Goal: Task Accomplishment & Management: Manage account settings

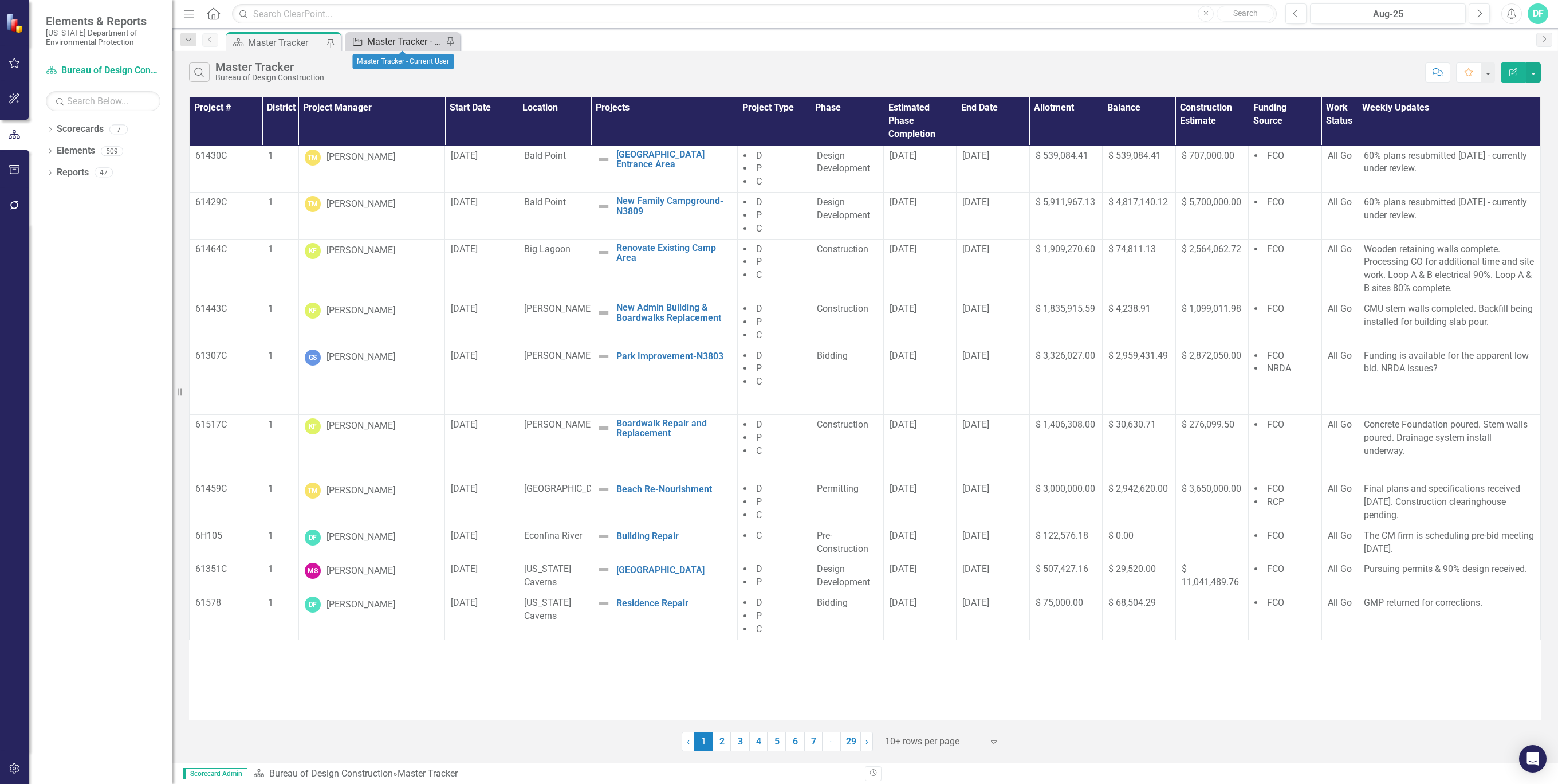
click at [406, 43] on div "Master Tracker - Current User" at bounding box center [405, 41] width 76 height 15
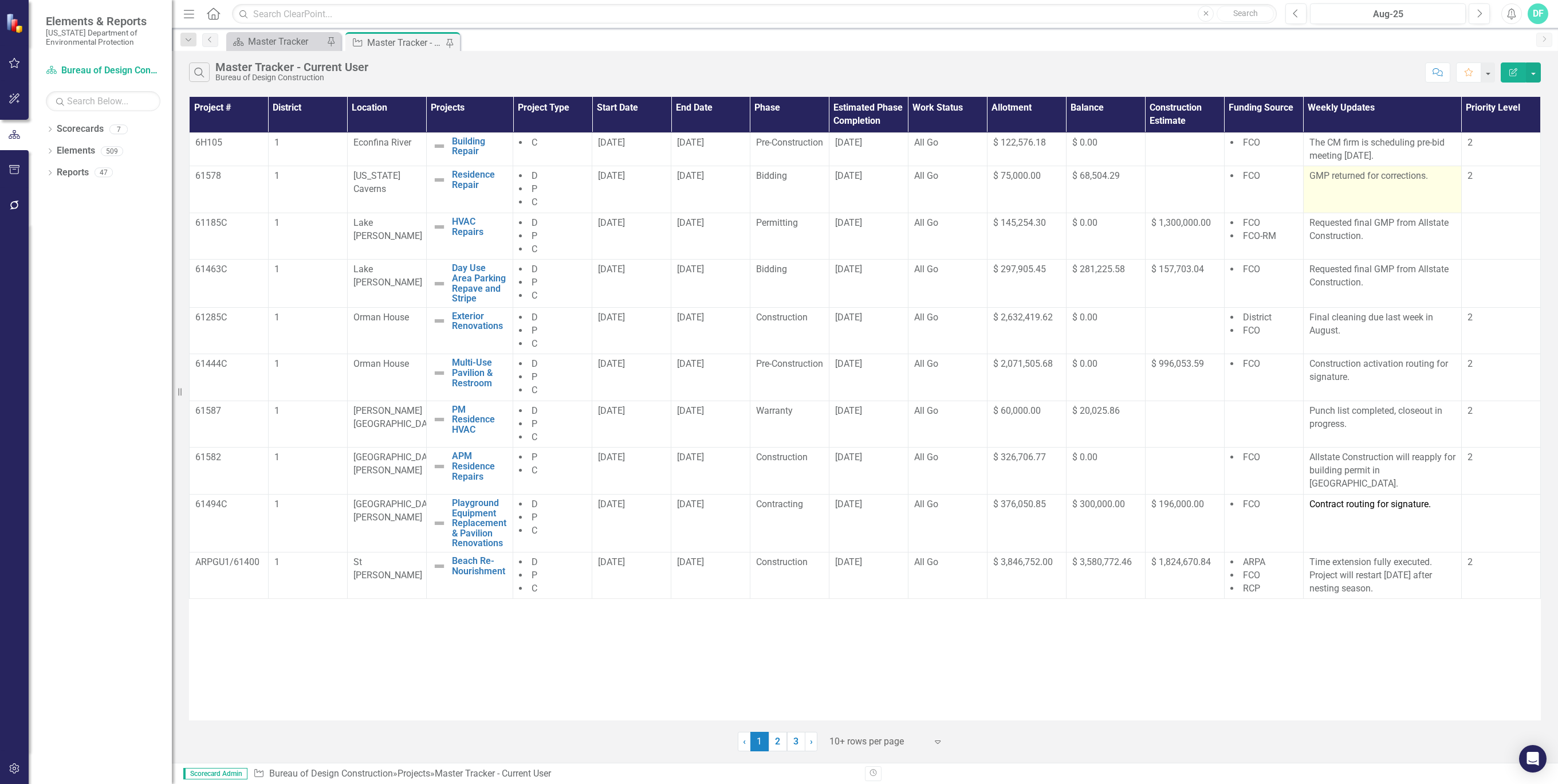
click at [1321, 185] on td "GMP returned for corrections." at bounding box center [1382, 190] width 158 height 47
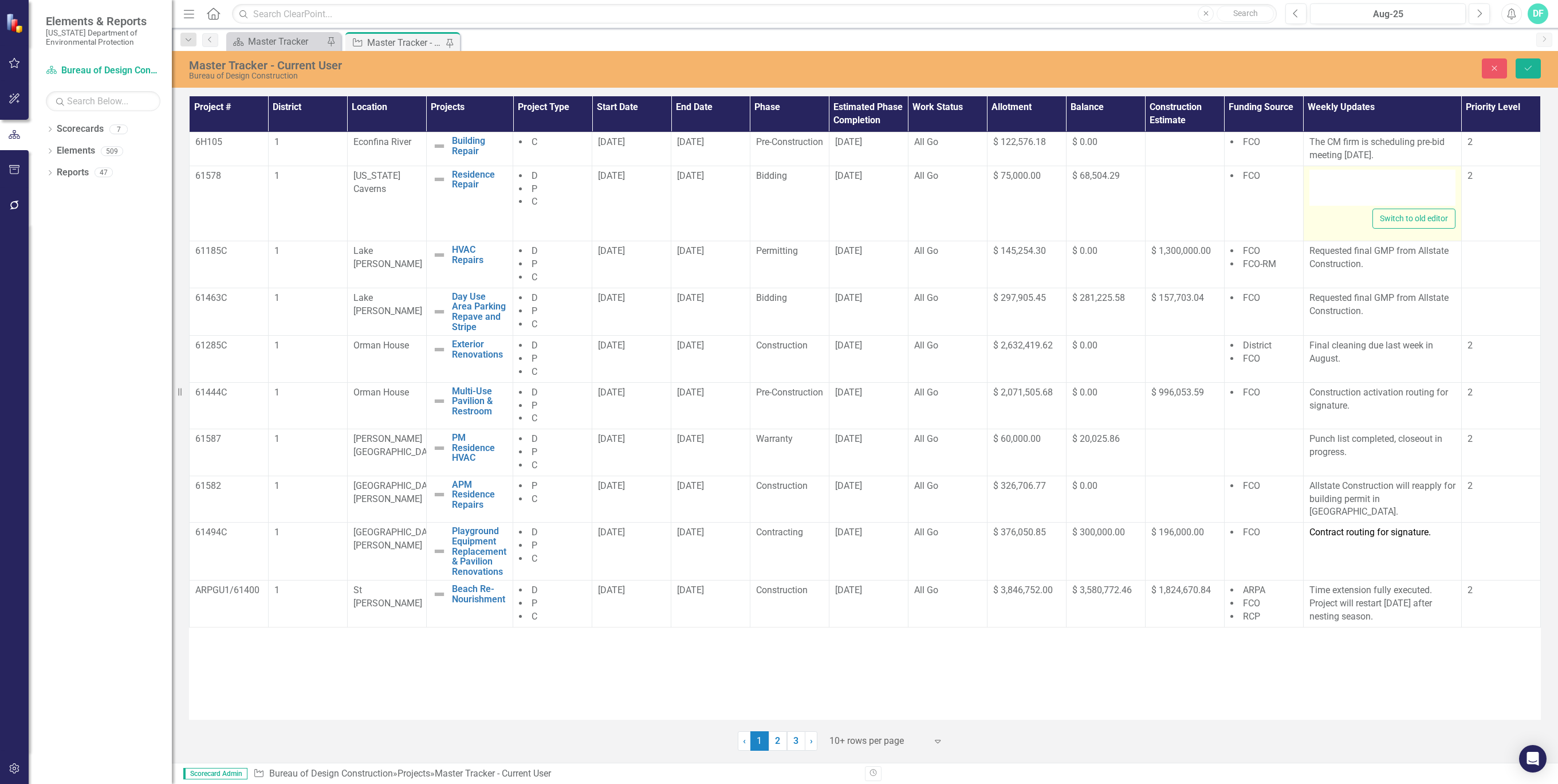
type textarea "<p>GMP returned for corrections.</p>"
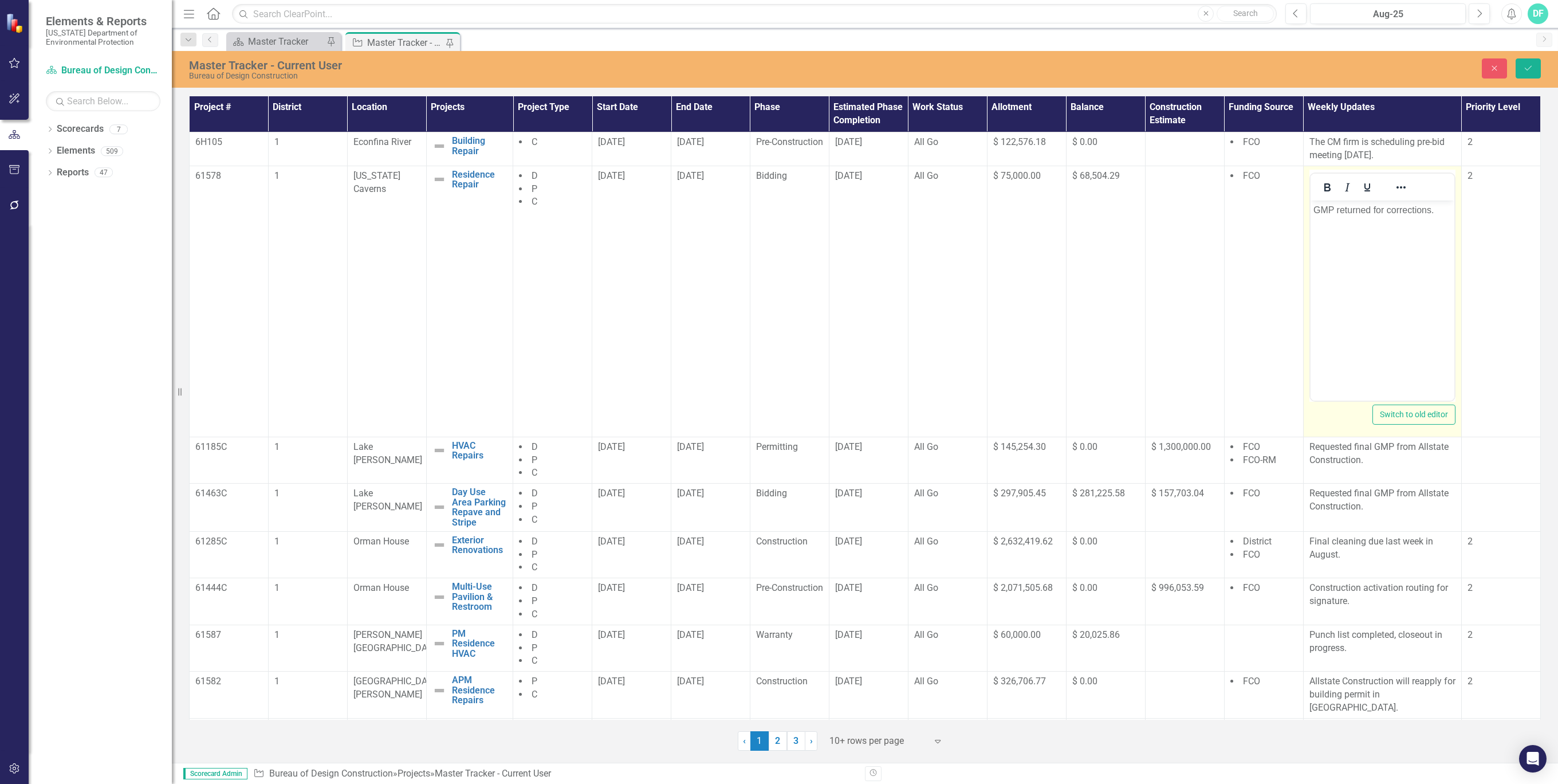
drag, startPoint x: 2632, startPoint y: 385, endPoint x: 1365, endPoint y: 227, distance: 1276.8
click at [1365, 227] on body "GMP returned for corrections." at bounding box center [1382, 285] width 144 height 172
click at [1436, 206] on p "GMP returned for corrections." at bounding box center [1382, 209] width 138 height 14
click at [1538, 70] on button "Save" at bounding box center [1529, 67] width 26 height 20
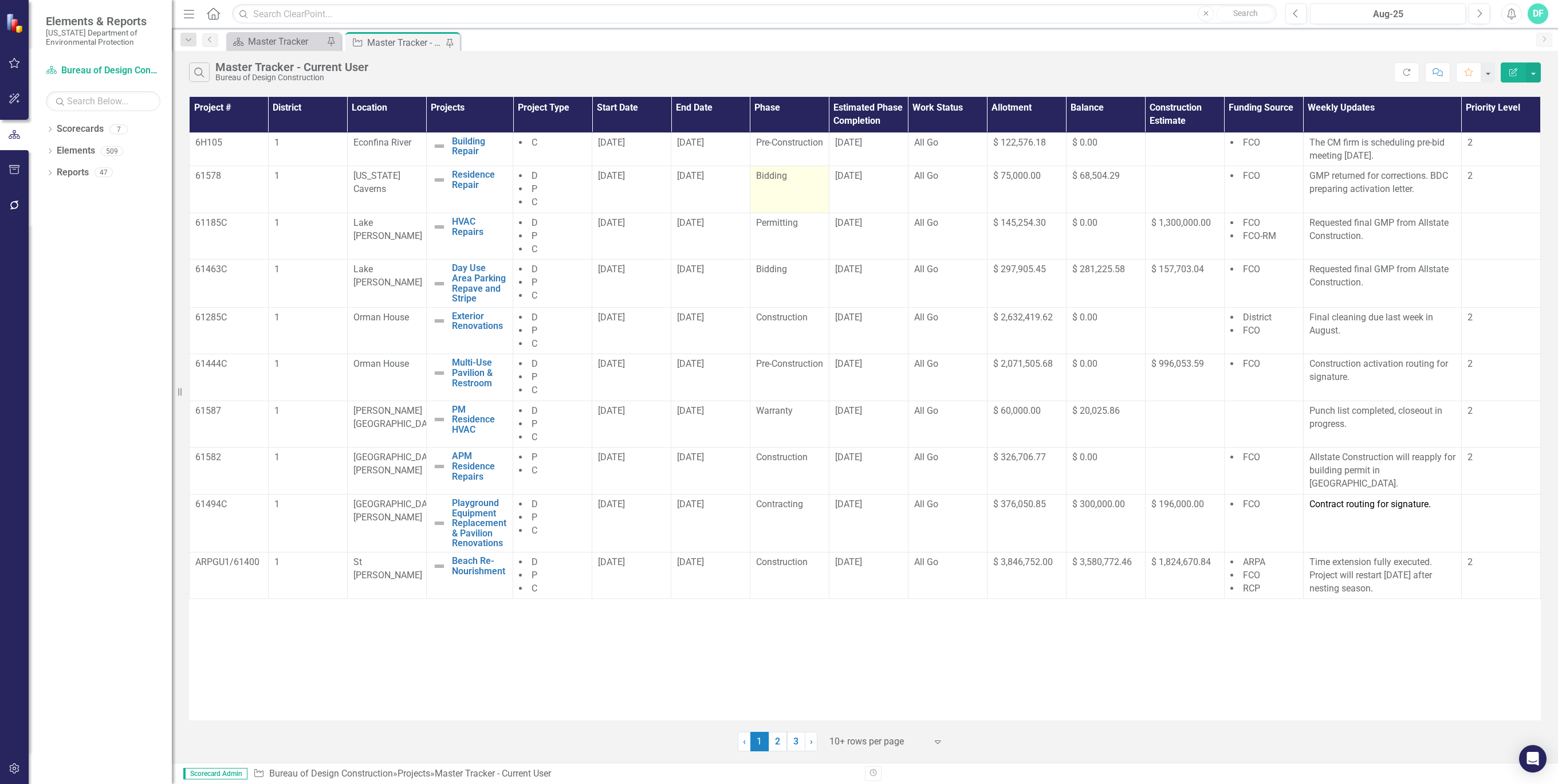
click at [811, 173] on div "Bidding" at bounding box center [789, 176] width 67 height 13
click at [812, 173] on div "Bidding" at bounding box center [789, 176] width 67 height 13
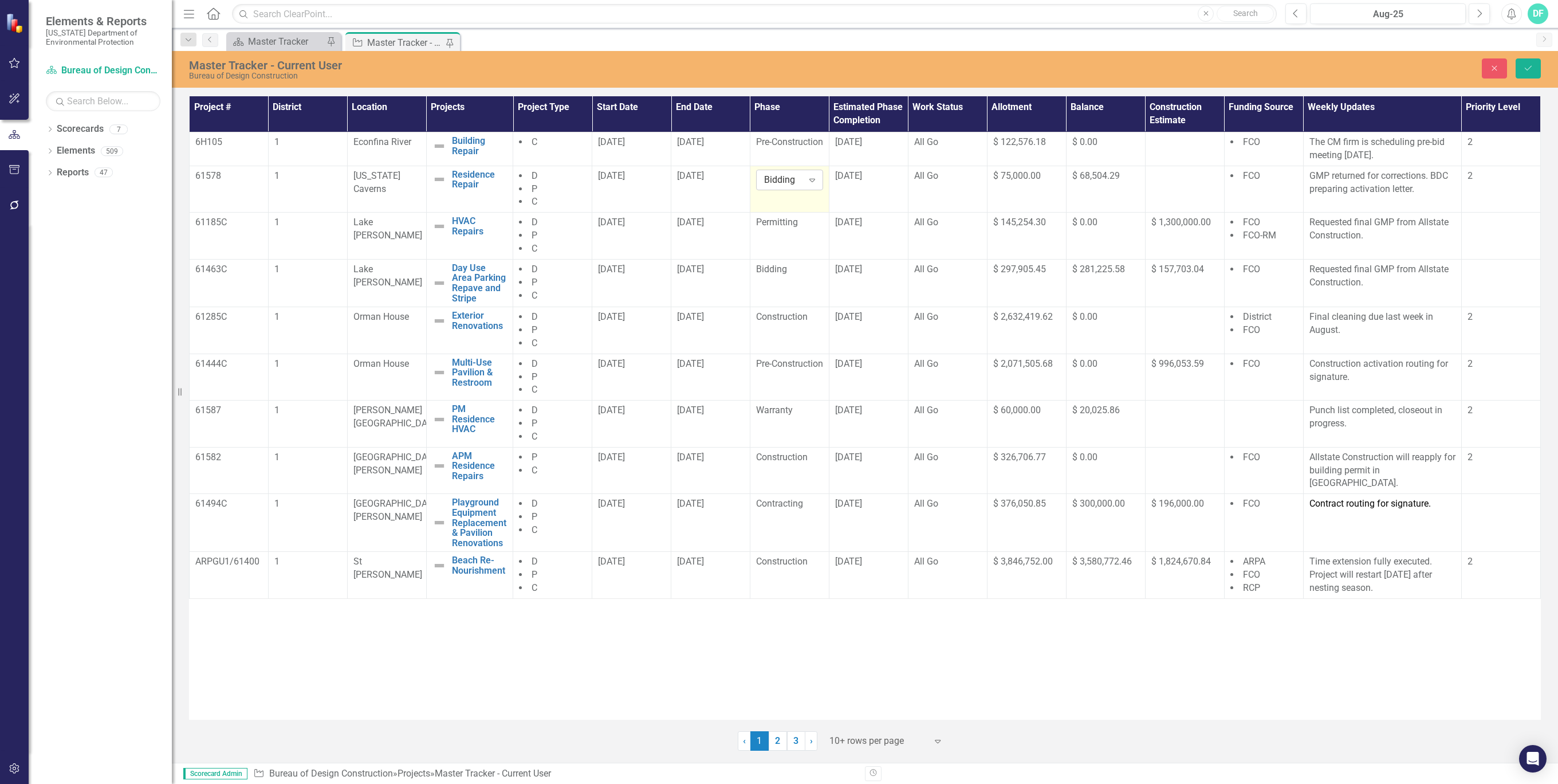
click at [811, 181] on icon at bounding box center [812, 180] width 6 height 3
click at [801, 253] on div "Contracting" at bounding box center [805, 259] width 73 height 13
click at [821, 201] on td "Contracting Expand" at bounding box center [789, 189] width 79 height 47
click at [1523, 64] on icon "Save" at bounding box center [1528, 67] width 10 height 8
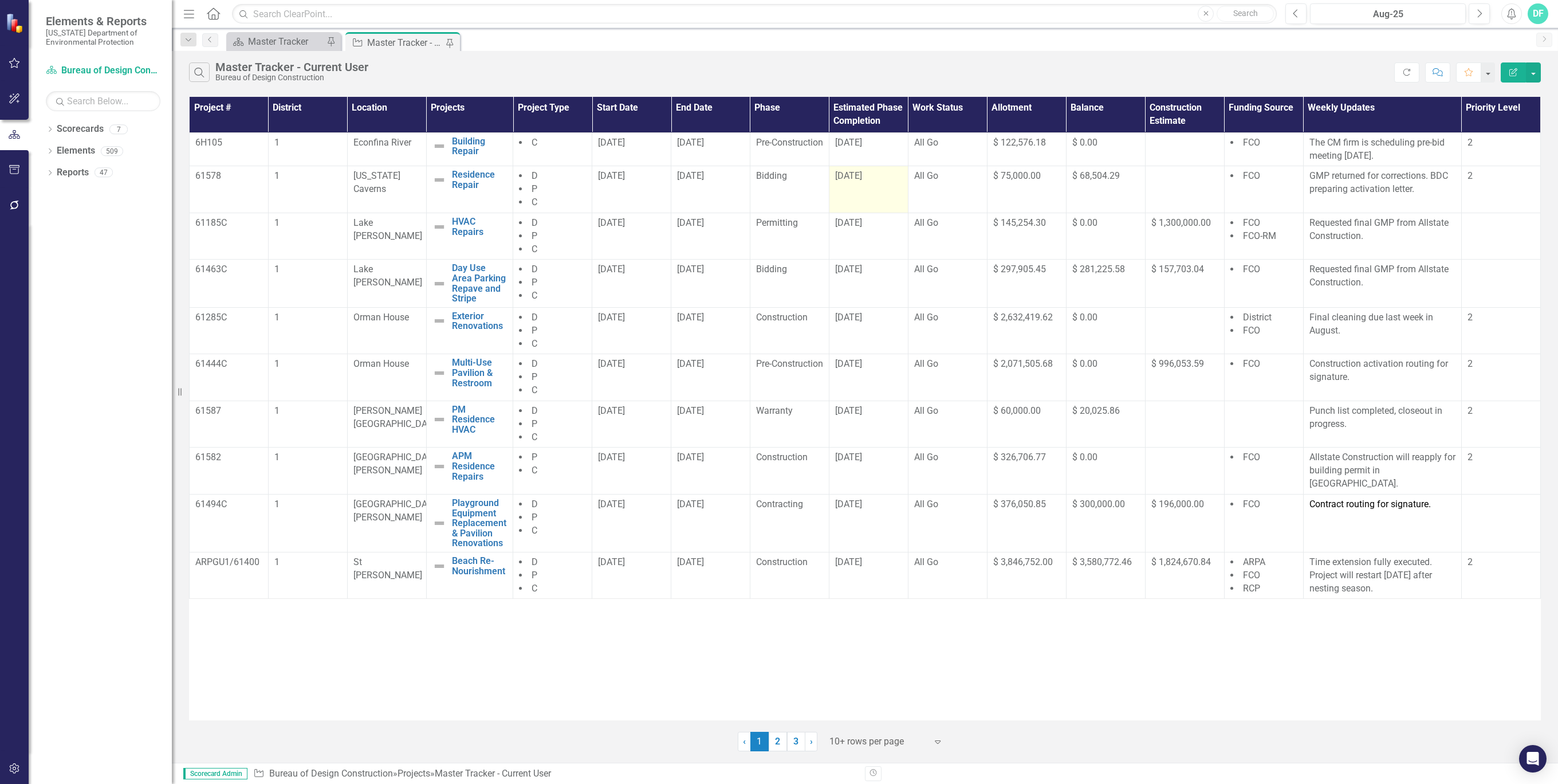
click at [899, 175] on div "[DATE]" at bounding box center [869, 176] width 67 height 13
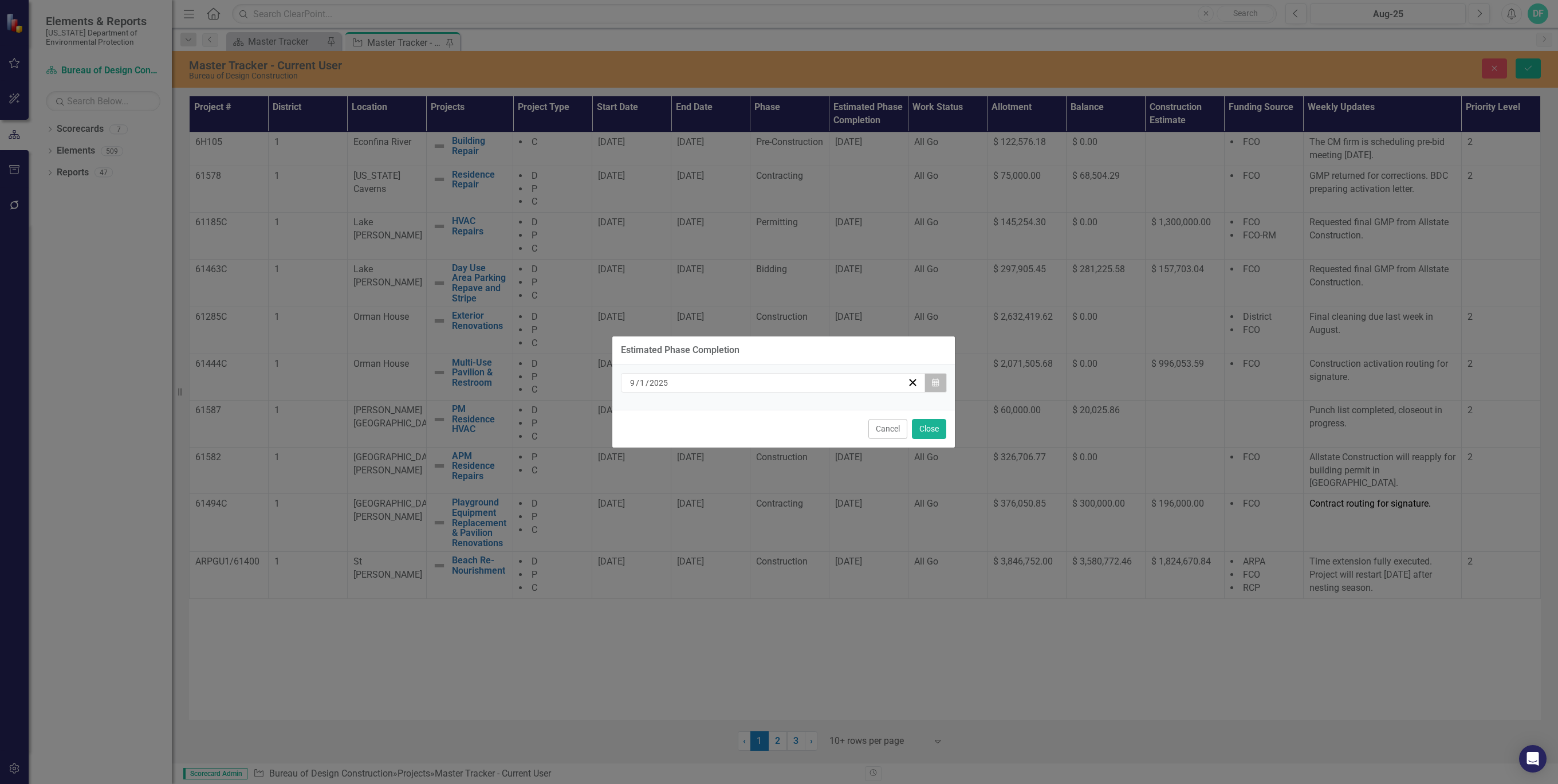
click at [937, 383] on icon "Calendar" at bounding box center [935, 382] width 7 height 8
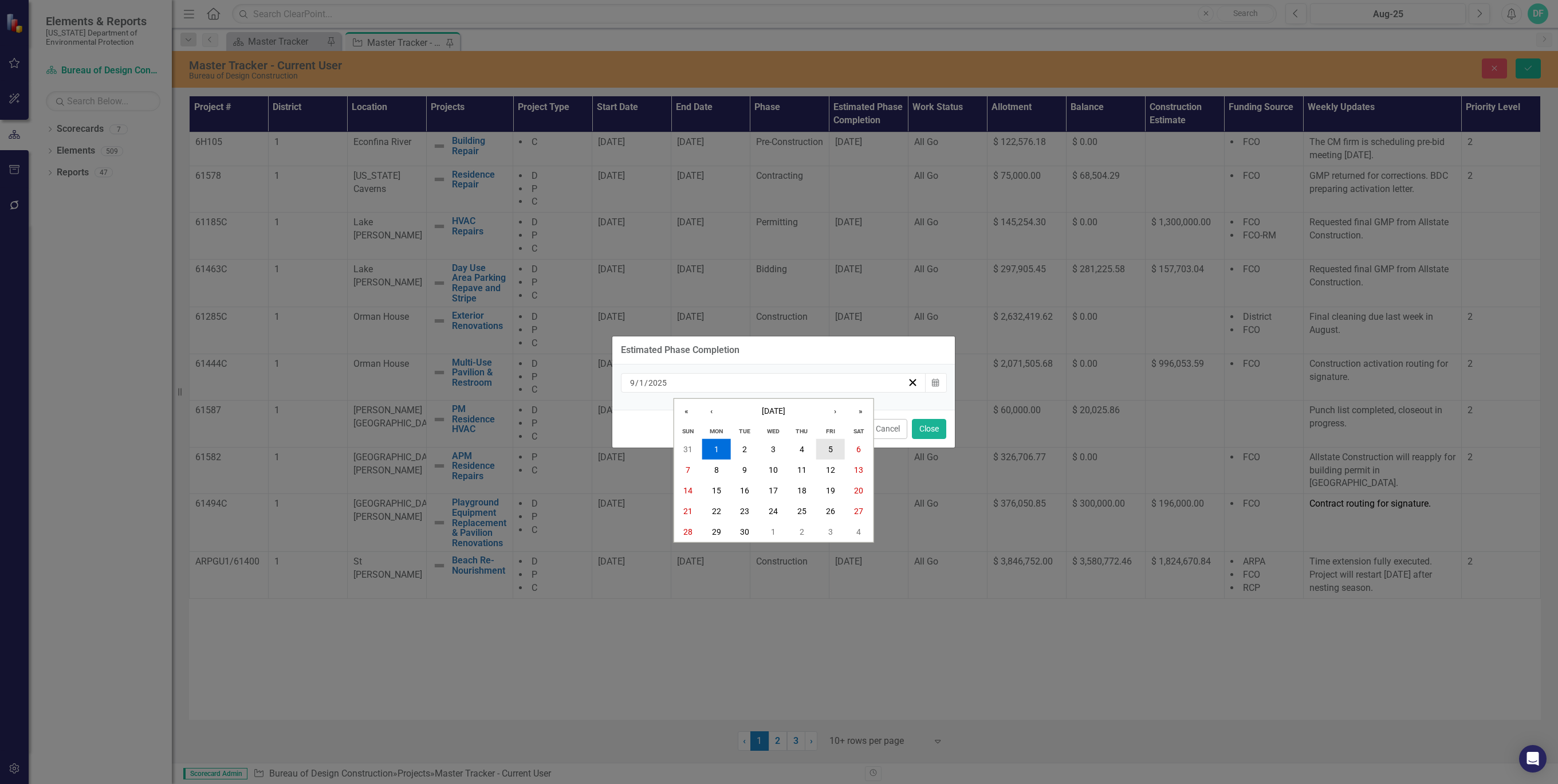
click at [831, 448] on abbr "5" at bounding box center [830, 448] width 4 height 9
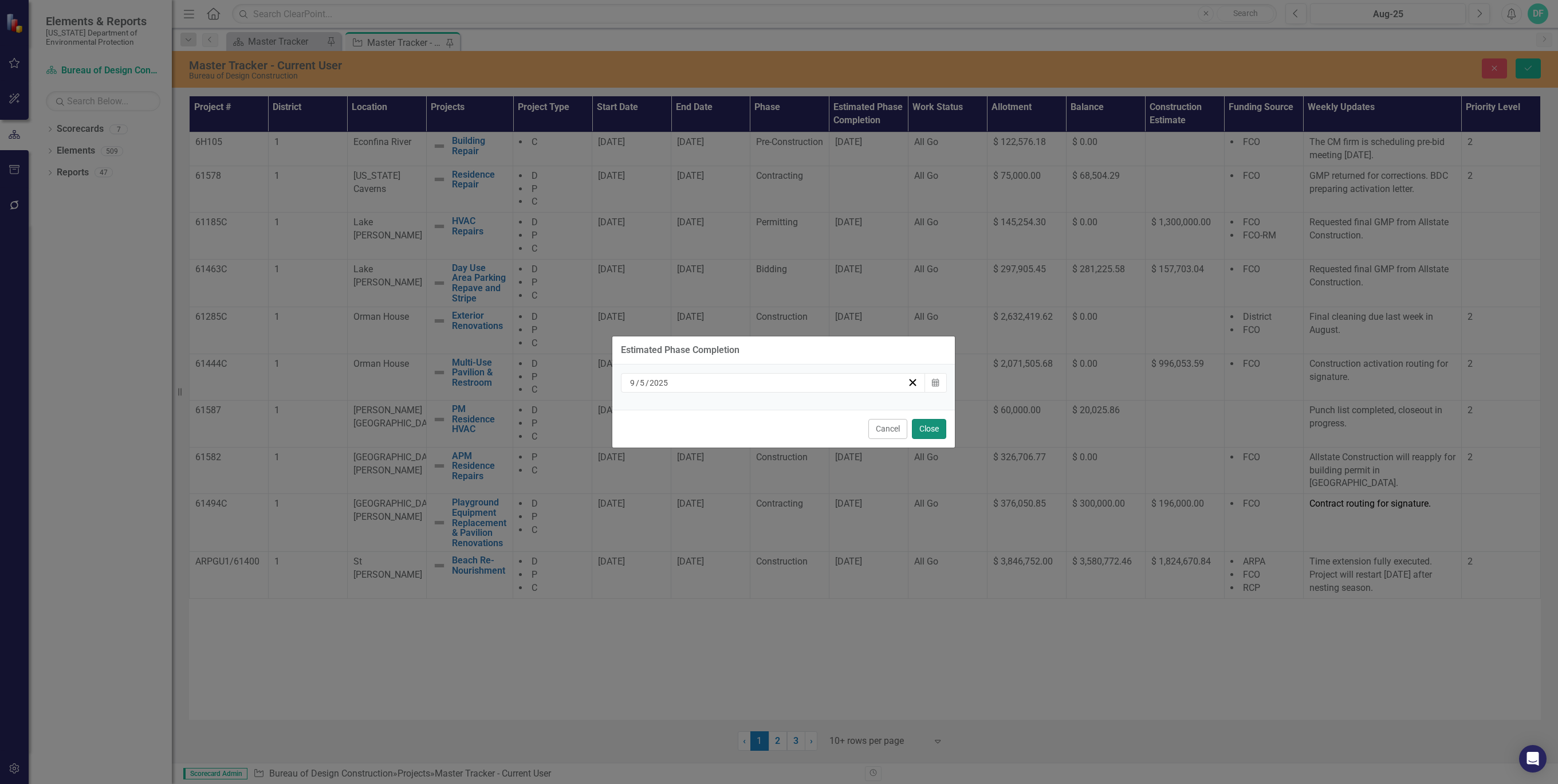
click at [921, 426] on button "Close" at bounding box center [929, 428] width 34 height 20
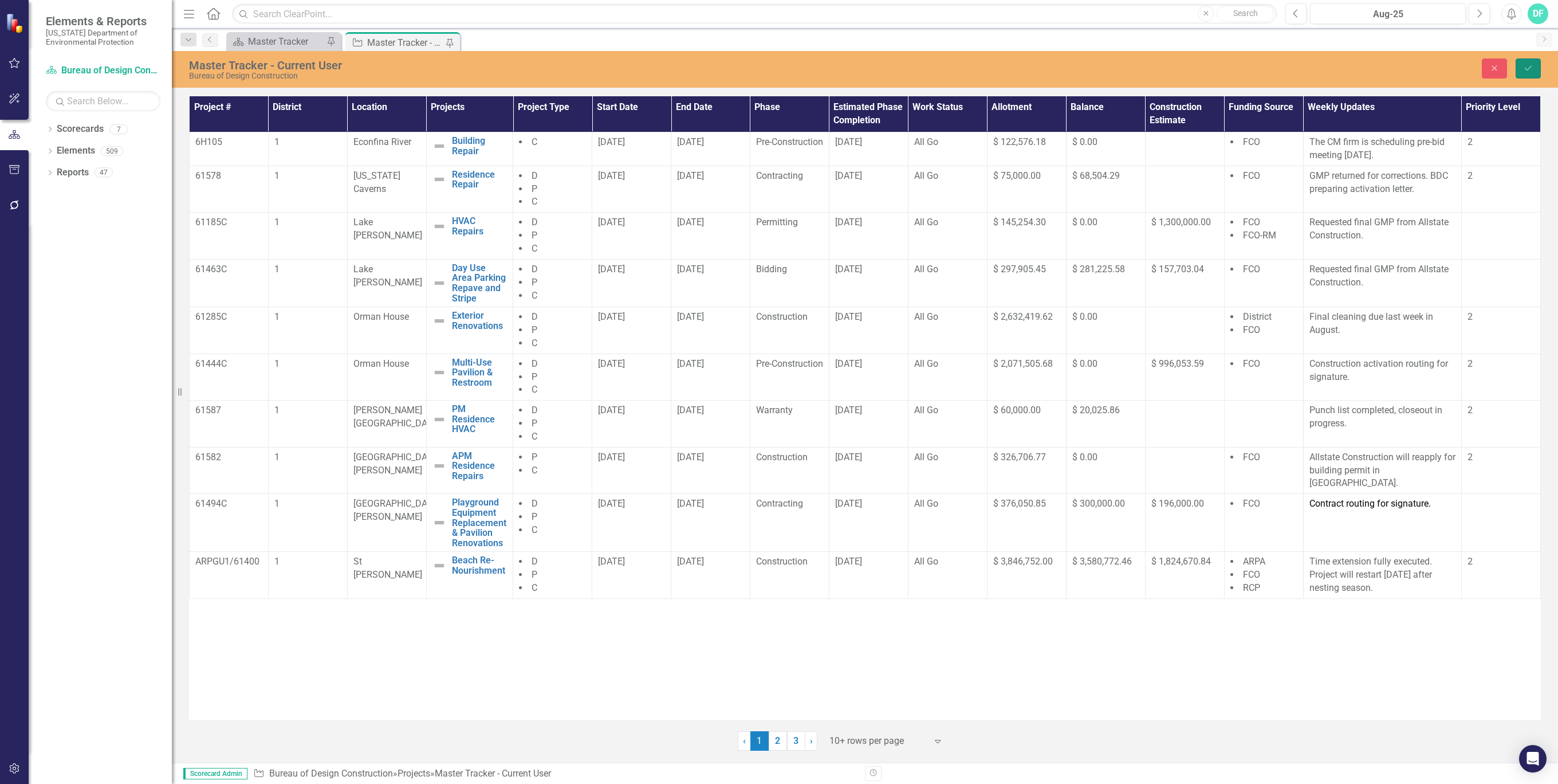
click at [1526, 69] on icon "Save" at bounding box center [1528, 67] width 10 height 8
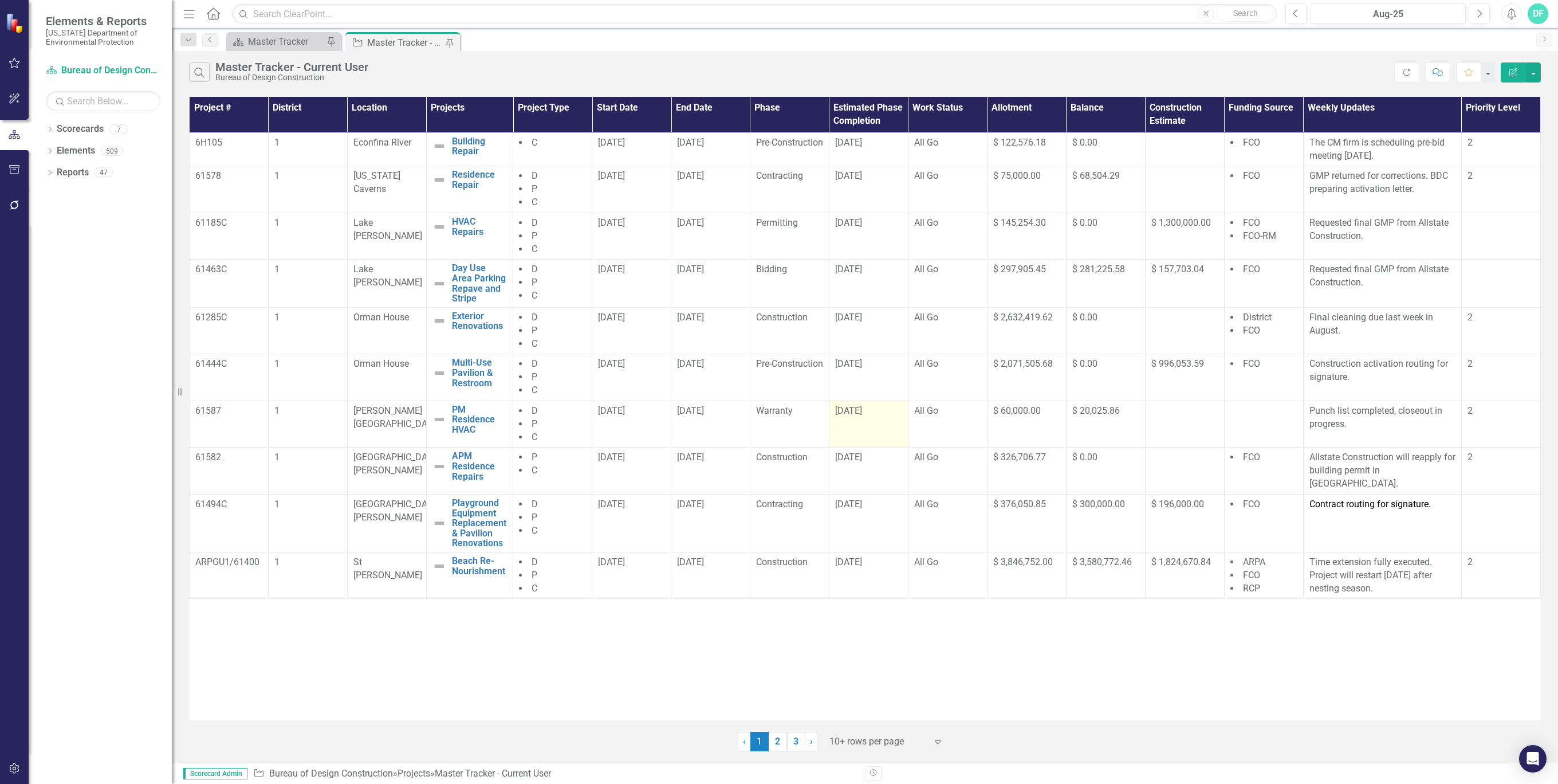
click at [902, 412] on div "[DATE]" at bounding box center [869, 411] width 67 height 13
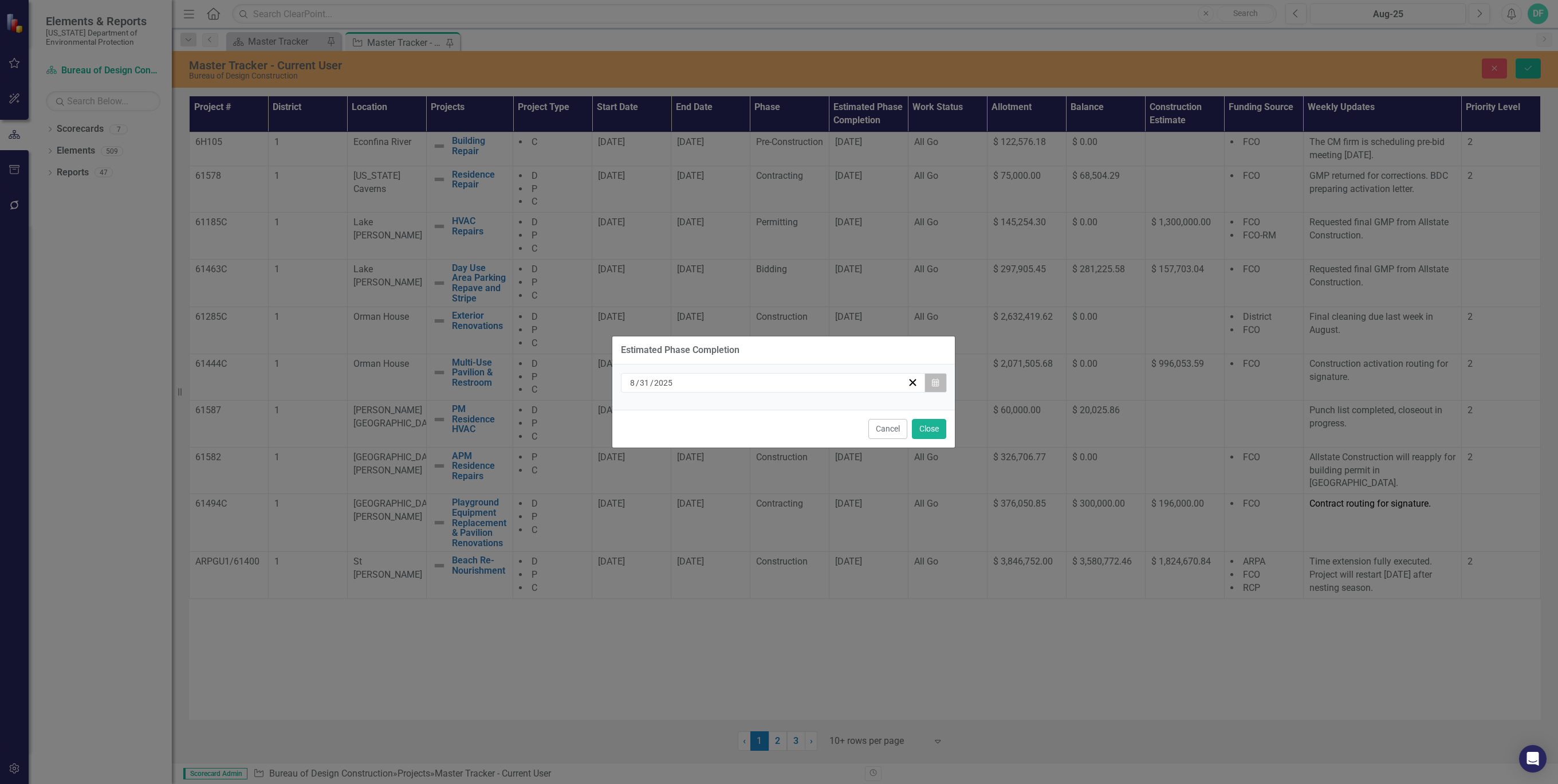
click at [935, 381] on icon "button" at bounding box center [935, 382] width 7 height 8
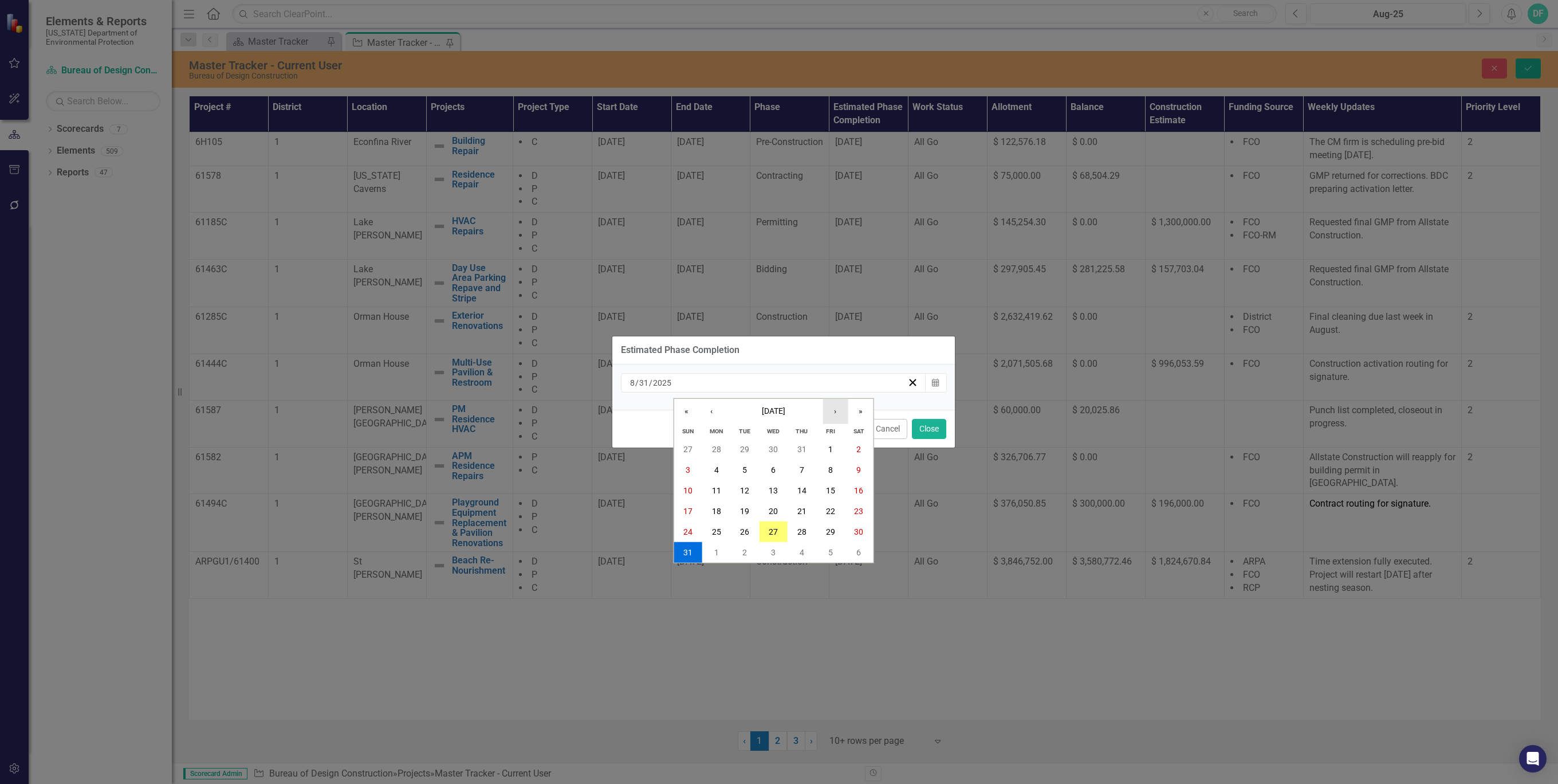
click at [829, 408] on button "›" at bounding box center [835, 412] width 26 height 26
click at [716, 486] on abbr "15" at bounding box center [717, 490] width 9 height 9
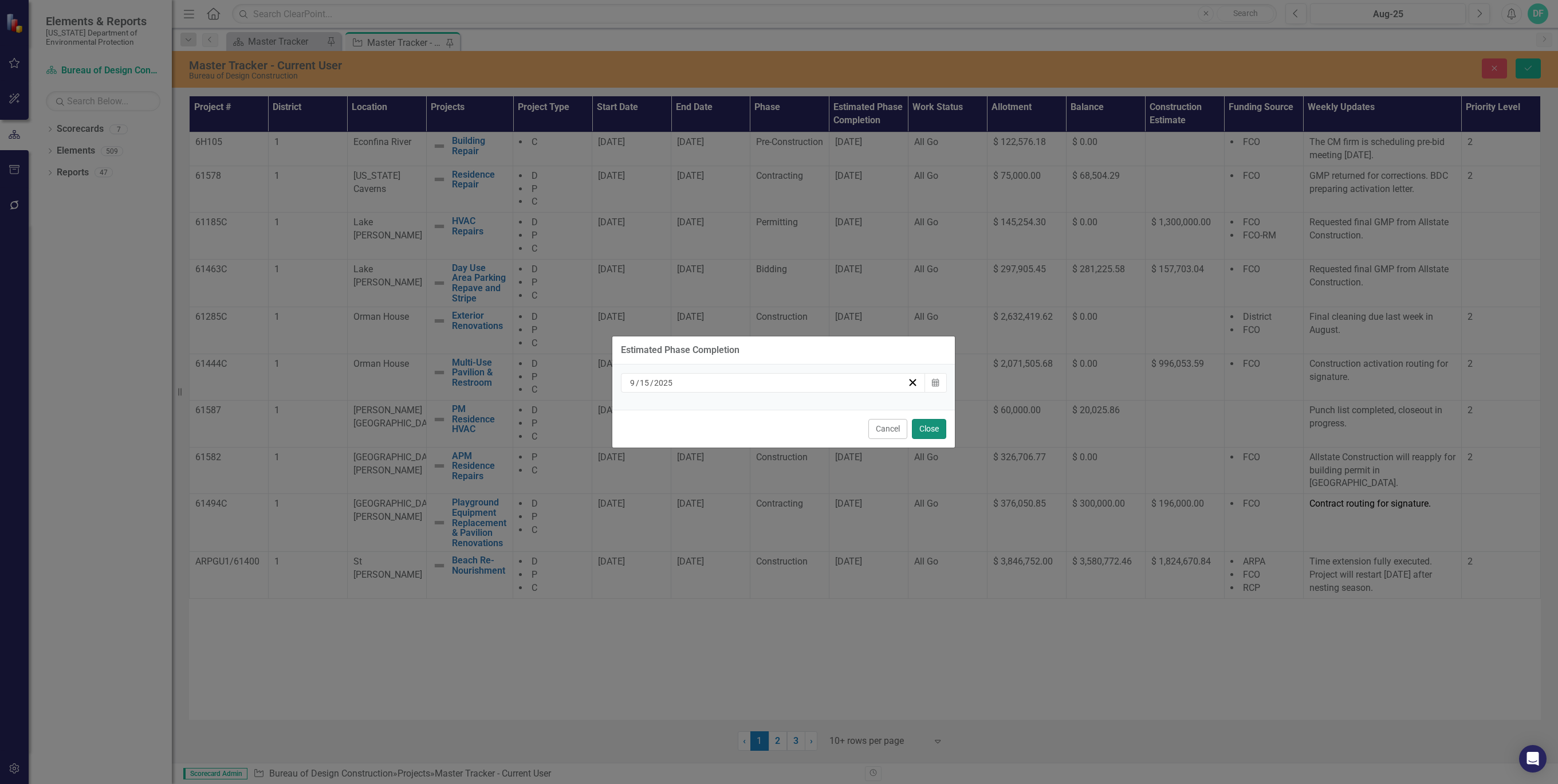
click at [930, 423] on button "Close" at bounding box center [929, 428] width 34 height 20
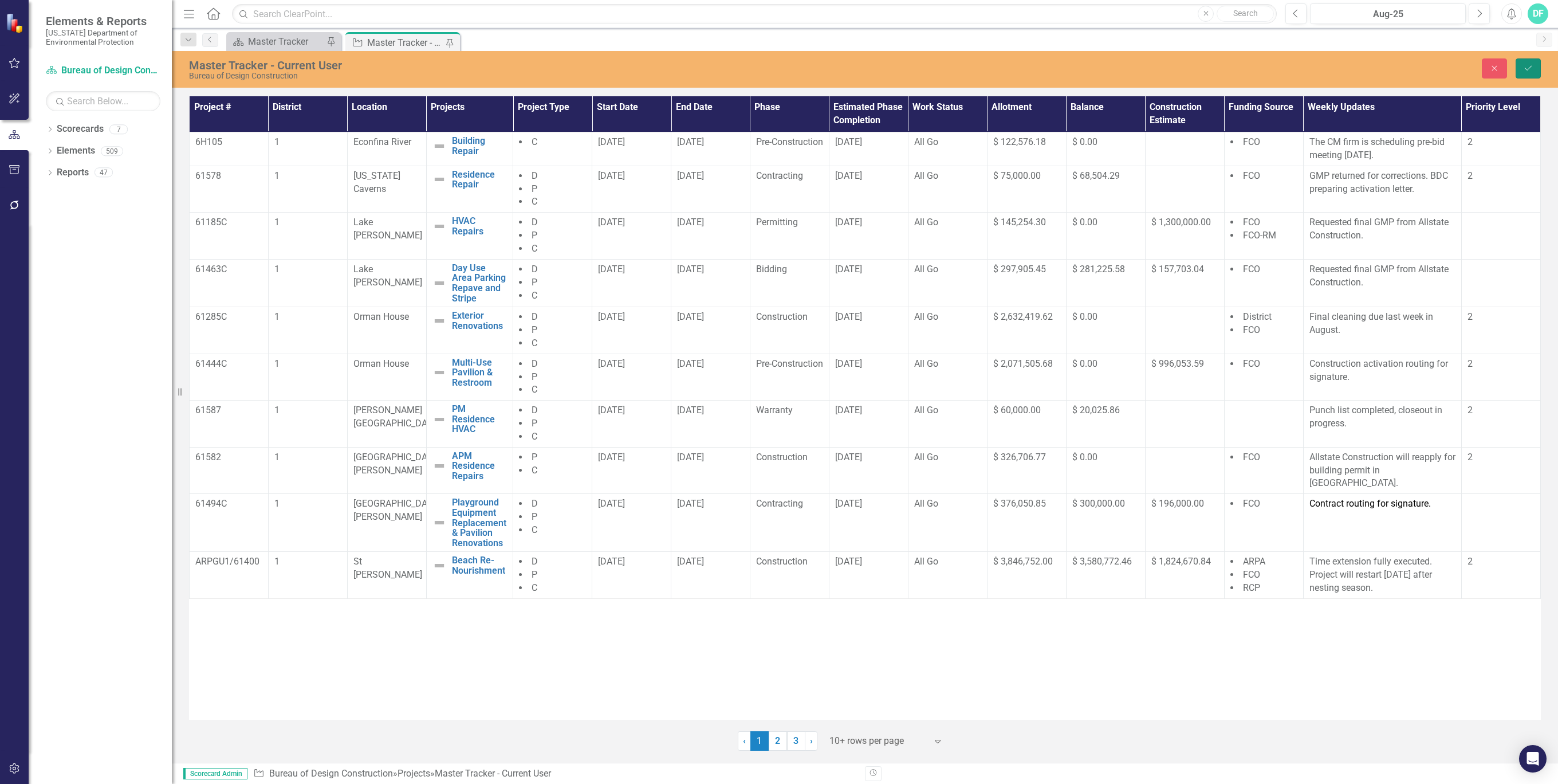
click at [1526, 67] on icon "Save" at bounding box center [1528, 67] width 10 height 8
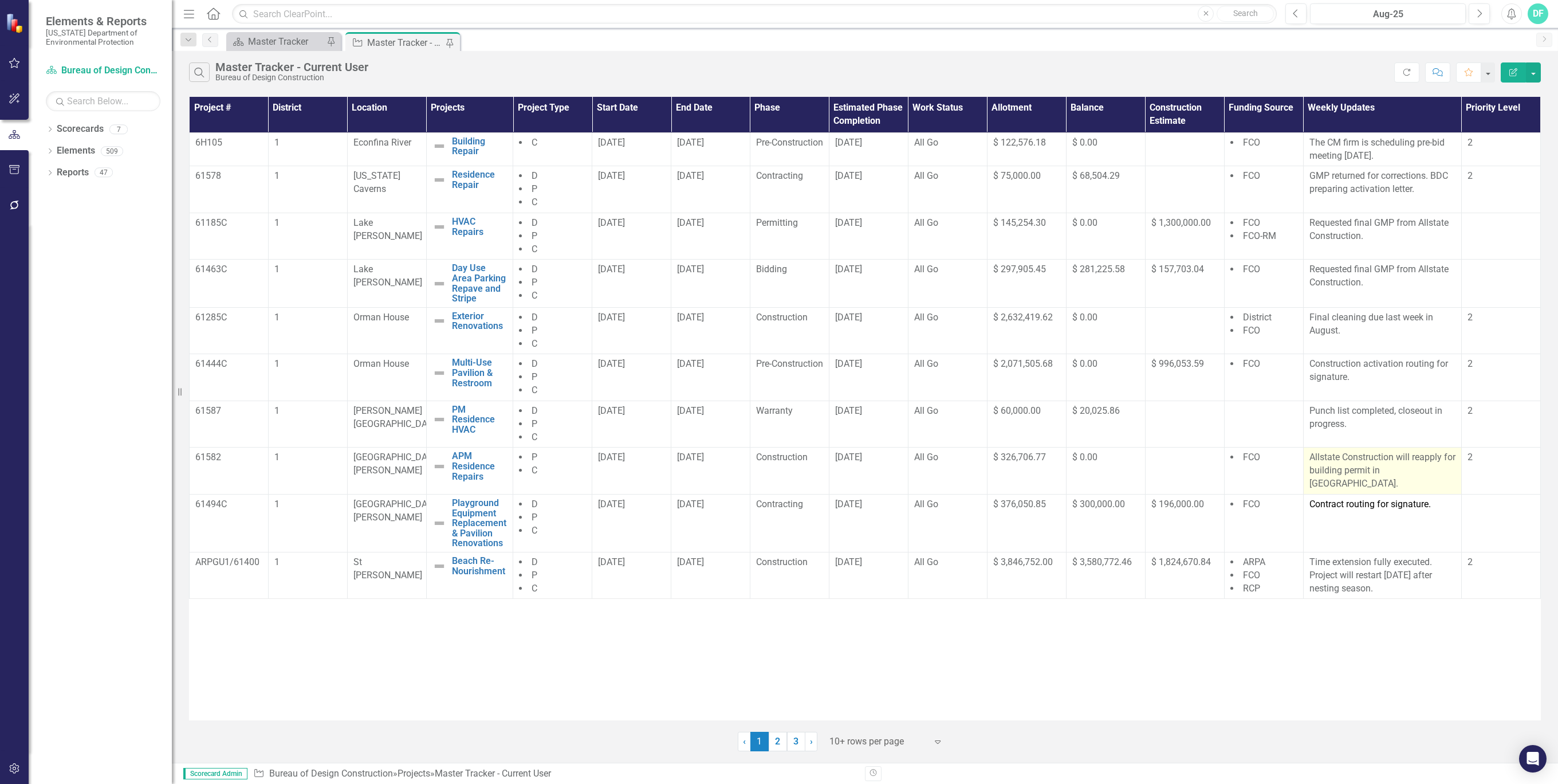
click at [1370, 477] on p "Allstate Construction will reapply for building permit in [GEOGRAPHIC_DATA]." at bounding box center [1382, 471] width 146 height 39
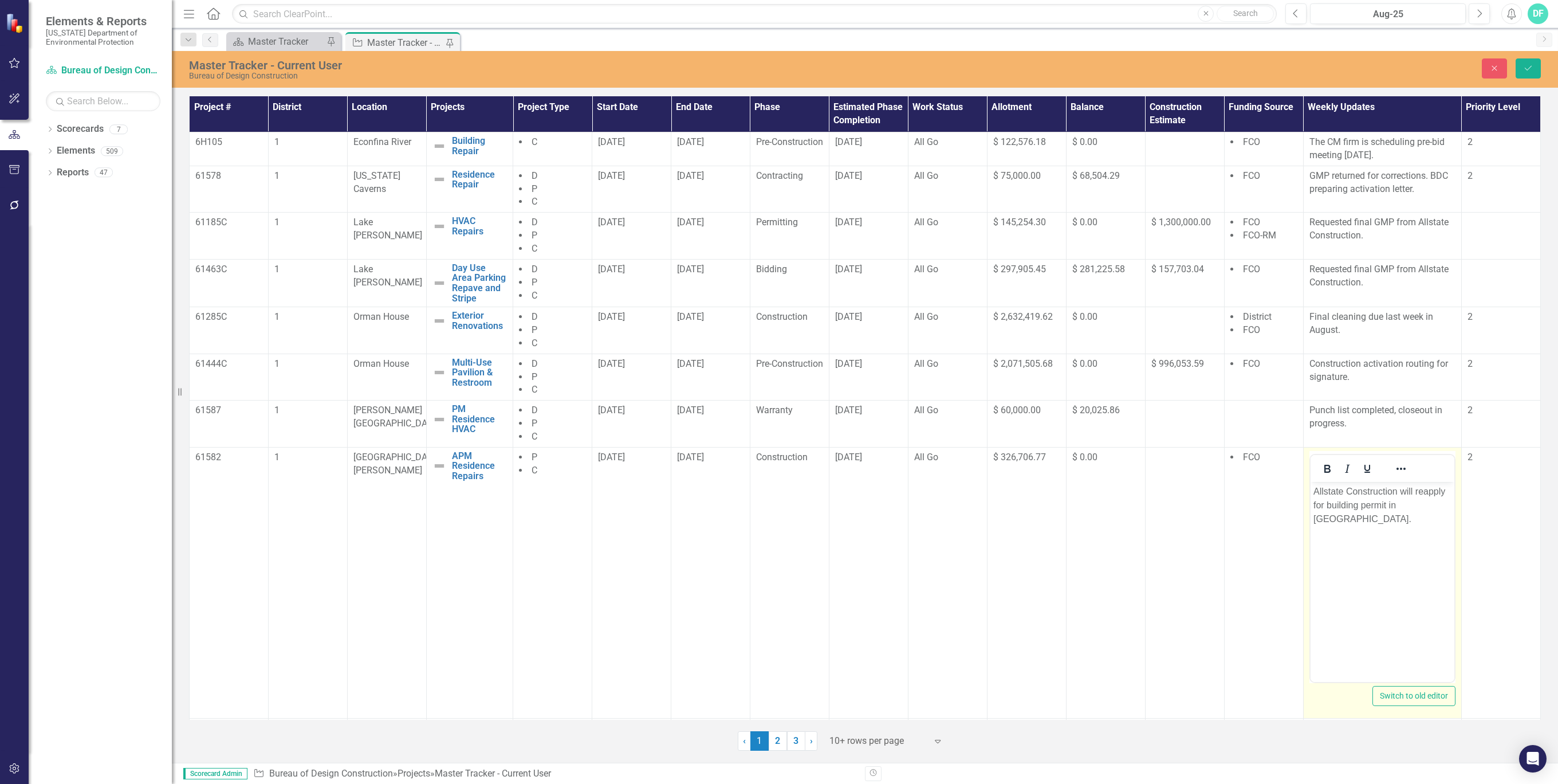
scroll to position [0, 0]
drag, startPoint x: 2680, startPoint y: 957, endPoint x: 1414, endPoint y: 488, distance: 1350.1
click at [1414, 488] on p "Allstate Construction will reapply for building permit in [GEOGRAPHIC_DATA]." at bounding box center [1383, 505] width 138 height 41
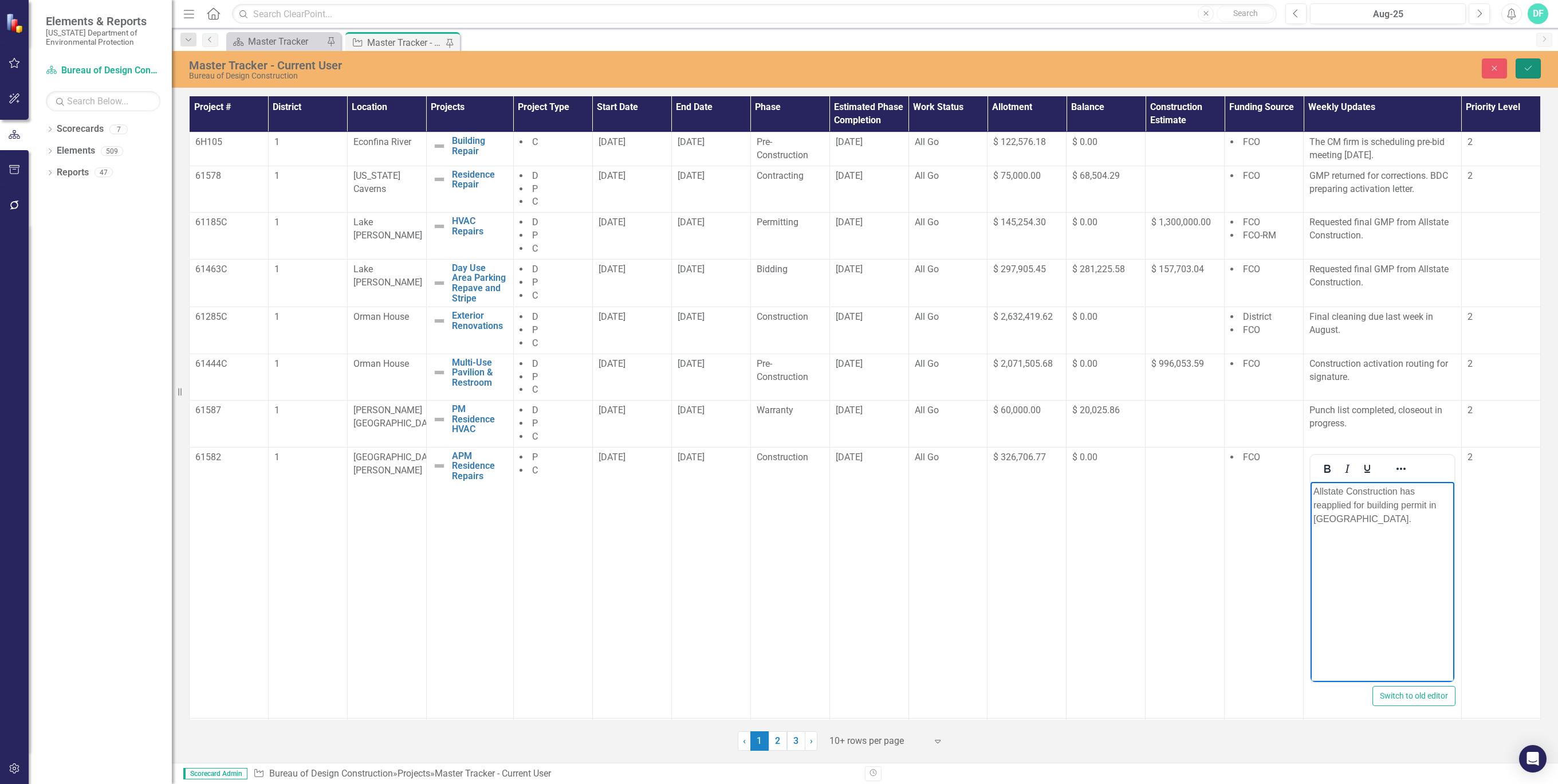
click at [1530, 66] on icon "Save" at bounding box center [1528, 67] width 10 height 8
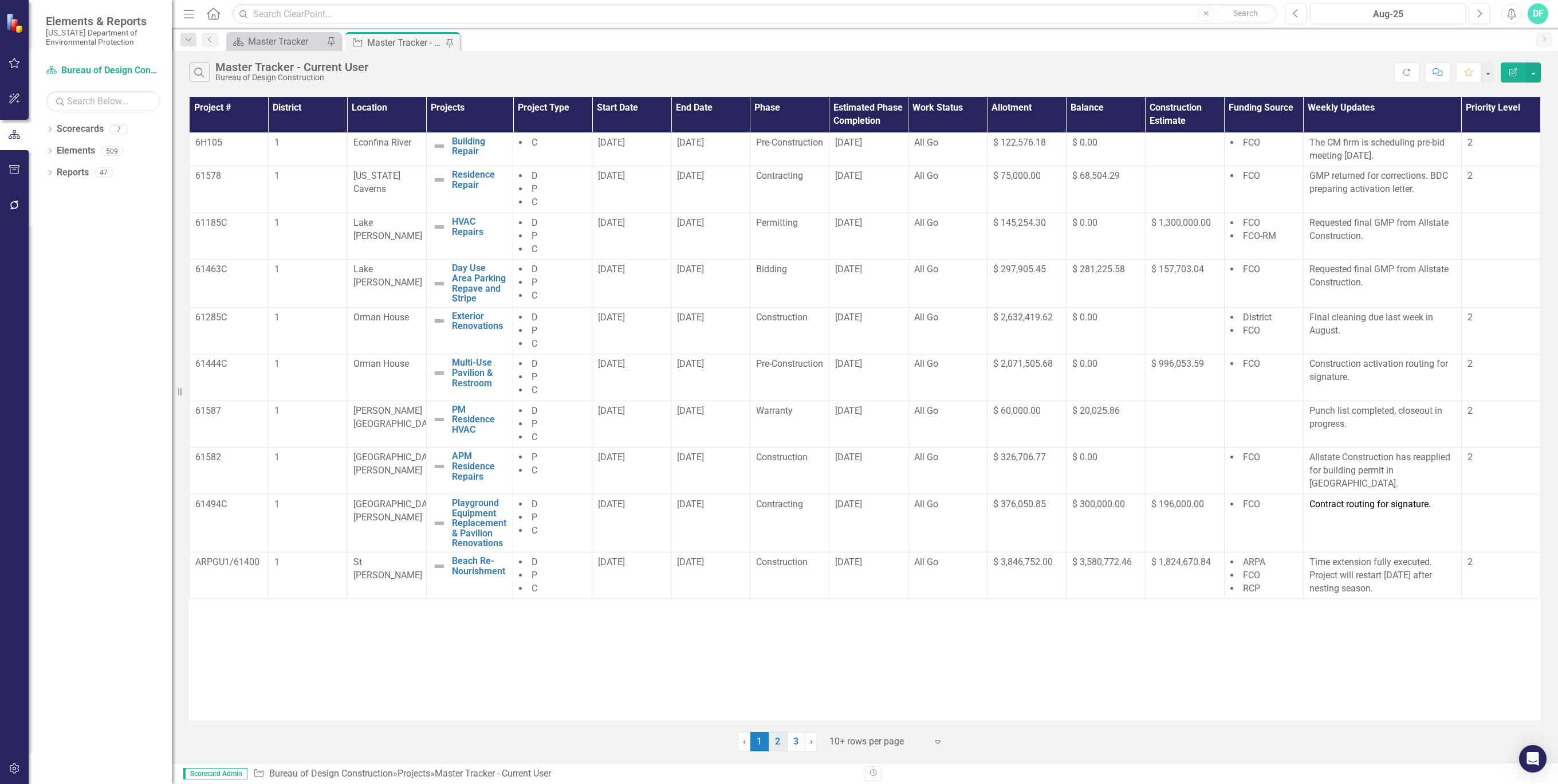
click at [780, 744] on link "2" at bounding box center [777, 740] width 18 height 20
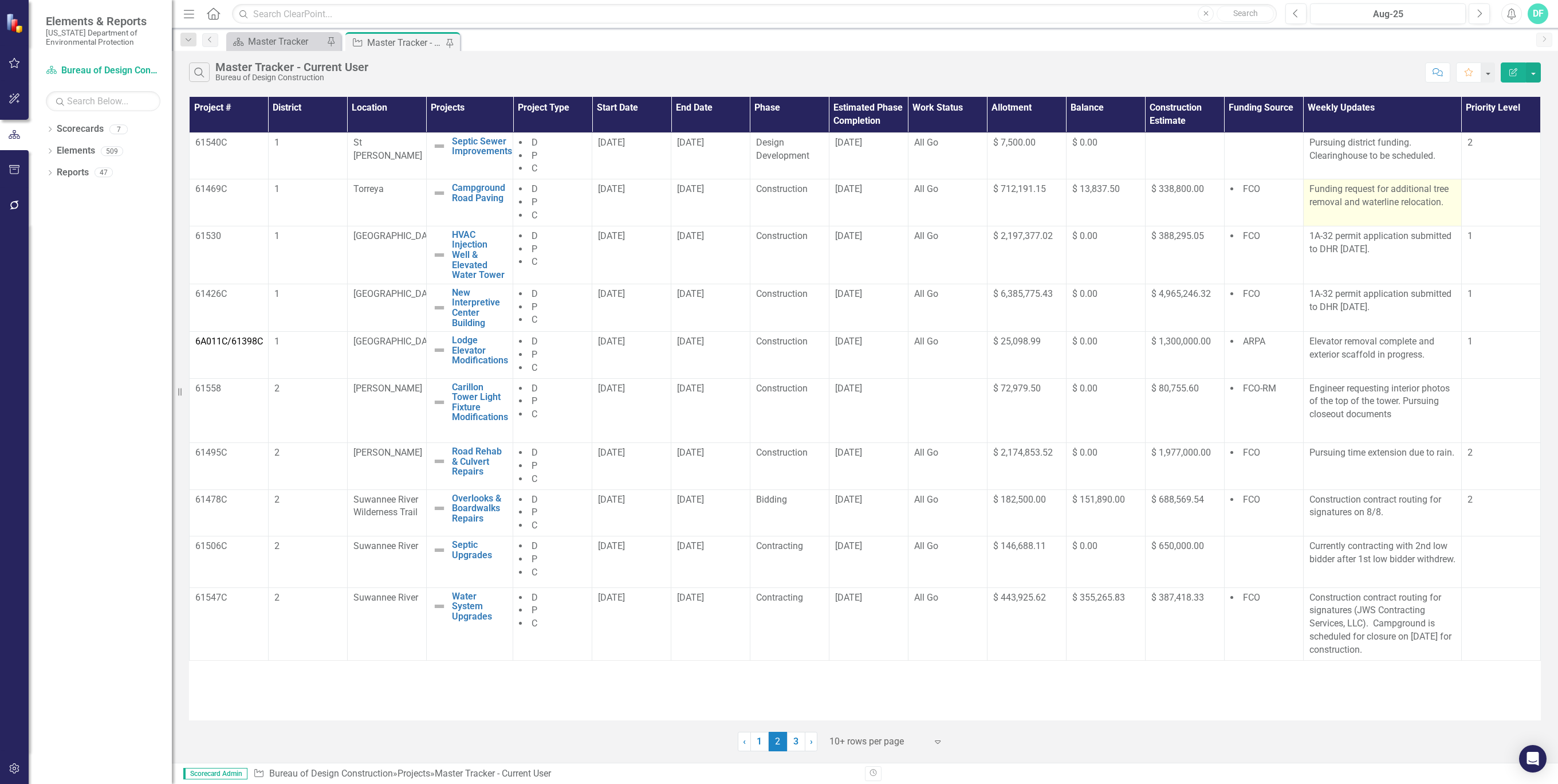
click at [1426, 206] on p "Funding request for additional tree removal and waterline relocation." at bounding box center [1382, 196] width 146 height 26
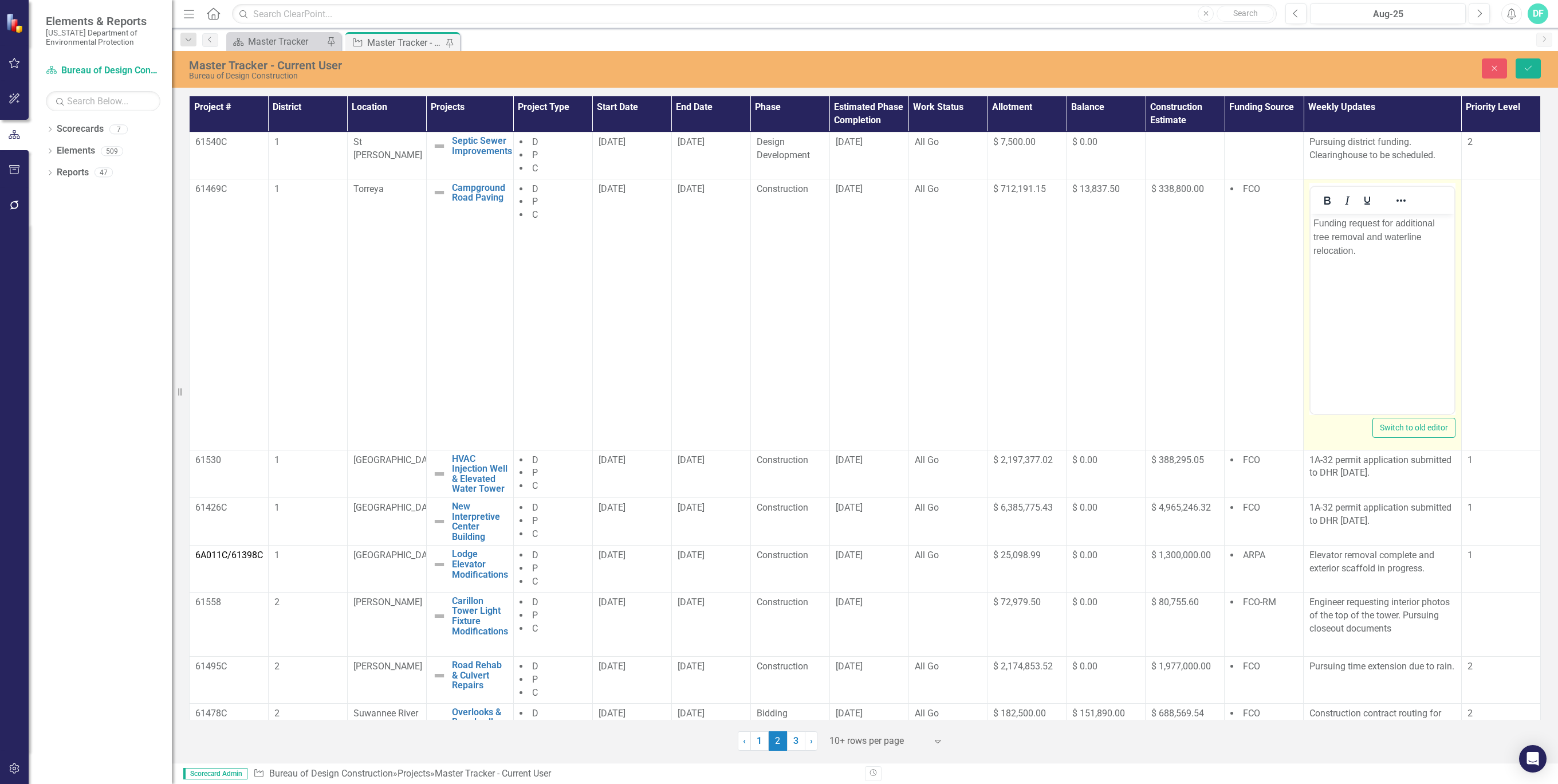
drag, startPoint x: 2736, startPoint y: 419, endPoint x: 1385, endPoint y: 243, distance: 1362.4
click at [1385, 243] on p "Funding request for additional tree removal and waterline relocation." at bounding box center [1383, 237] width 138 height 41
click at [1370, 249] on p "Funding request for additional tree removal and waterline relocation." at bounding box center [1383, 237] width 138 height 41
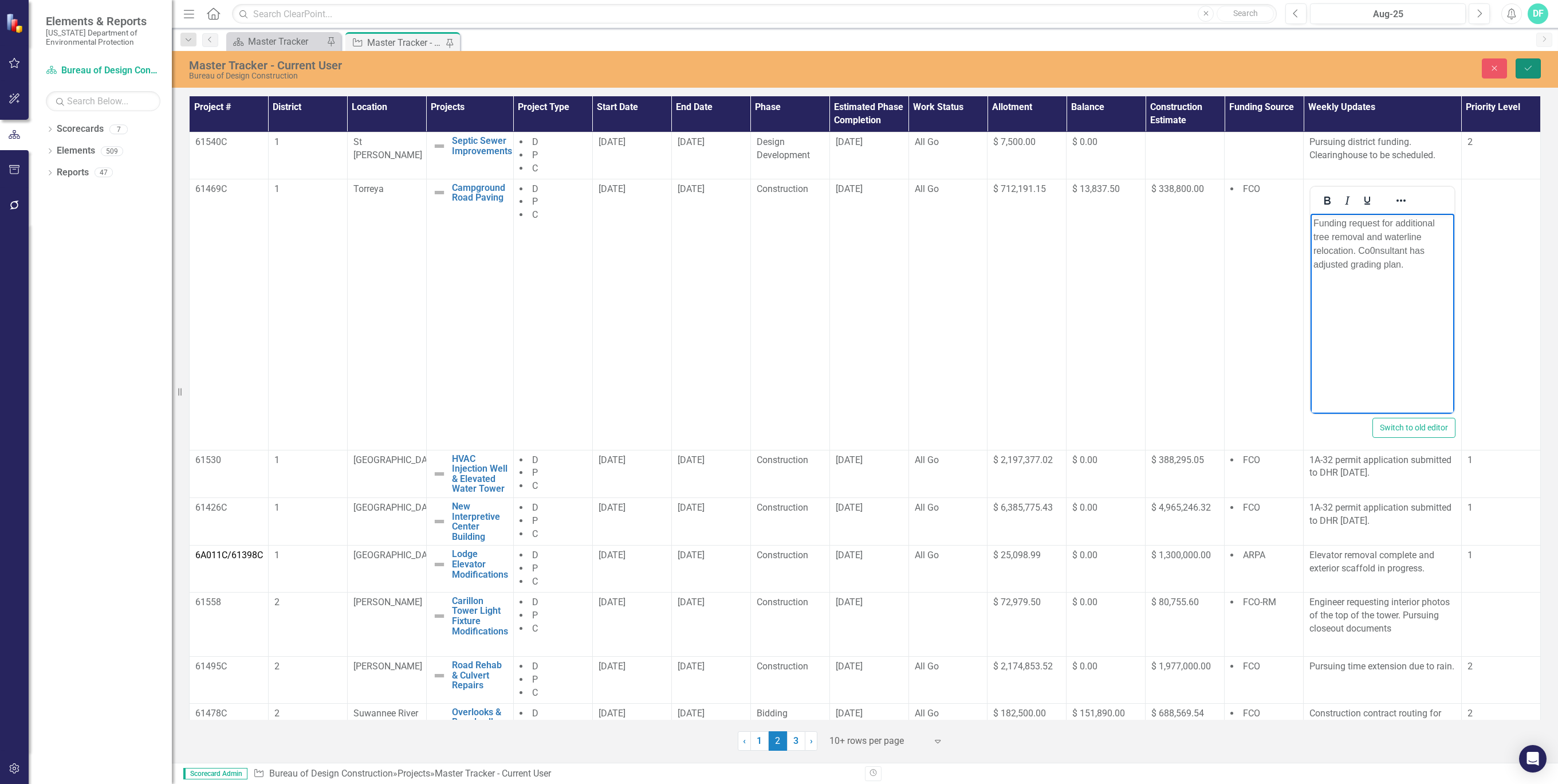
click at [1527, 67] on icon "Save" at bounding box center [1528, 67] width 10 height 8
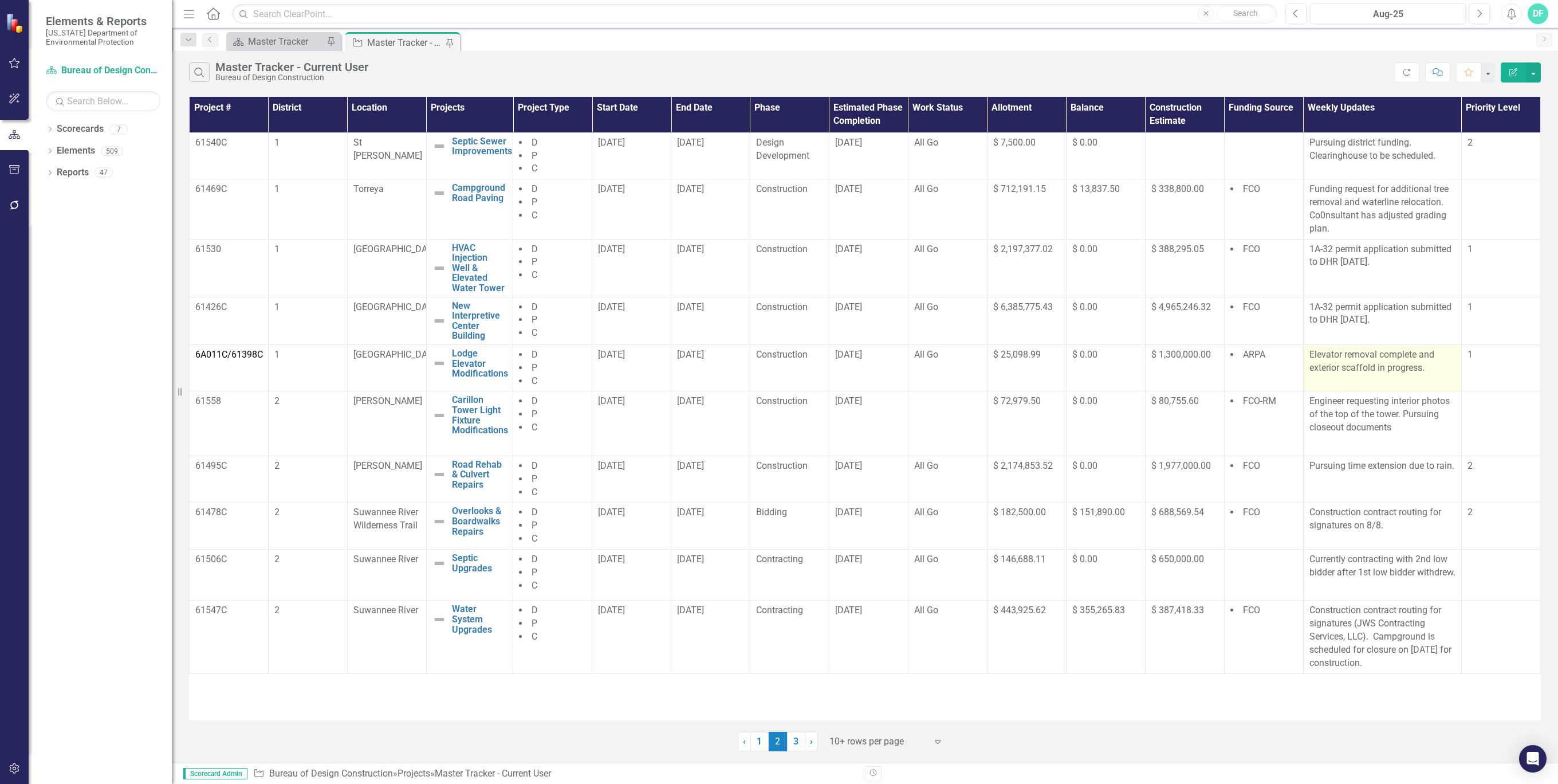
click at [1432, 369] on p "Elevator removal complete and exterior scaffold in progress." at bounding box center [1382, 361] width 146 height 26
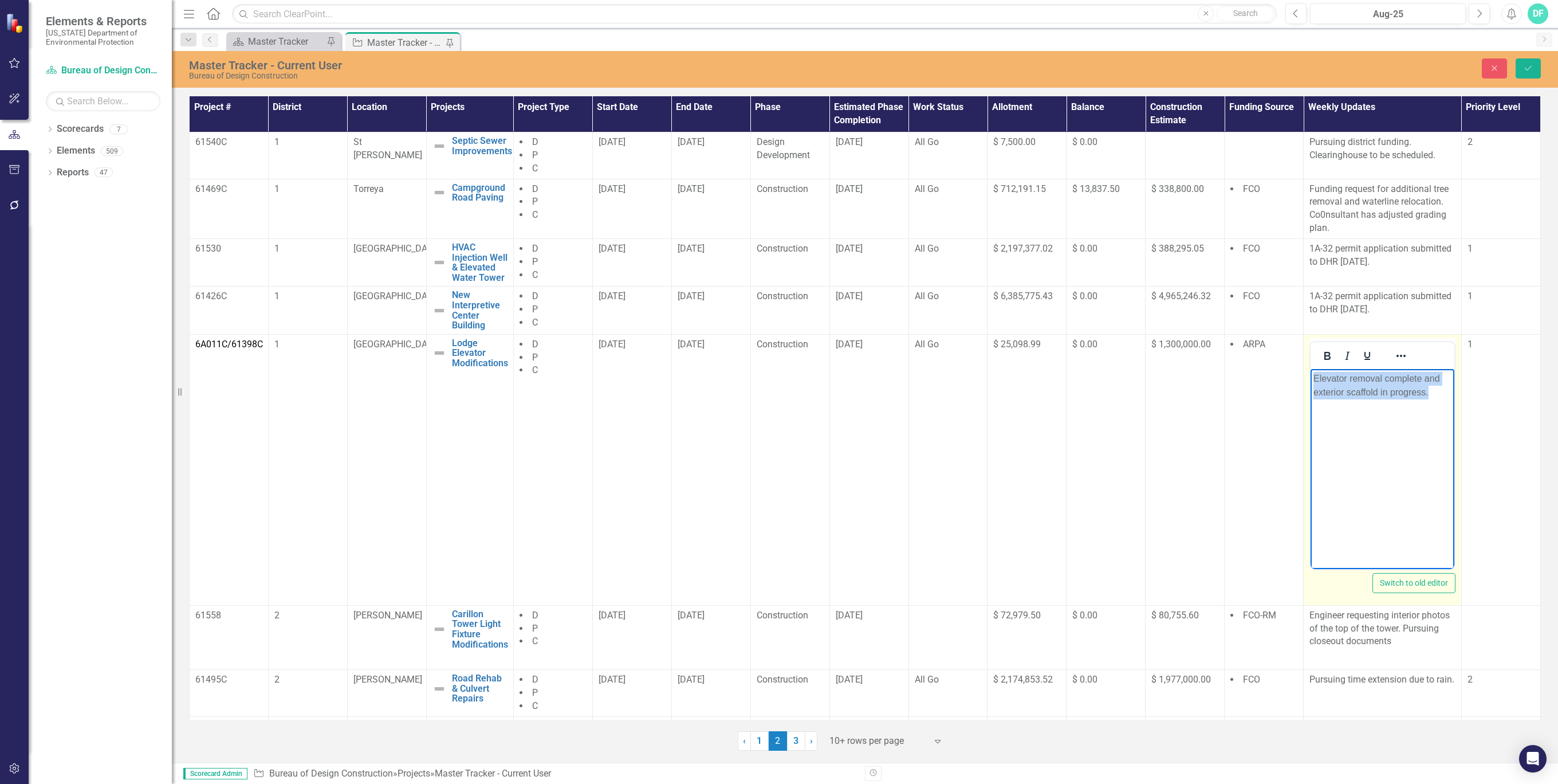
drag, startPoint x: 1438, startPoint y: 395, endPoint x: 1310, endPoint y: 381, distance: 128.8
click at [1311, 381] on body "Elevator removal complete and exterior scaffold in progress." at bounding box center [1383, 453] width 144 height 172
click at [1530, 64] on icon "Save" at bounding box center [1528, 67] width 10 height 8
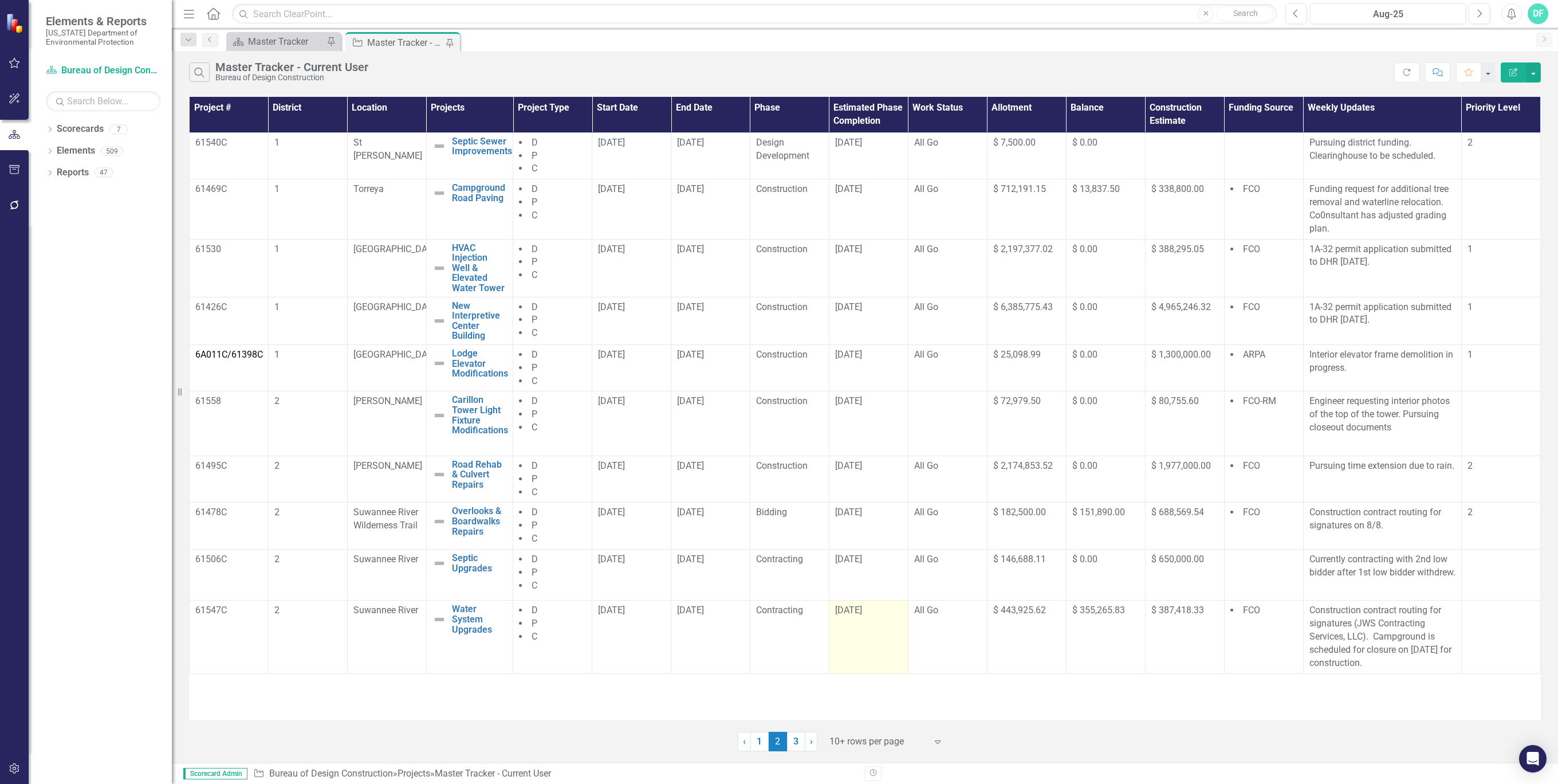
click at [876, 617] on div "[DATE]" at bounding box center [869, 610] width 67 height 13
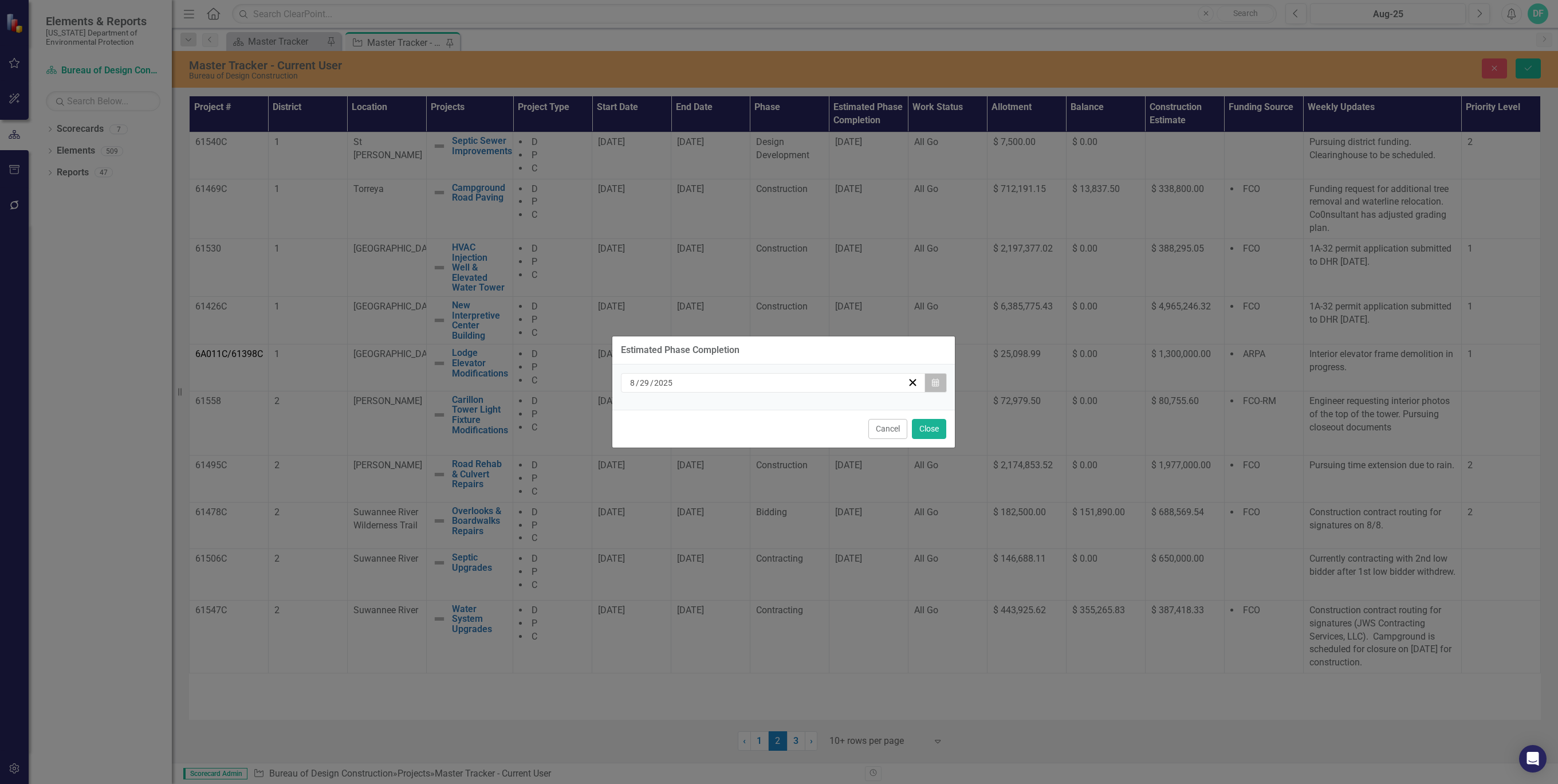
click at [937, 383] on icon "Calendar" at bounding box center [935, 382] width 7 height 8
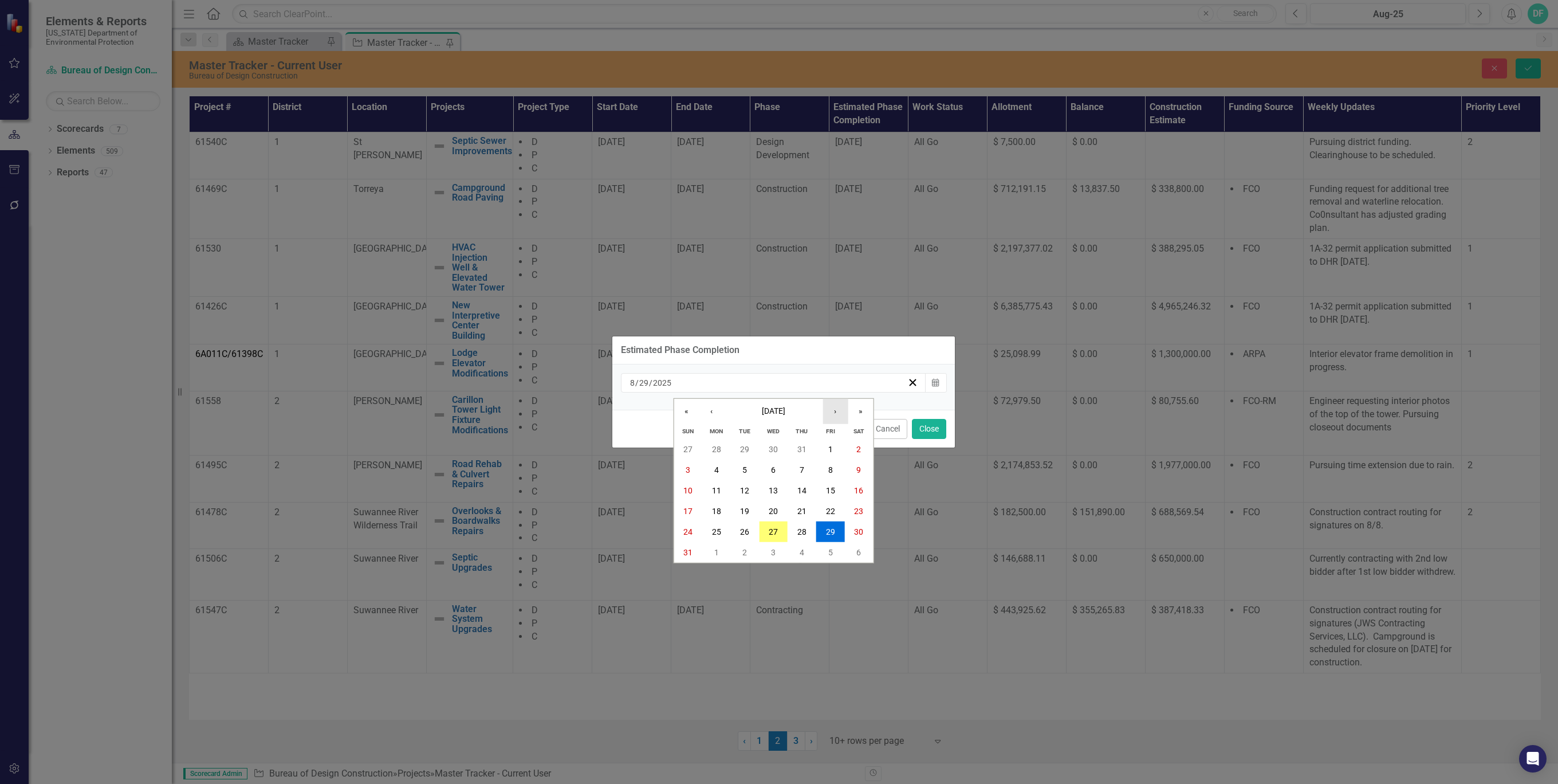
click at [836, 414] on button "›" at bounding box center [835, 412] width 26 height 26
click at [746, 524] on button "30" at bounding box center [746, 531] width 29 height 20
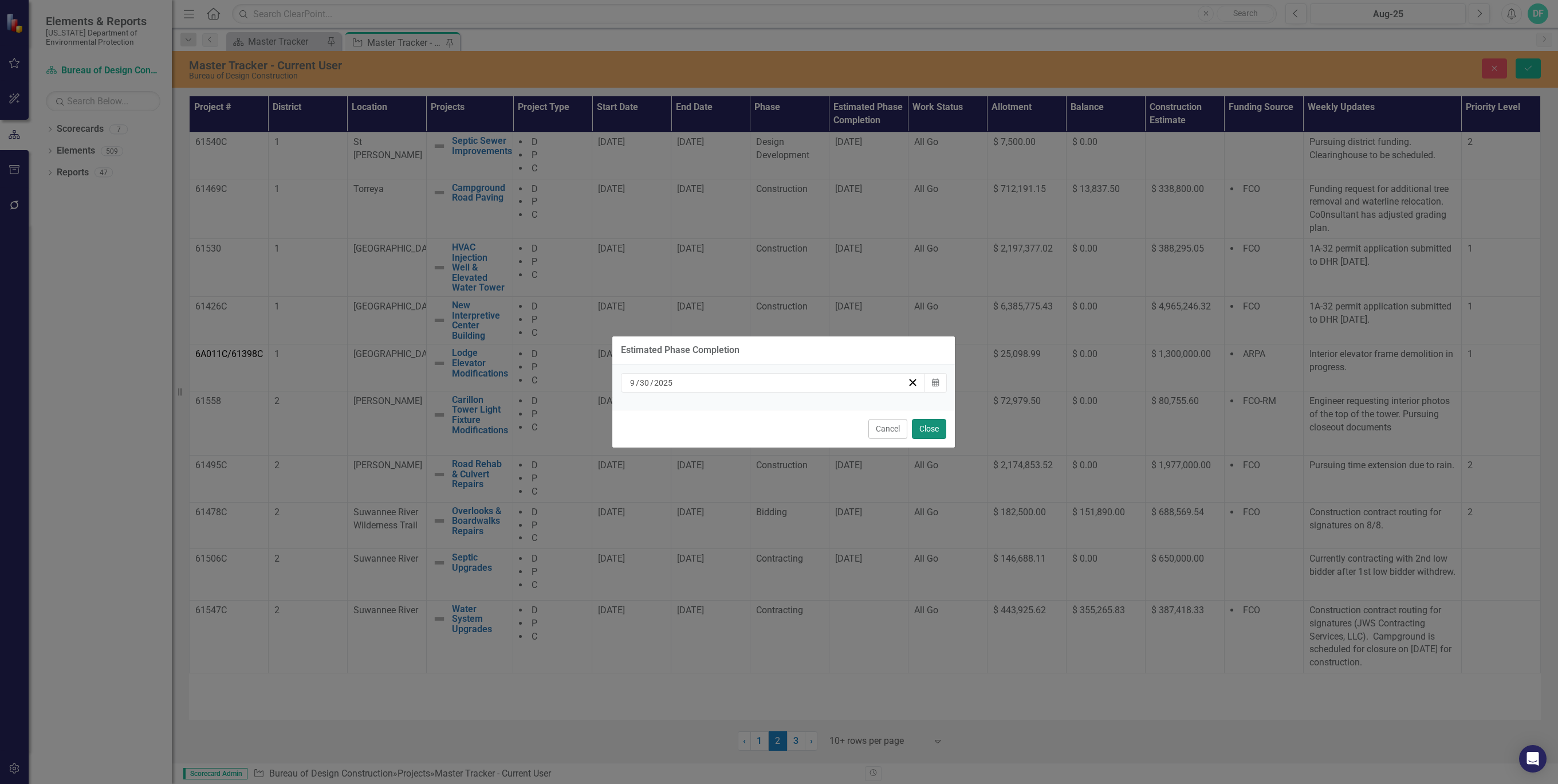
click at [927, 429] on button "Close" at bounding box center [929, 428] width 34 height 20
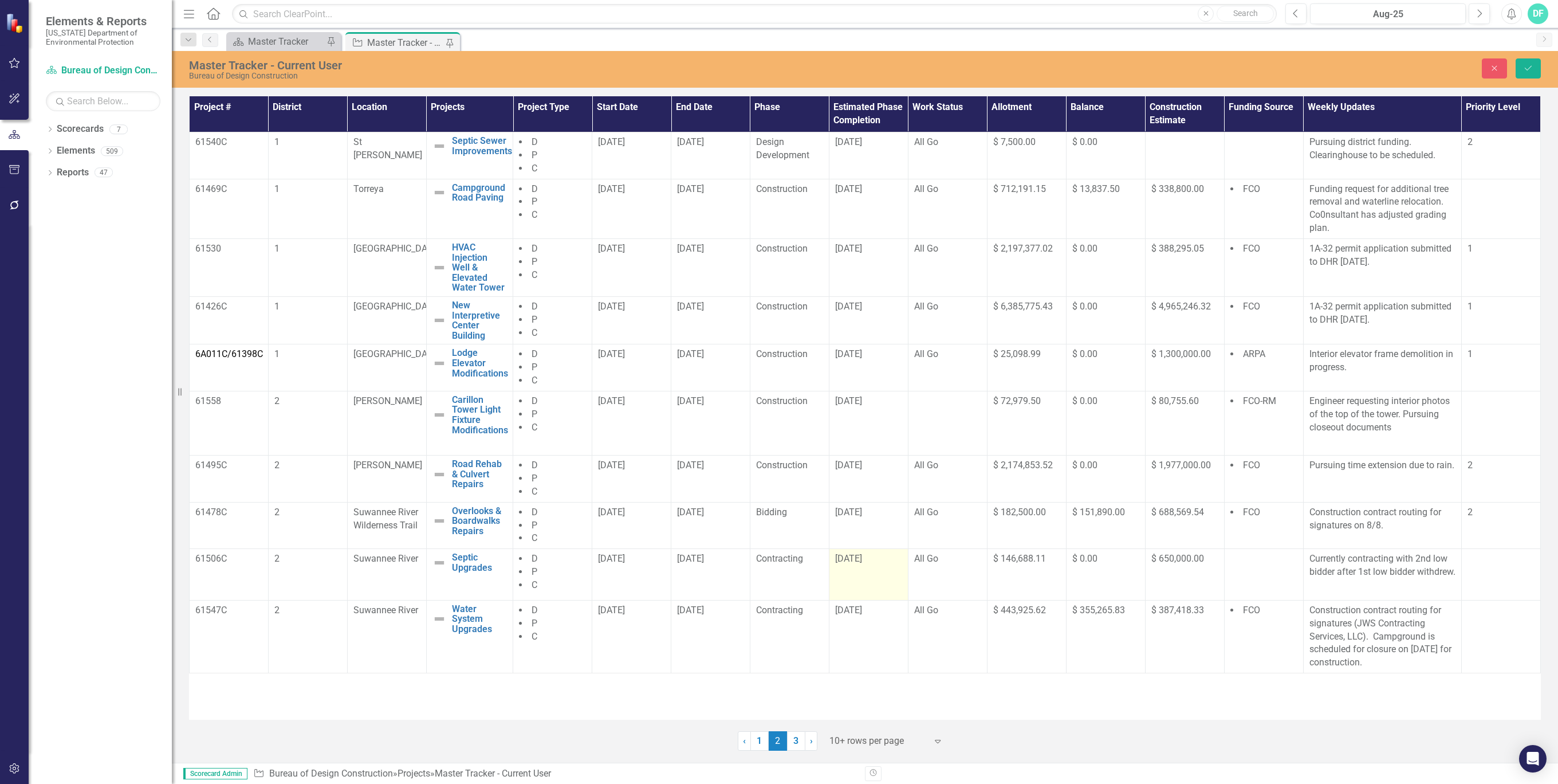
click at [892, 559] on div "[DATE]" at bounding box center [869, 559] width 67 height 13
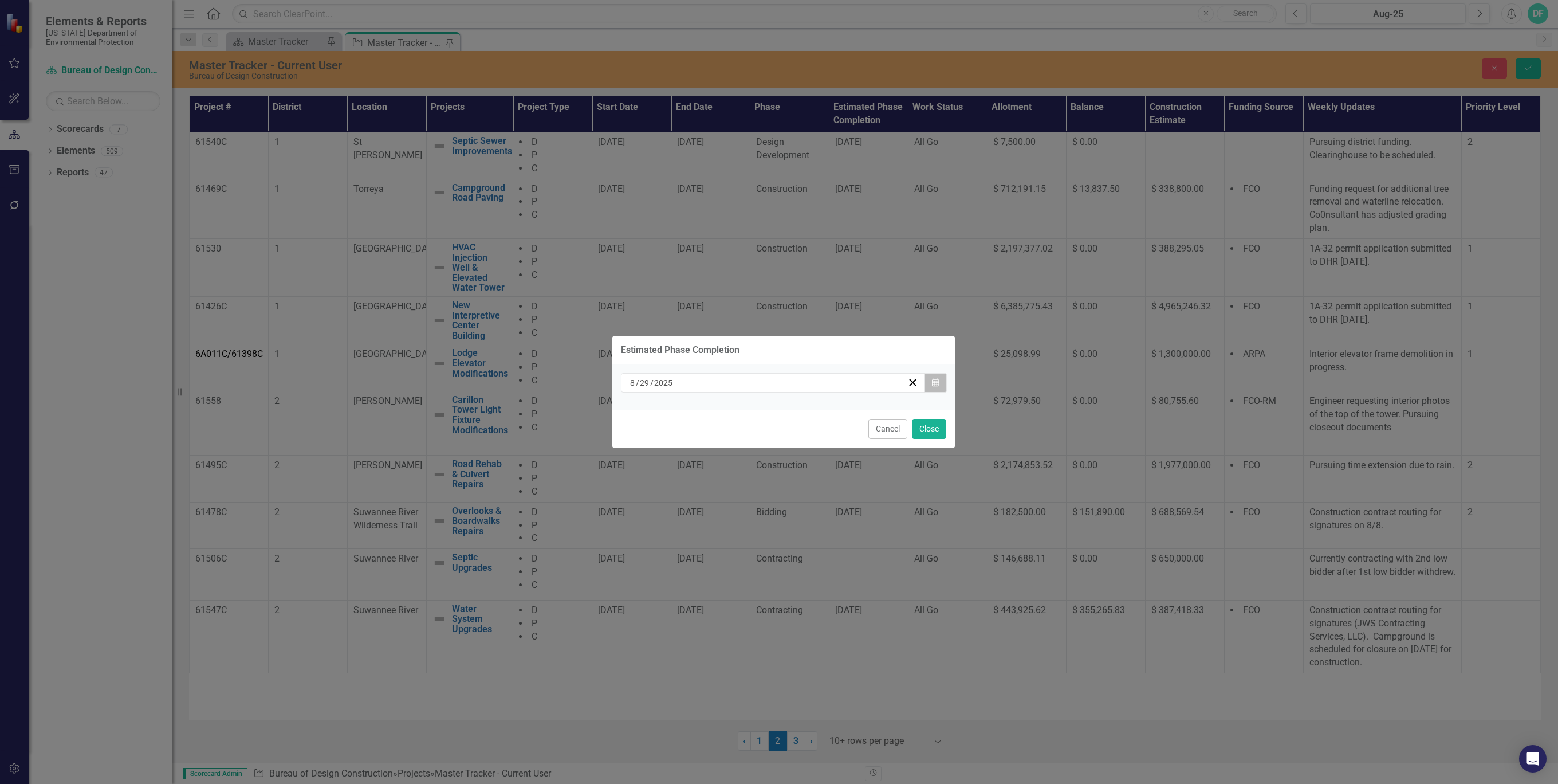
click at [933, 383] on icon "Calendar" at bounding box center [935, 382] width 7 height 8
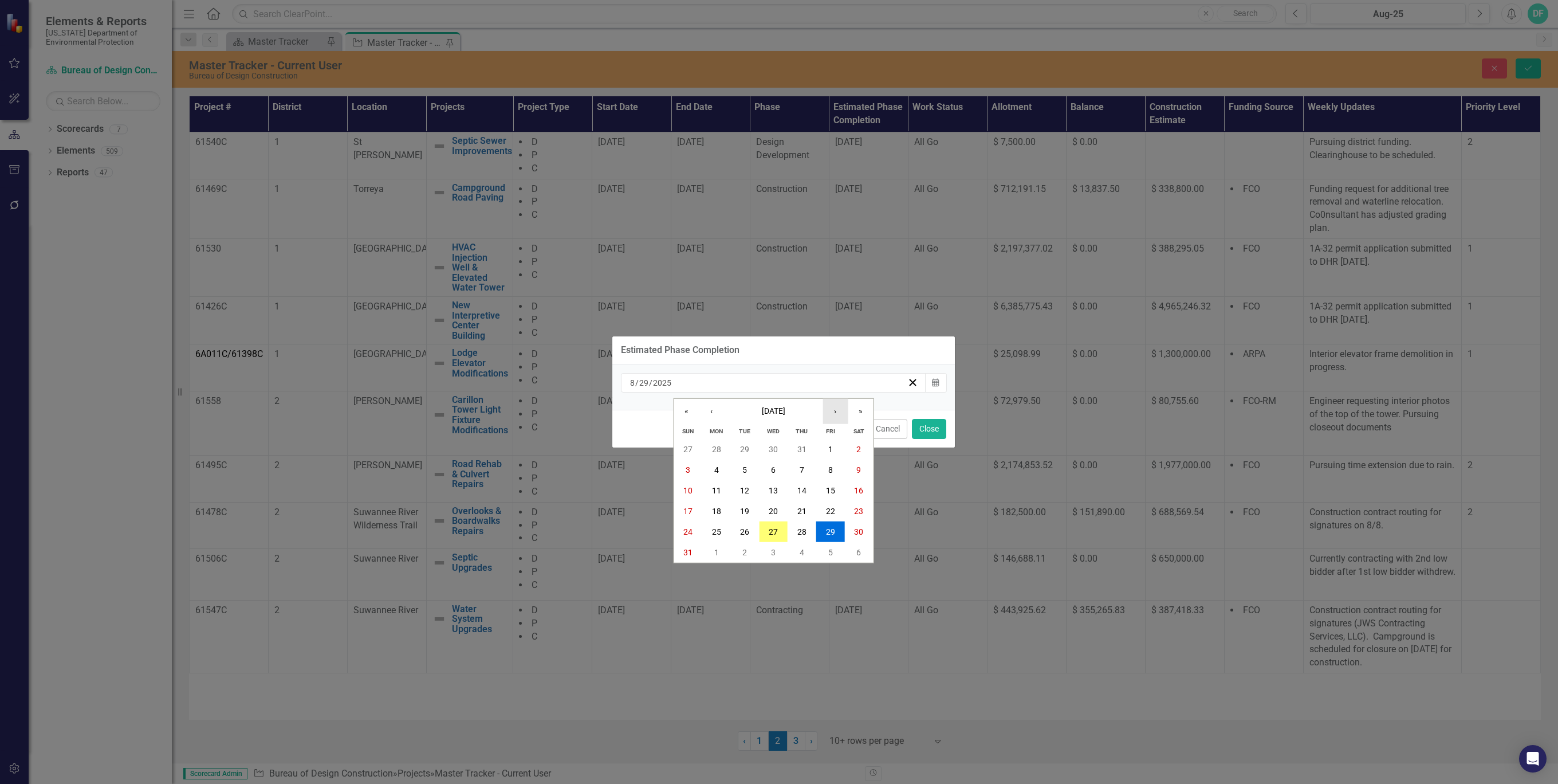
click at [835, 411] on button "›" at bounding box center [835, 412] width 26 height 26
click at [747, 526] on button "30" at bounding box center [746, 531] width 29 height 20
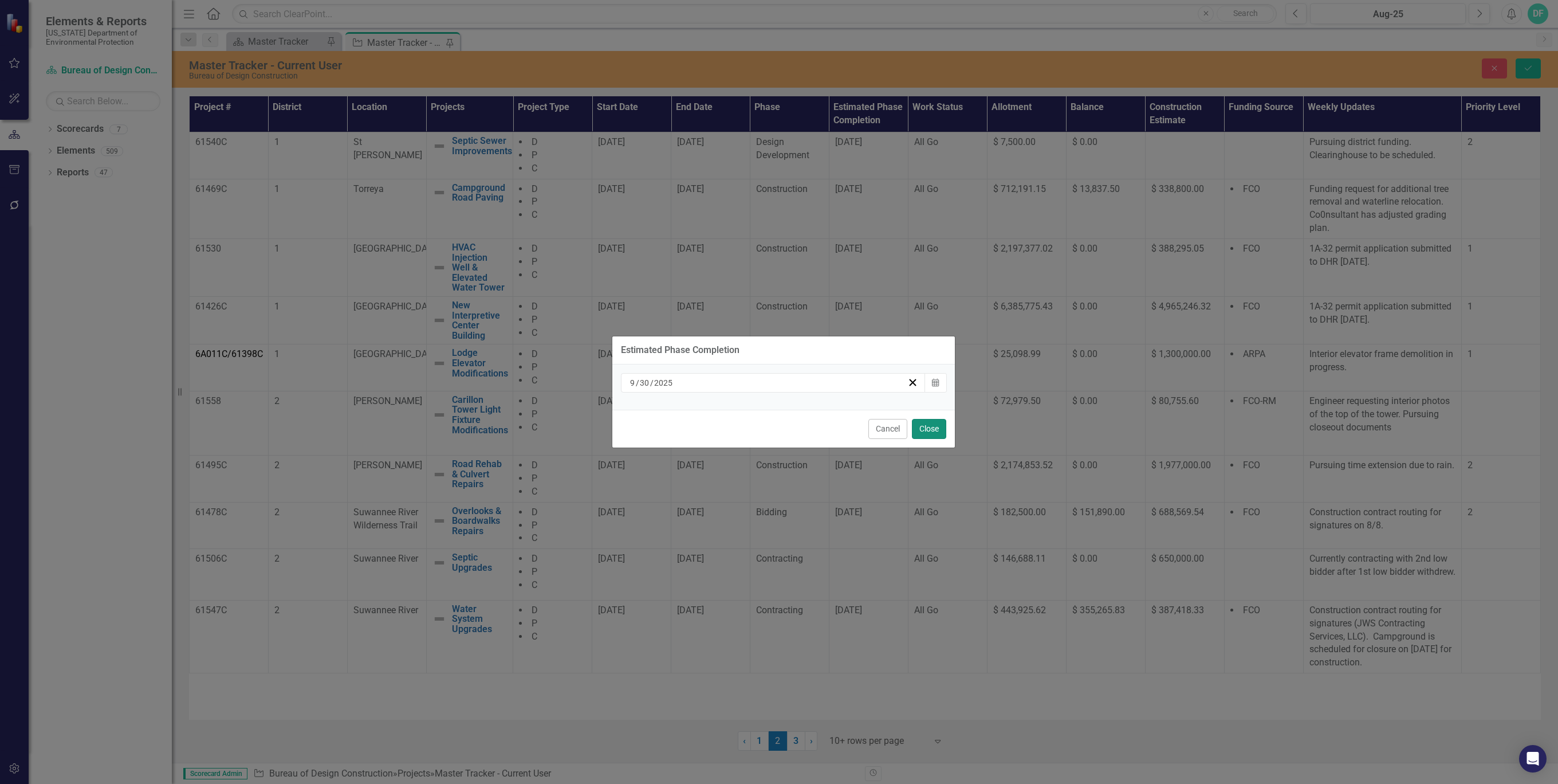
click at [934, 428] on button "Close" at bounding box center [929, 428] width 34 height 20
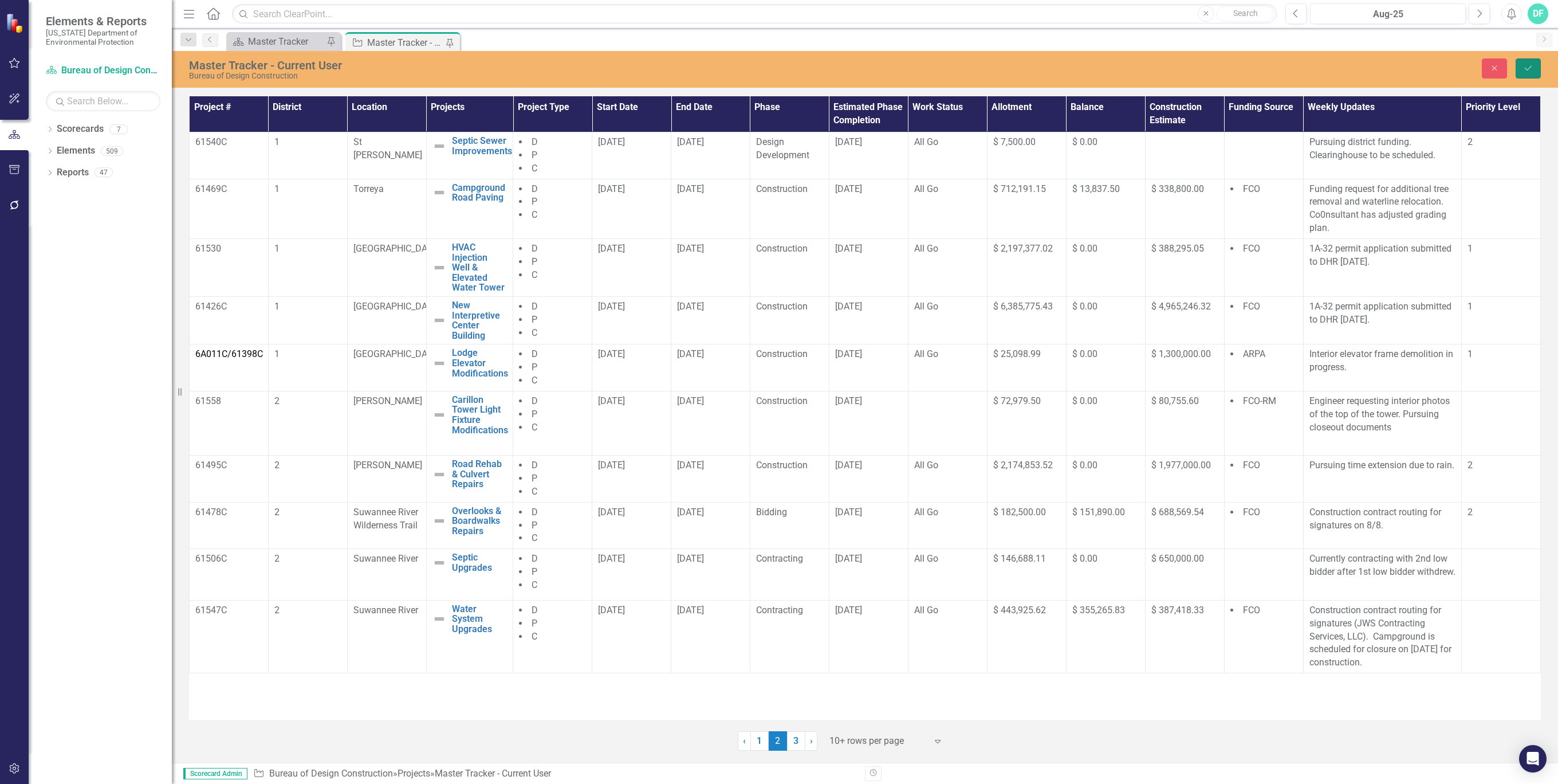
click at [1526, 73] on button "Save" at bounding box center [1529, 67] width 26 height 20
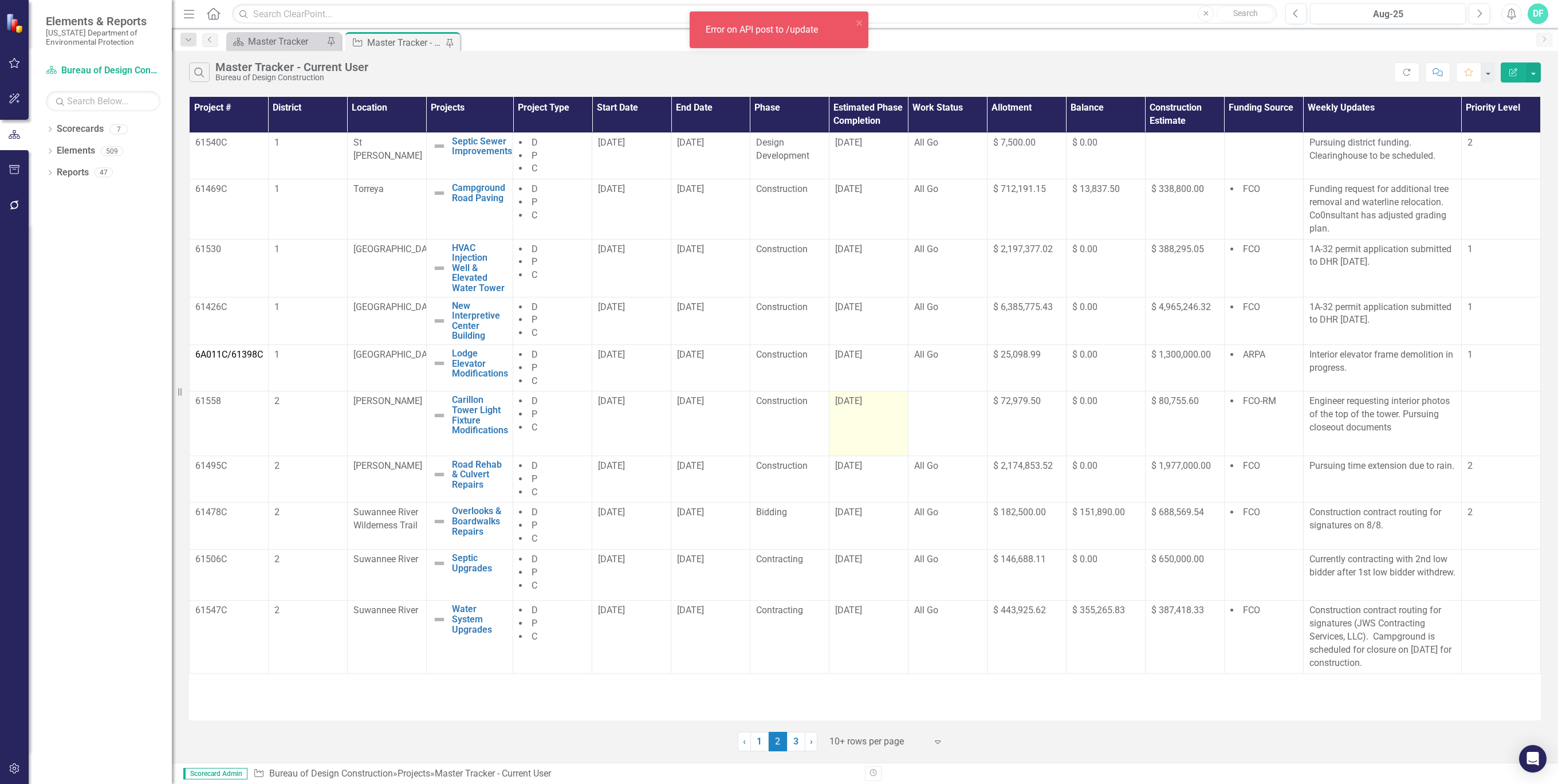
click at [885, 403] on div "[DATE]" at bounding box center [869, 401] width 67 height 13
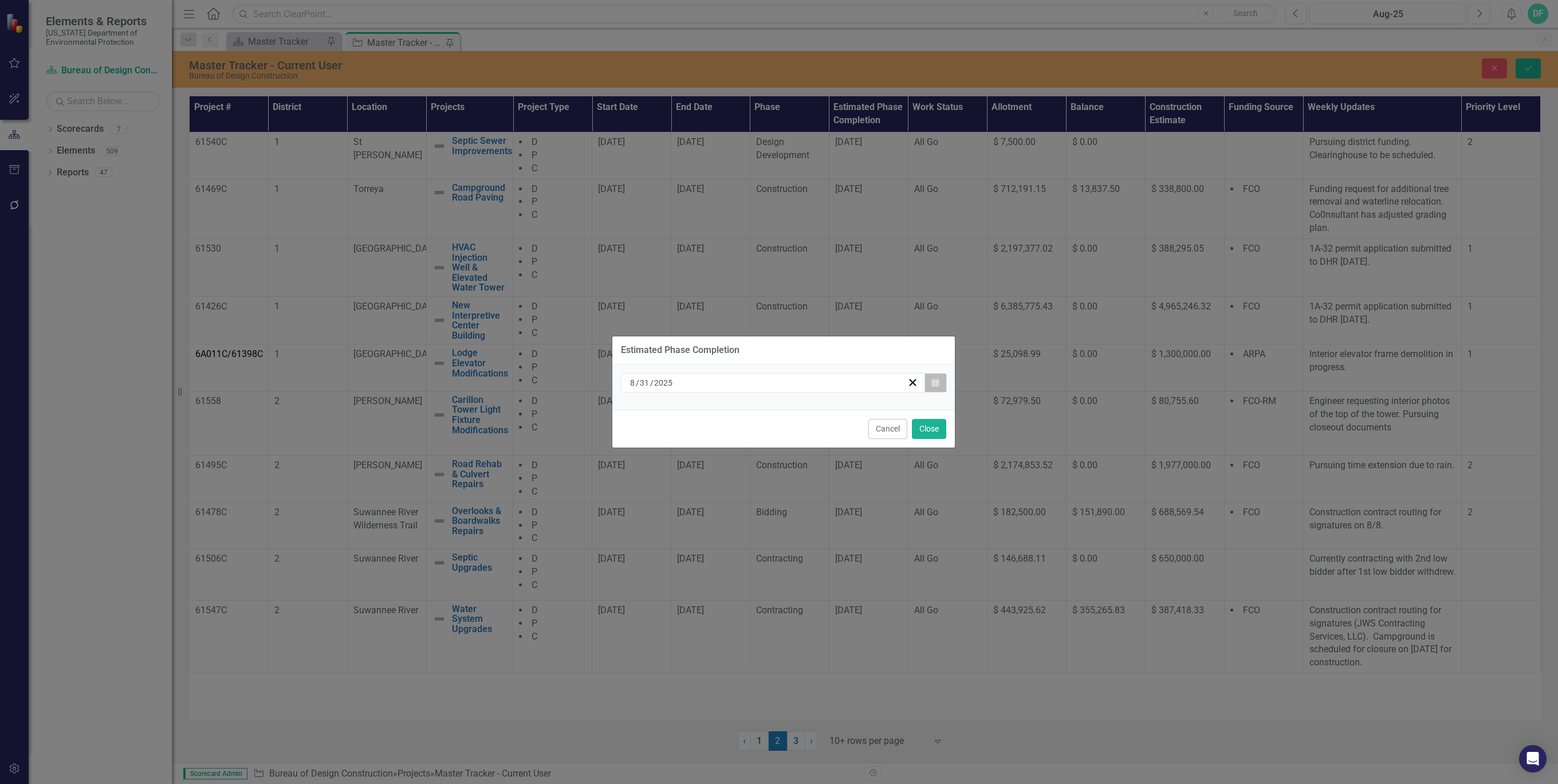
click at [933, 386] on icon "Calendar" at bounding box center [935, 382] width 7 height 8
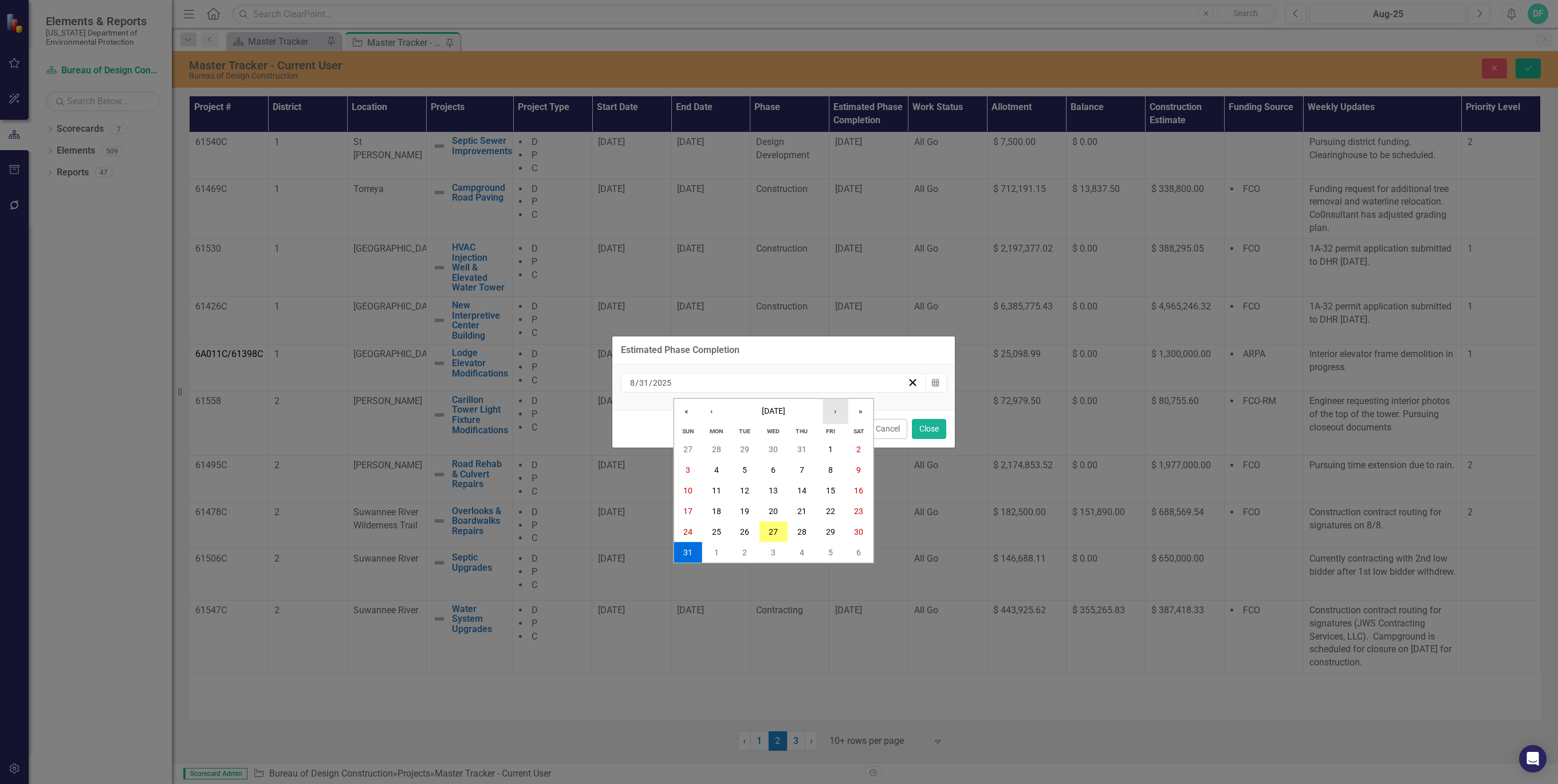
click at [838, 407] on button "›" at bounding box center [835, 412] width 26 height 26
click at [723, 491] on button "15" at bounding box center [717, 490] width 29 height 20
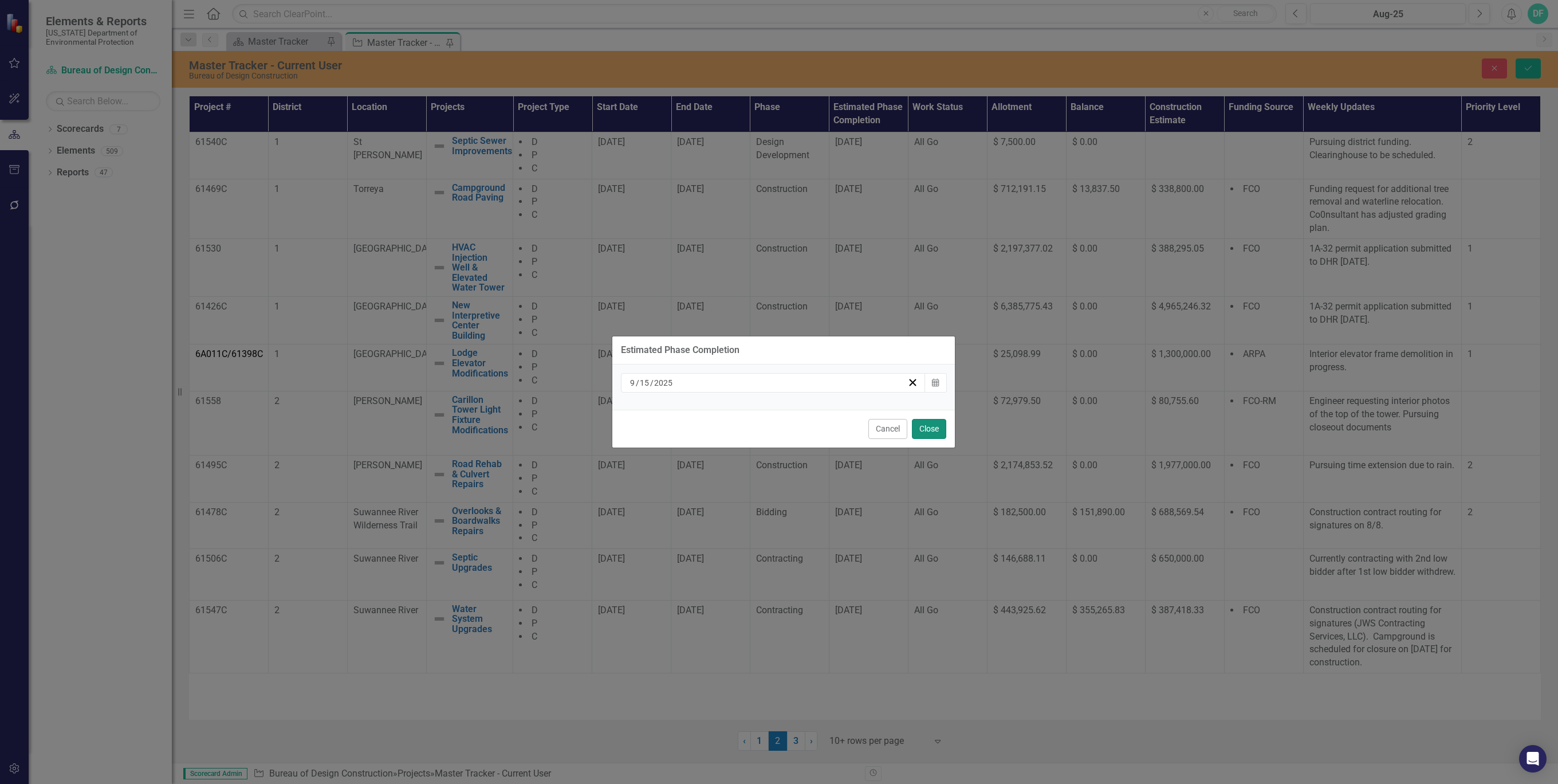
click at [932, 426] on button "Close" at bounding box center [929, 428] width 34 height 20
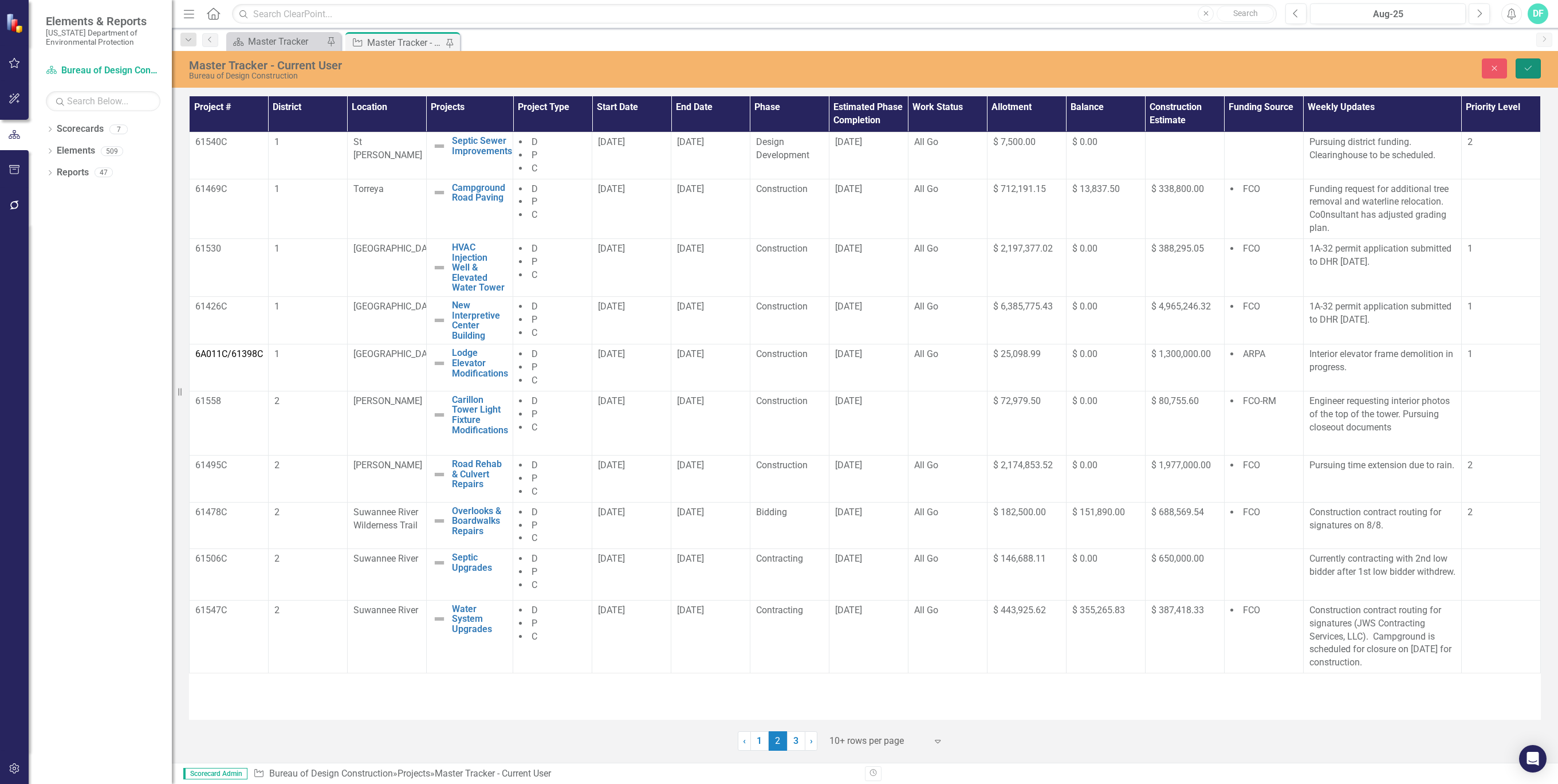
click at [1530, 73] on button "Save" at bounding box center [1529, 67] width 26 height 20
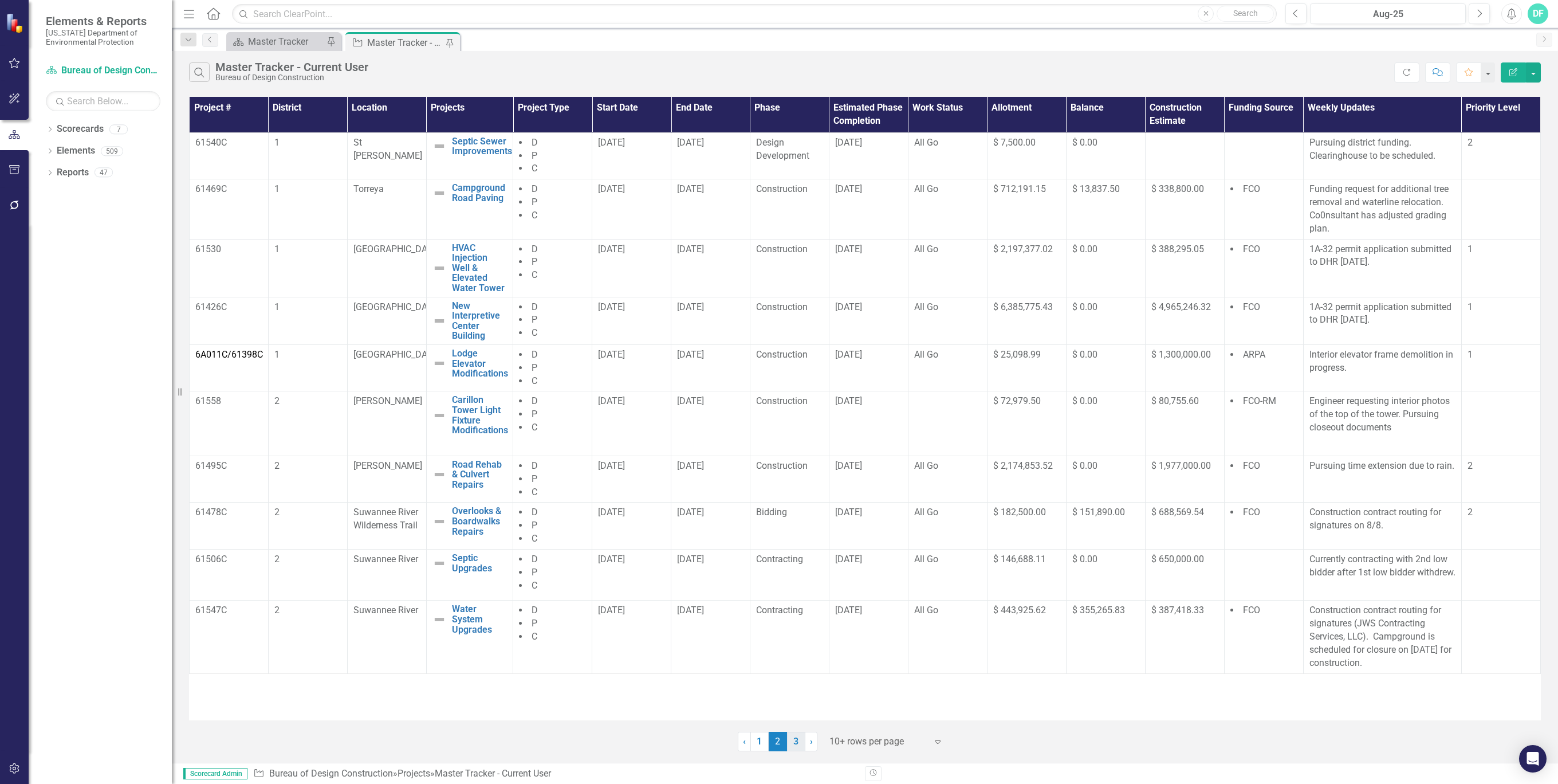
click at [799, 742] on link "3" at bounding box center [796, 740] width 18 height 20
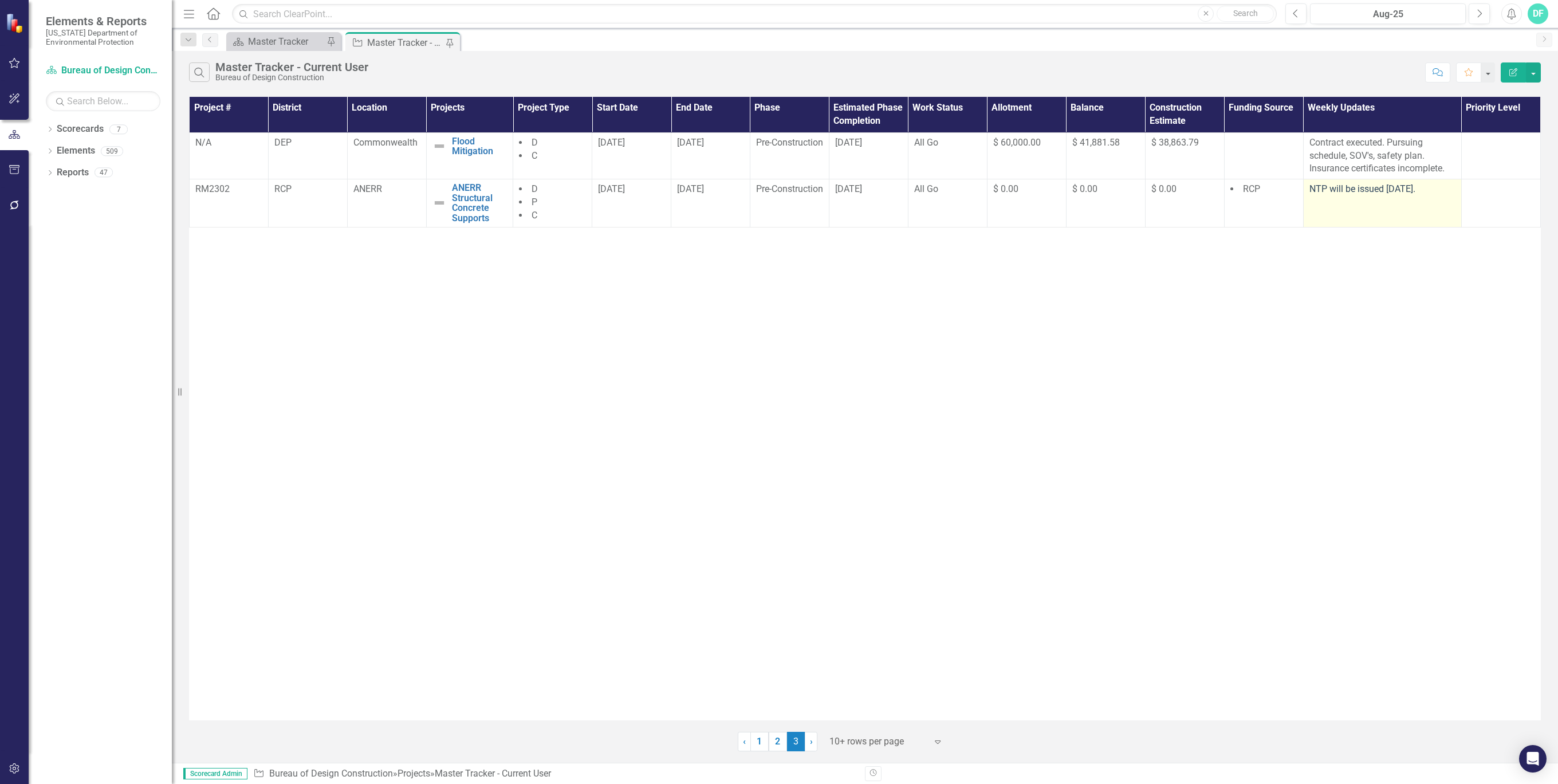
click at [1362, 200] on td "NTP will be issued [DATE]." at bounding box center [1382, 203] width 158 height 48
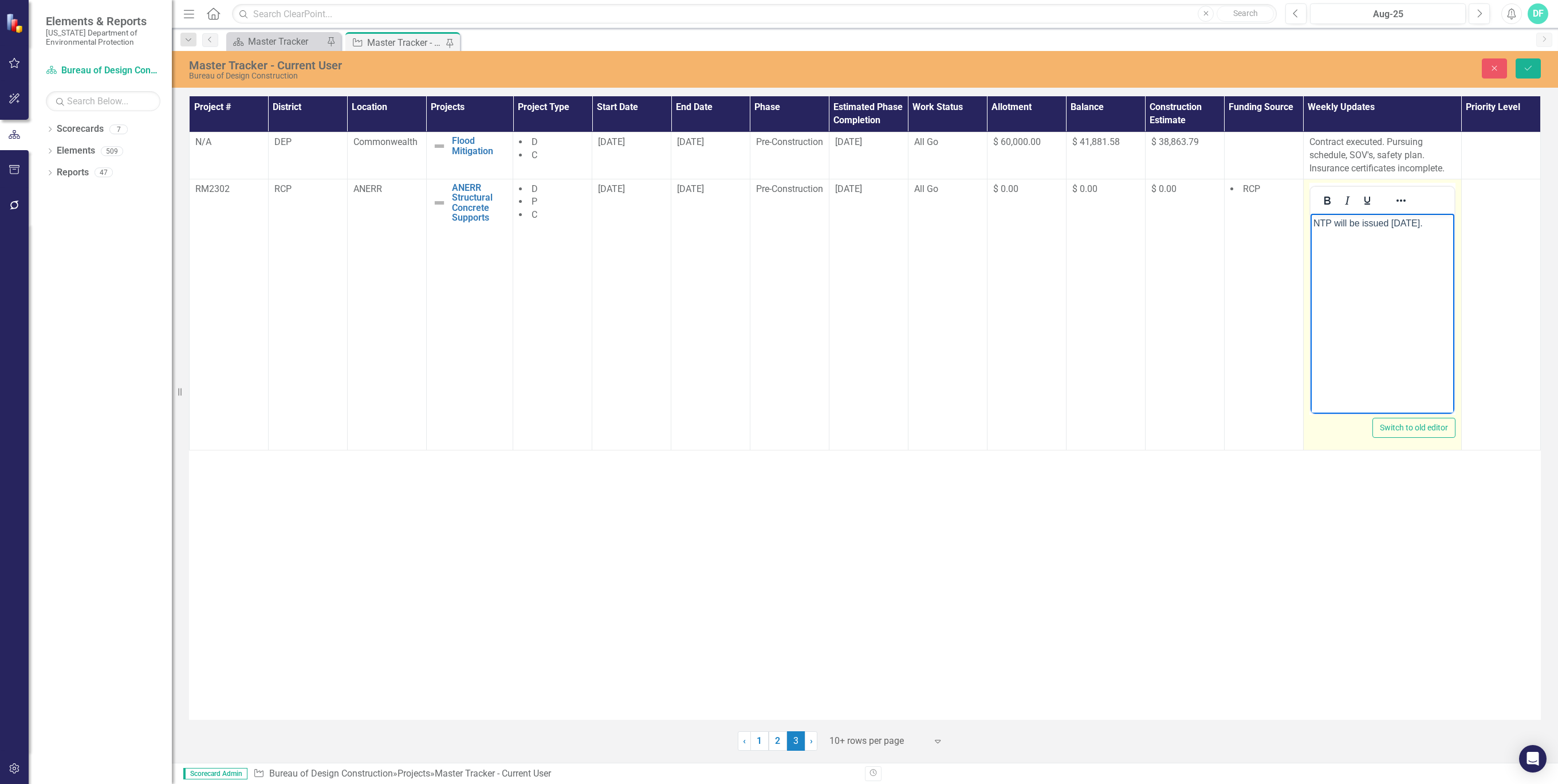
drag, startPoint x: 2672, startPoint y: 413, endPoint x: 1426, endPoint y: 221, distance: 1260.7
click at [1426, 221] on p "NTP will be issued [DATE]." at bounding box center [1382, 223] width 138 height 14
drag, startPoint x: 1427, startPoint y: 225, endPoint x: 1304, endPoint y: 234, distance: 123.3
click at [1310, 234] on html "NTP will be issued [DATE]." at bounding box center [1382, 299] width 144 height 172
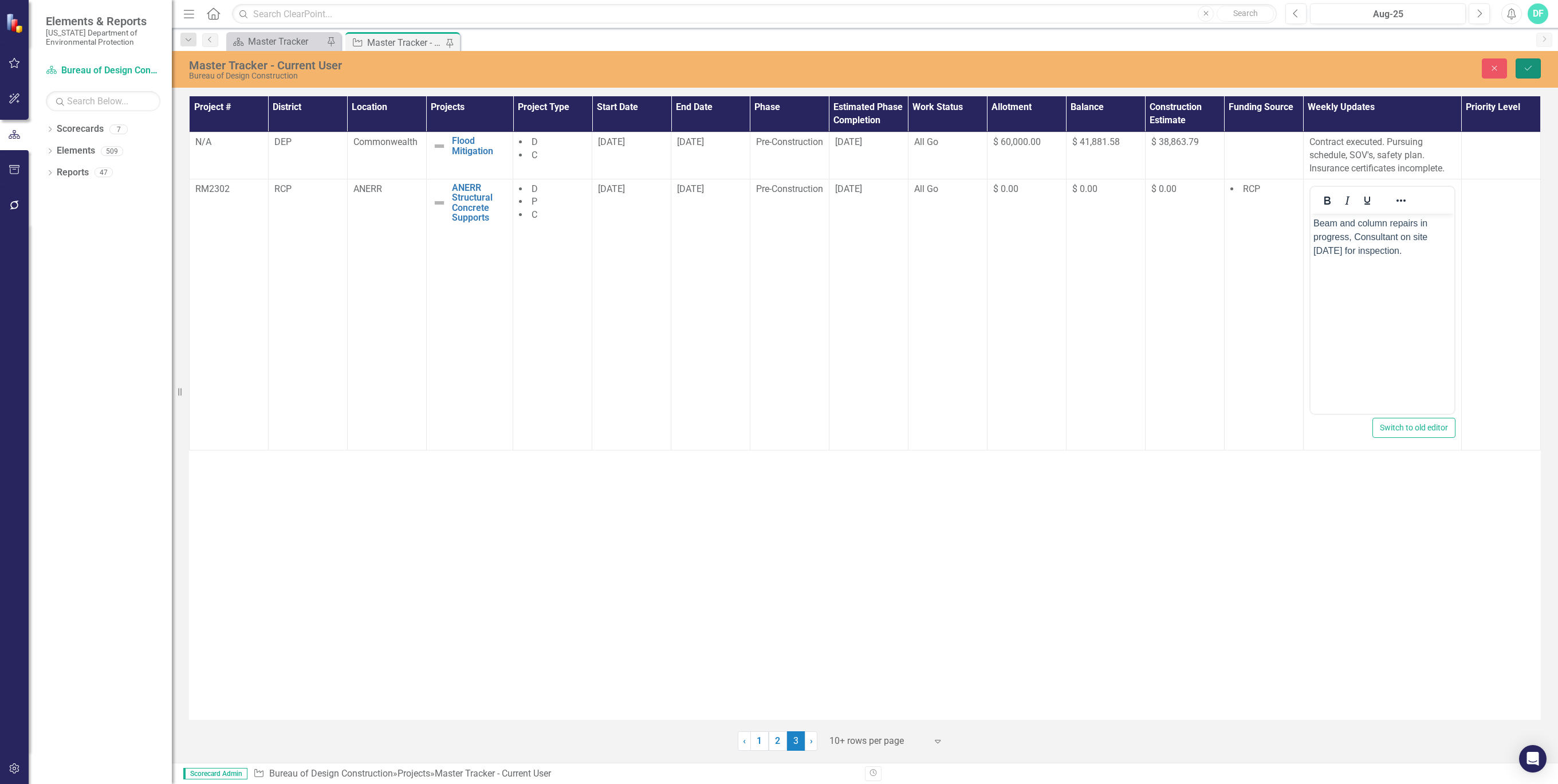
click at [1523, 67] on icon "Save" at bounding box center [1528, 67] width 10 height 8
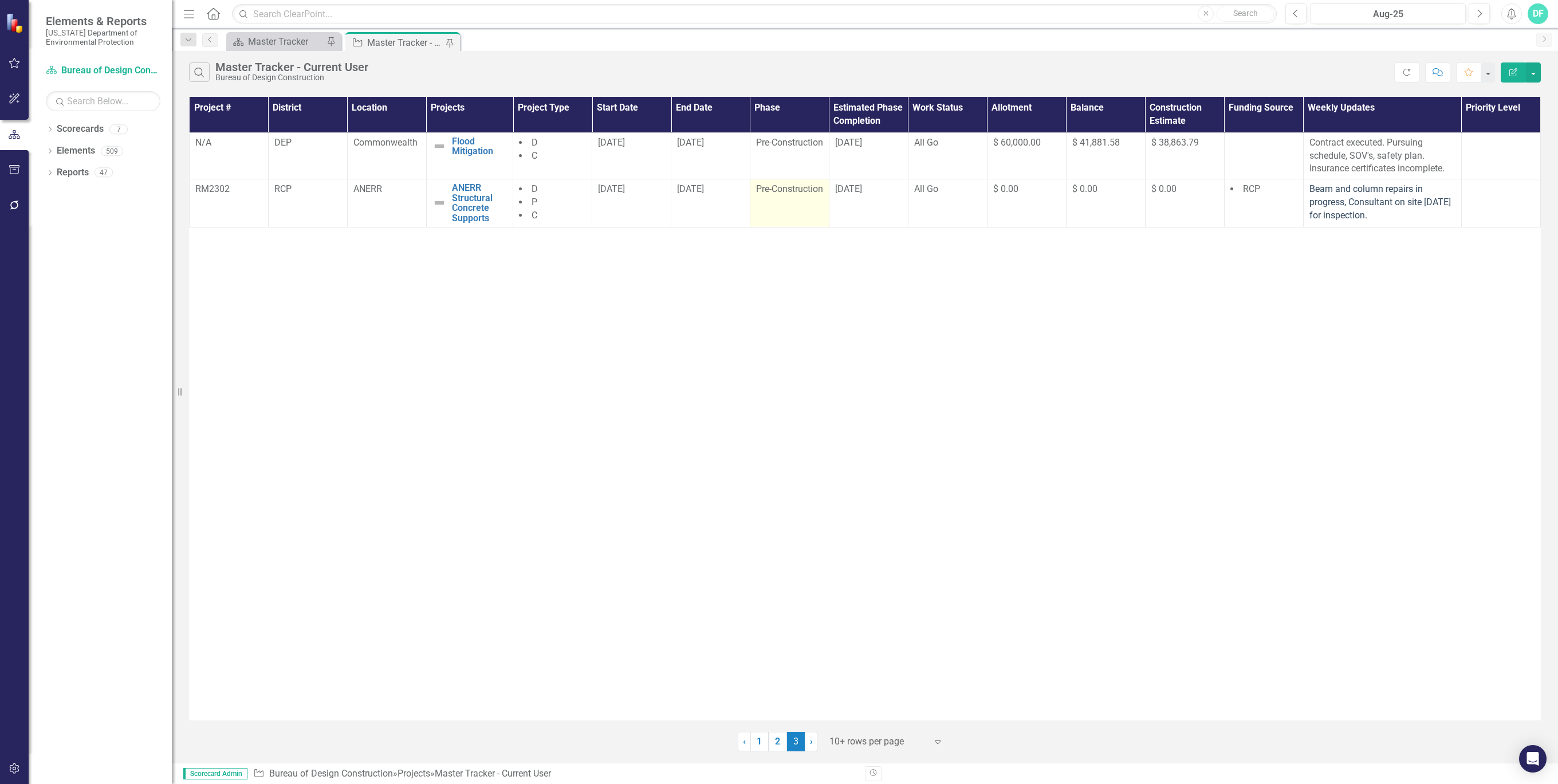
click at [817, 192] on div "Pre-Construction" at bounding box center [789, 189] width 67 height 13
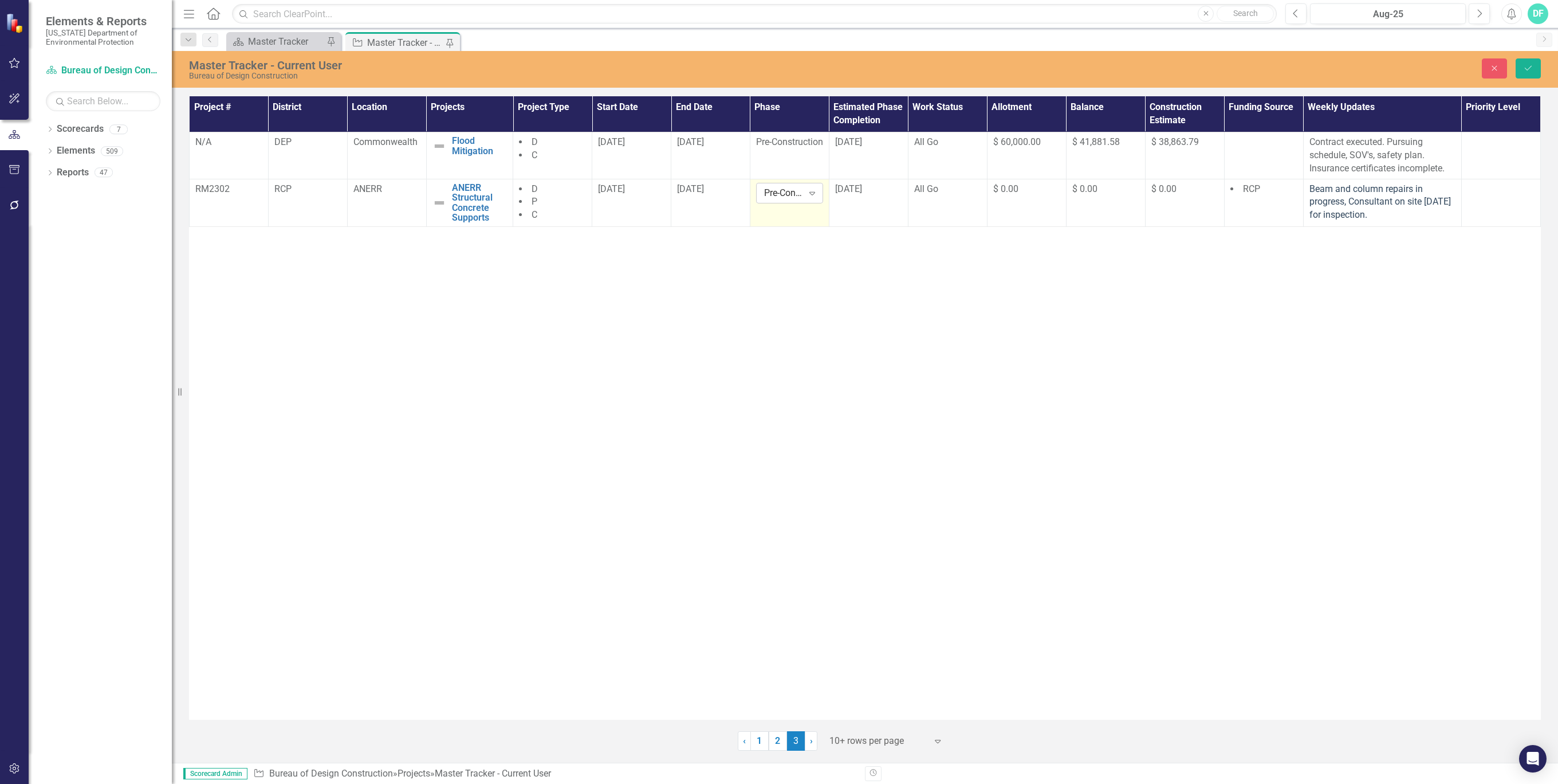
click at [812, 193] on icon "Expand" at bounding box center [811, 193] width 11 height 9
click at [878, 184] on div "[DATE]" at bounding box center [869, 189] width 67 height 13
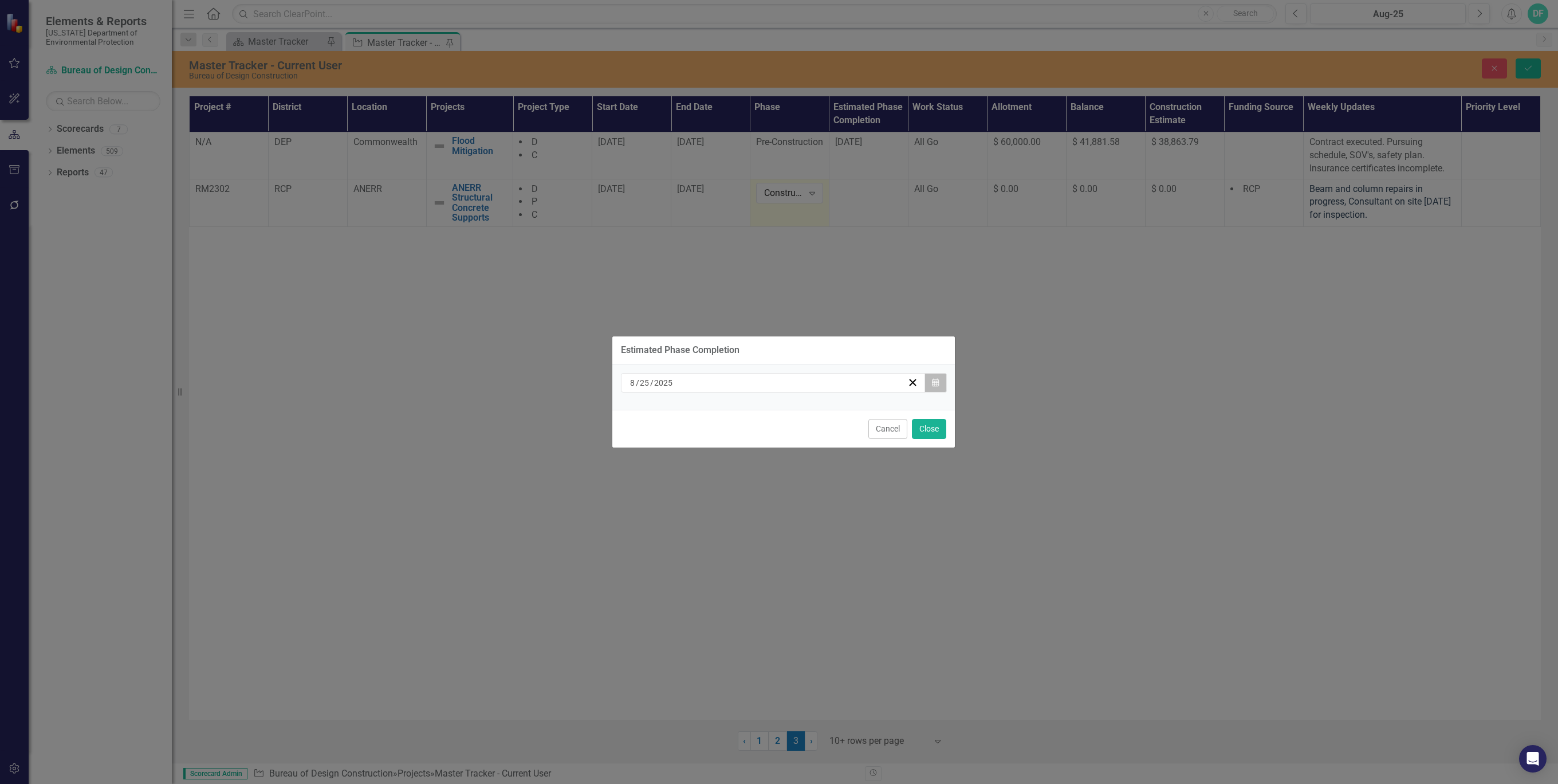
click at [935, 381] on icon "button" at bounding box center [935, 382] width 7 height 8
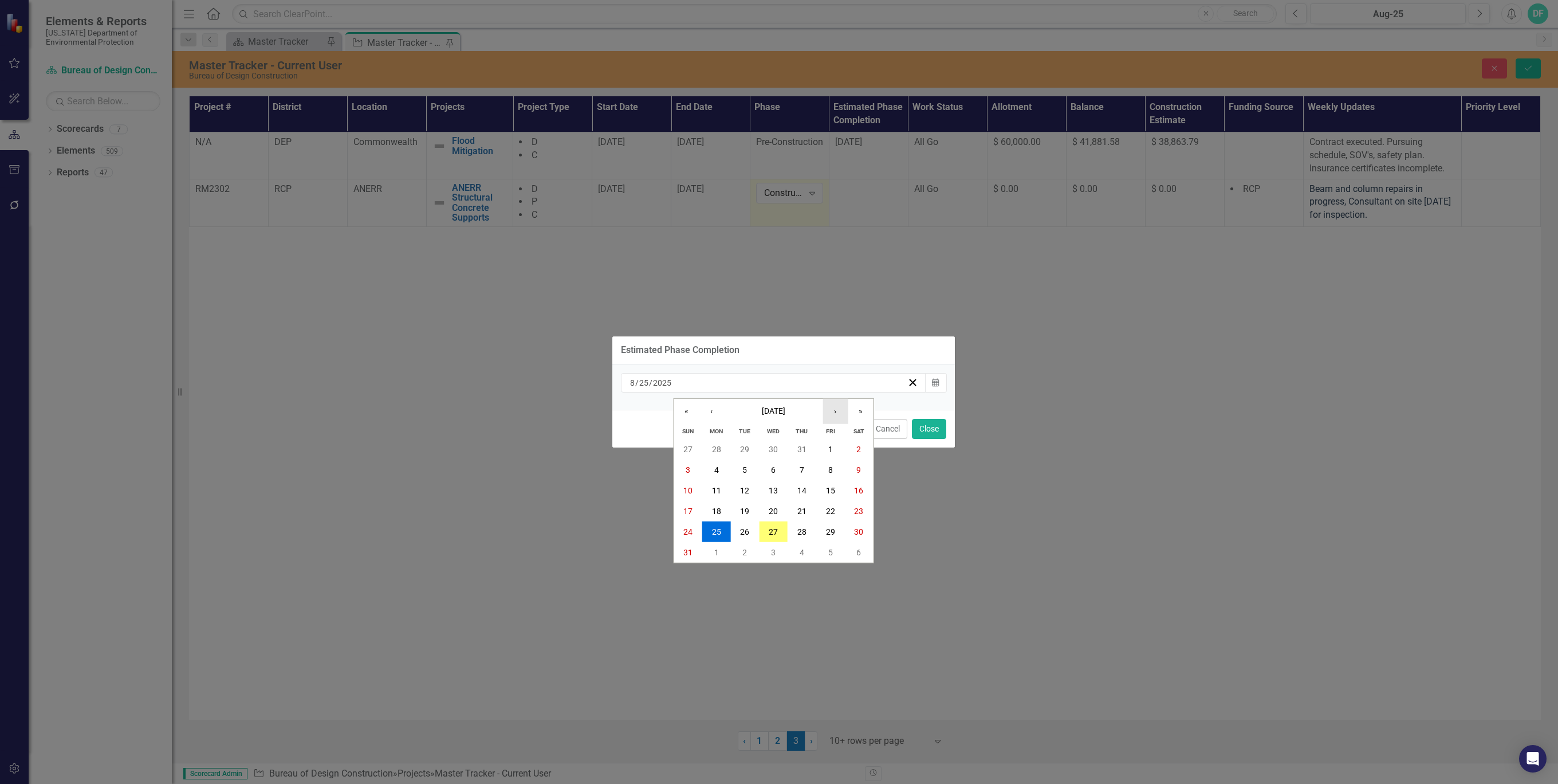
click at [835, 410] on button "›" at bounding box center [835, 412] width 26 height 26
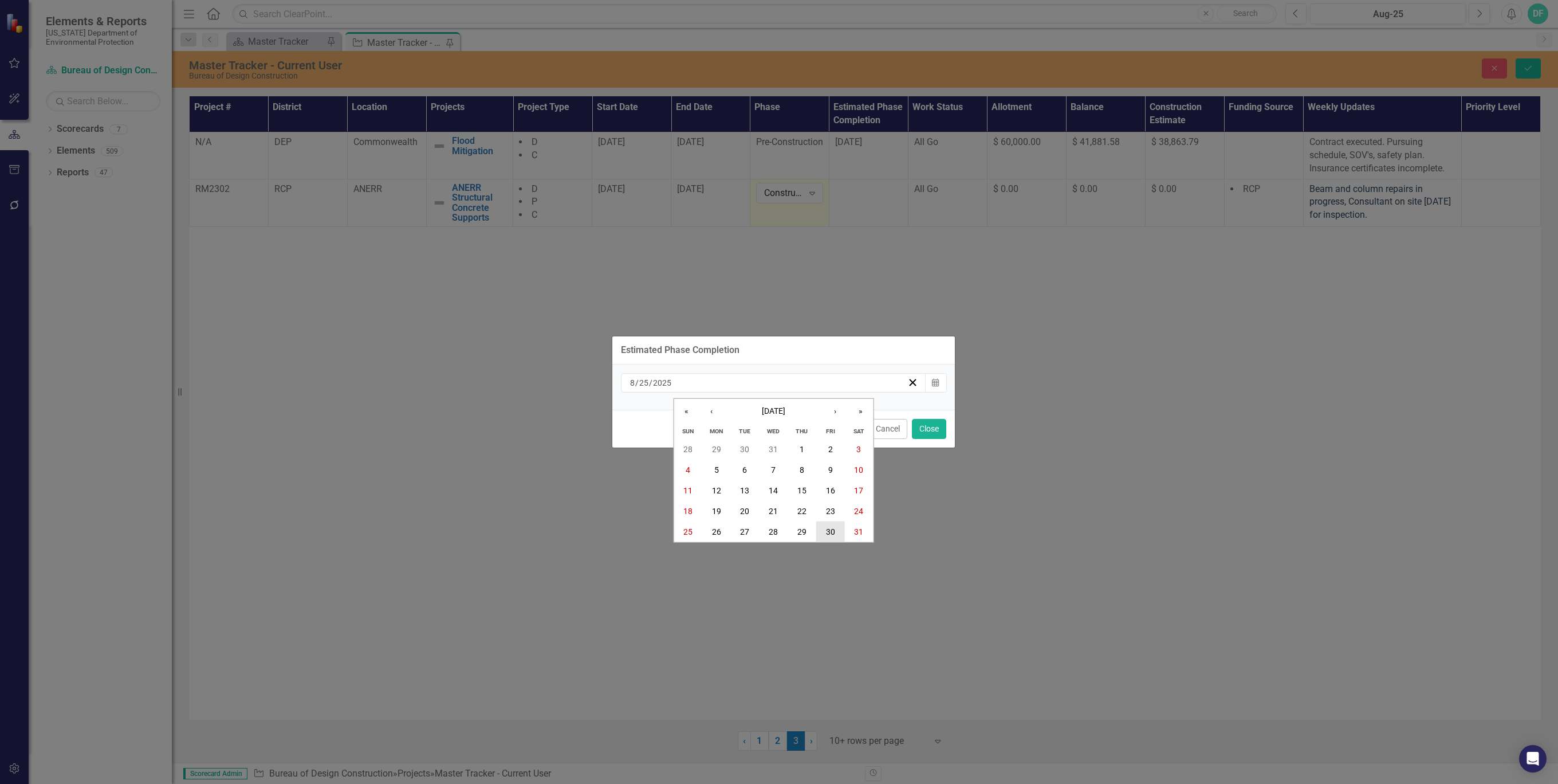
click at [831, 528] on abbr "30" at bounding box center [830, 531] width 9 height 9
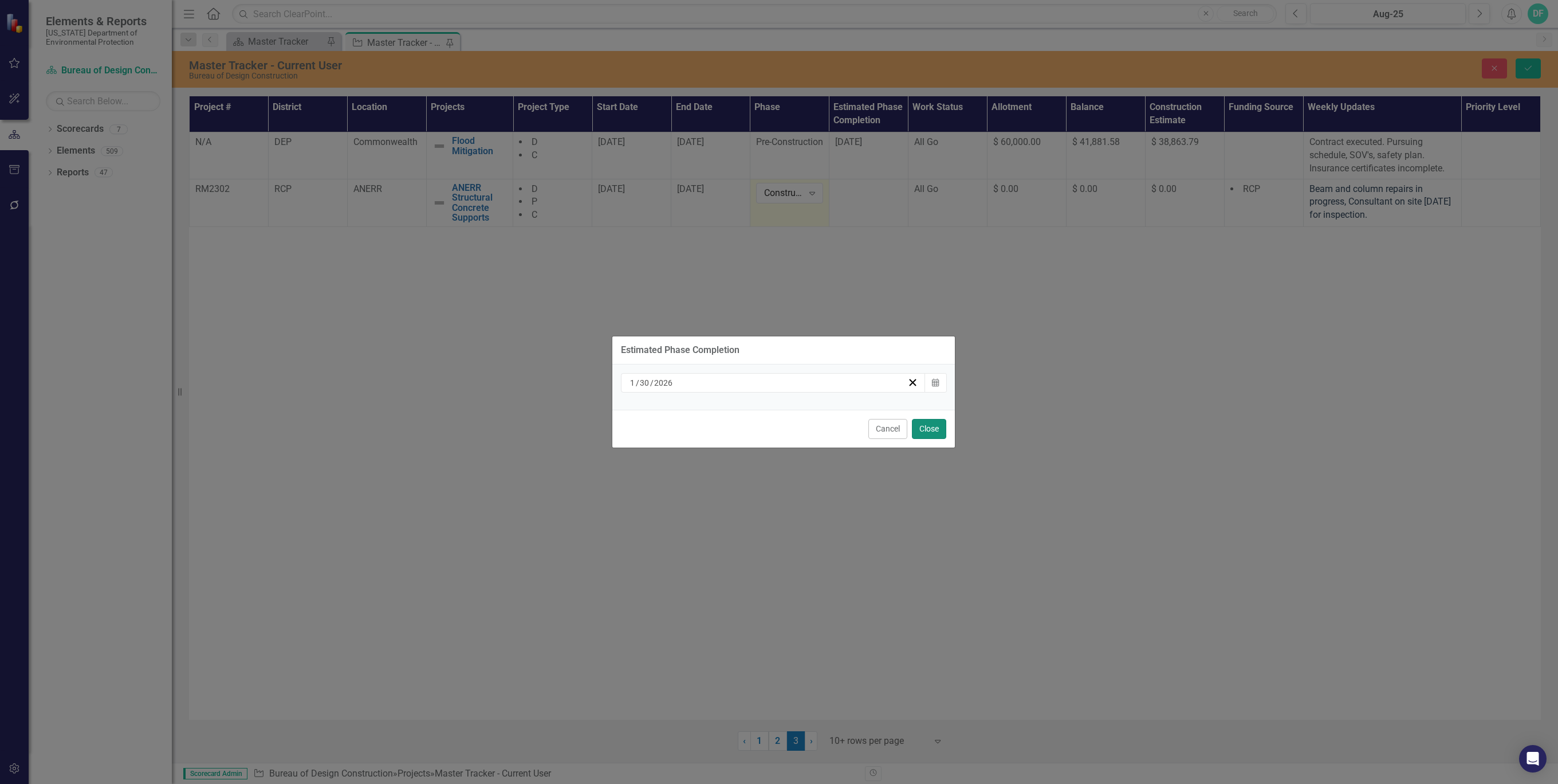
click at [922, 430] on button "Close" at bounding box center [929, 428] width 34 height 20
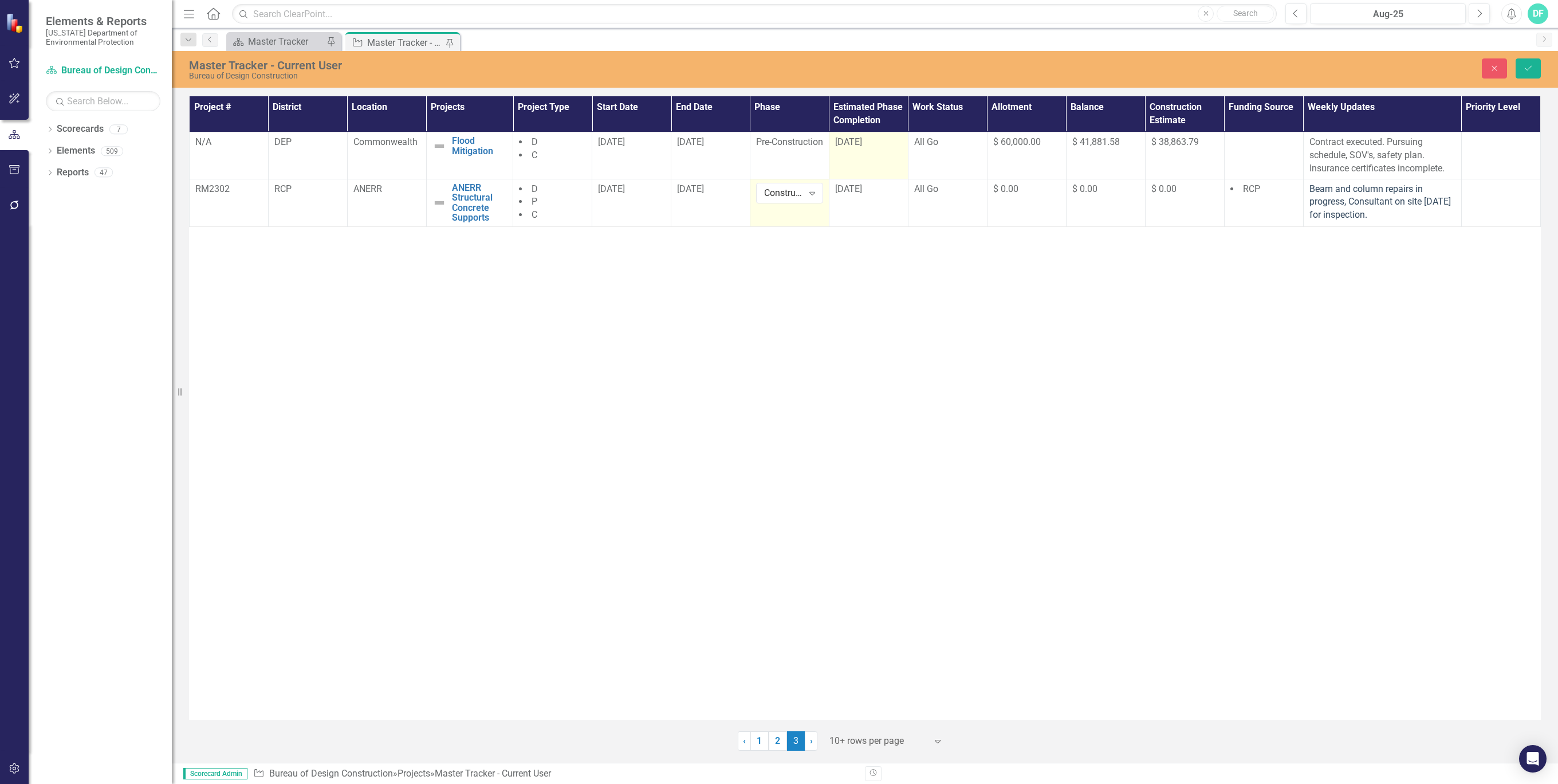
click at [897, 147] on div "[DATE]" at bounding box center [869, 142] width 67 height 13
click at [896, 143] on div "[DATE]" at bounding box center [869, 142] width 67 height 13
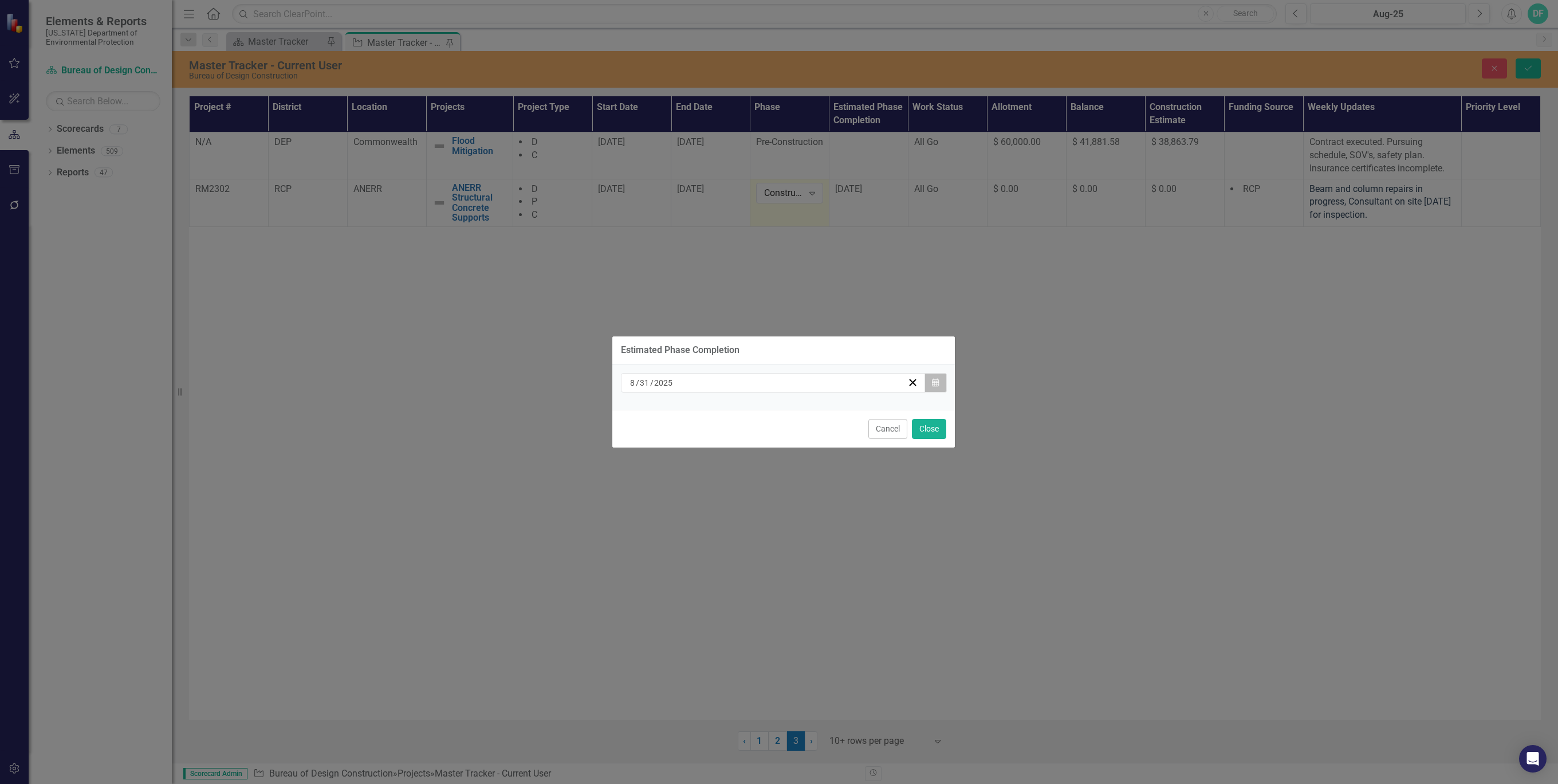
click at [935, 382] on icon "Calendar" at bounding box center [935, 382] width 7 height 8
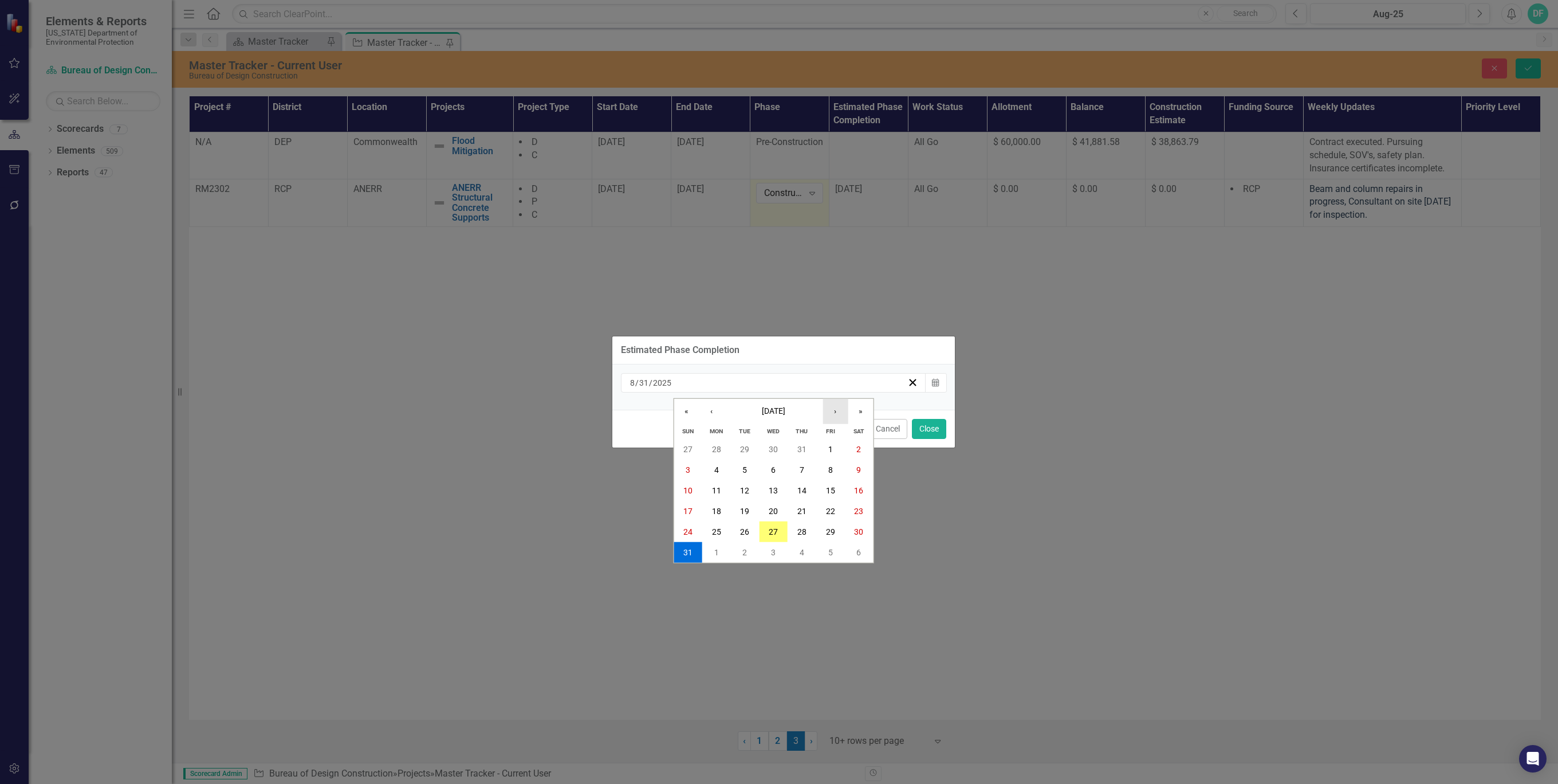
click at [835, 410] on button "›" at bounding box center [835, 412] width 26 height 26
click at [752, 531] on button "30" at bounding box center [746, 531] width 29 height 20
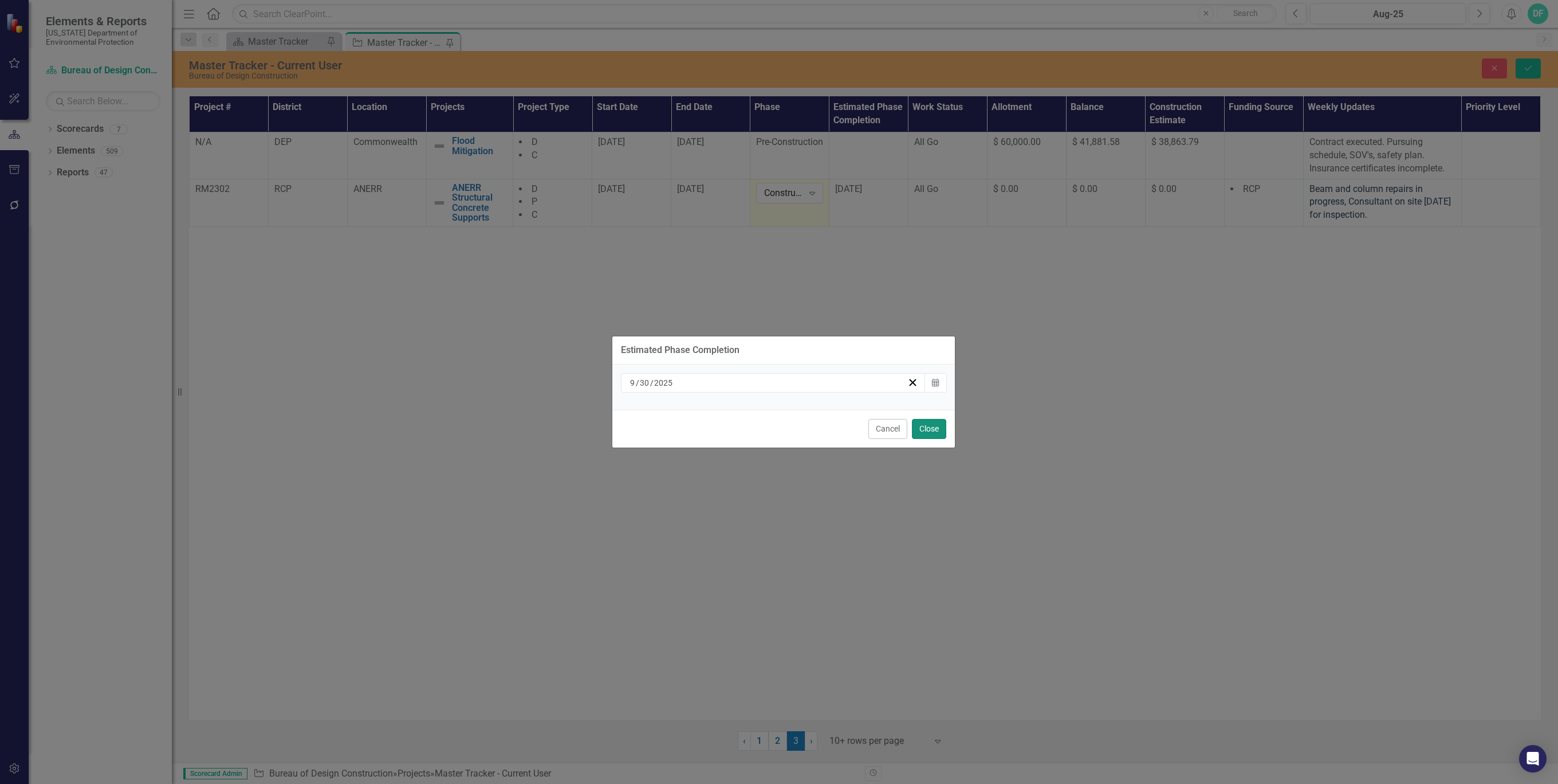
click at [937, 424] on button "Close" at bounding box center [929, 428] width 34 height 20
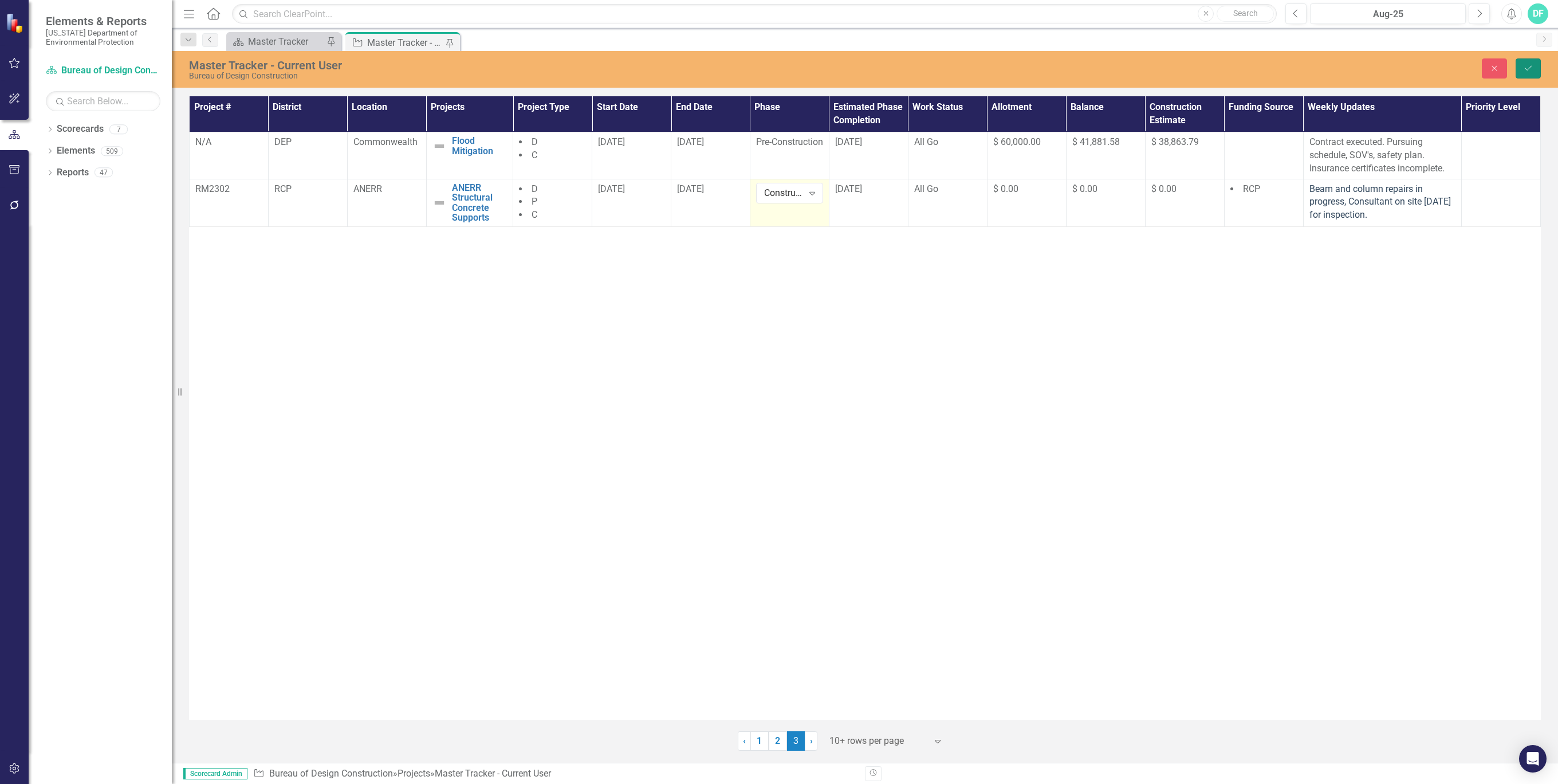
click at [1527, 63] on button "Save" at bounding box center [1529, 67] width 26 height 20
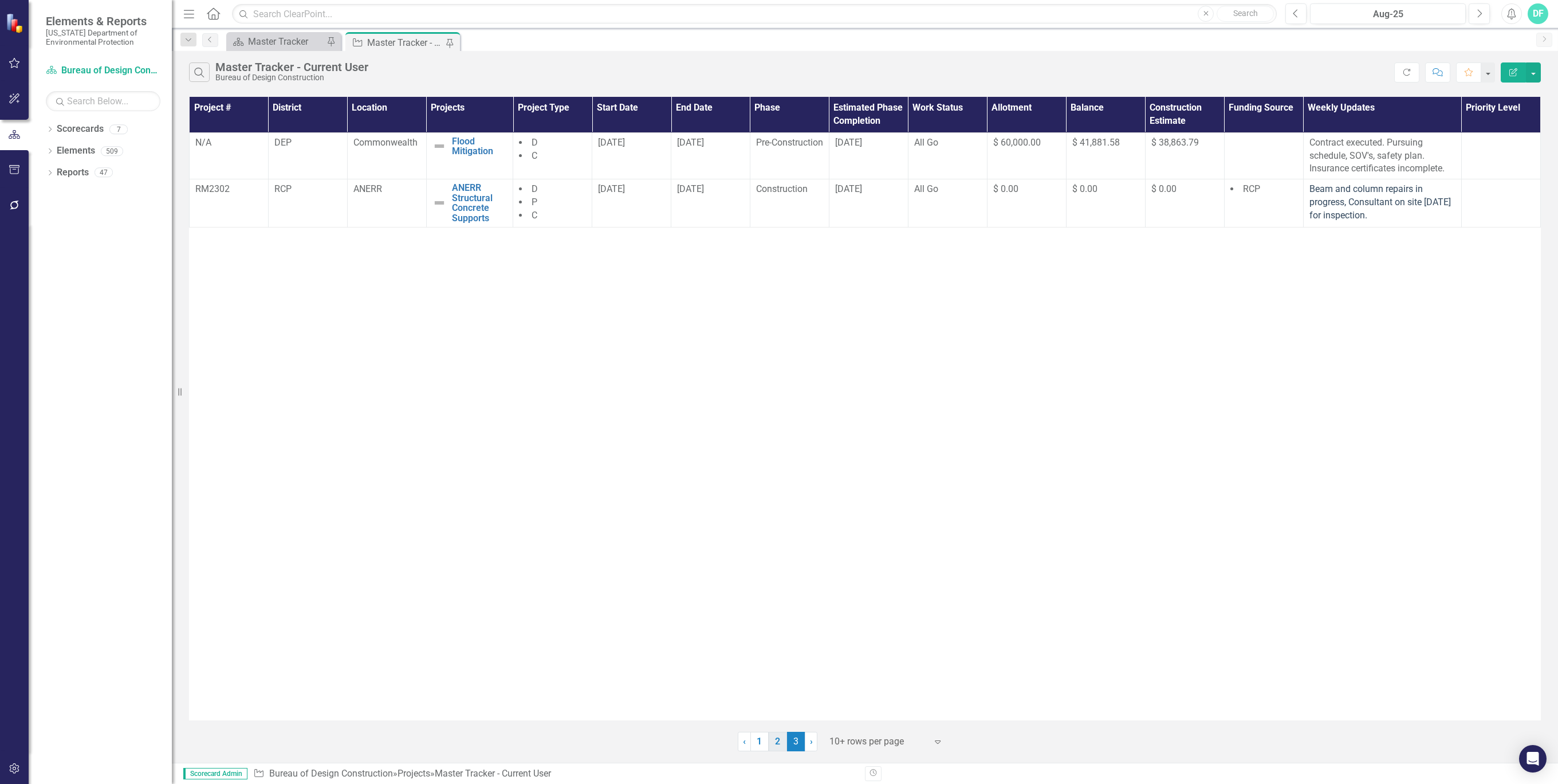
click at [776, 742] on link "2" at bounding box center [777, 740] width 18 height 20
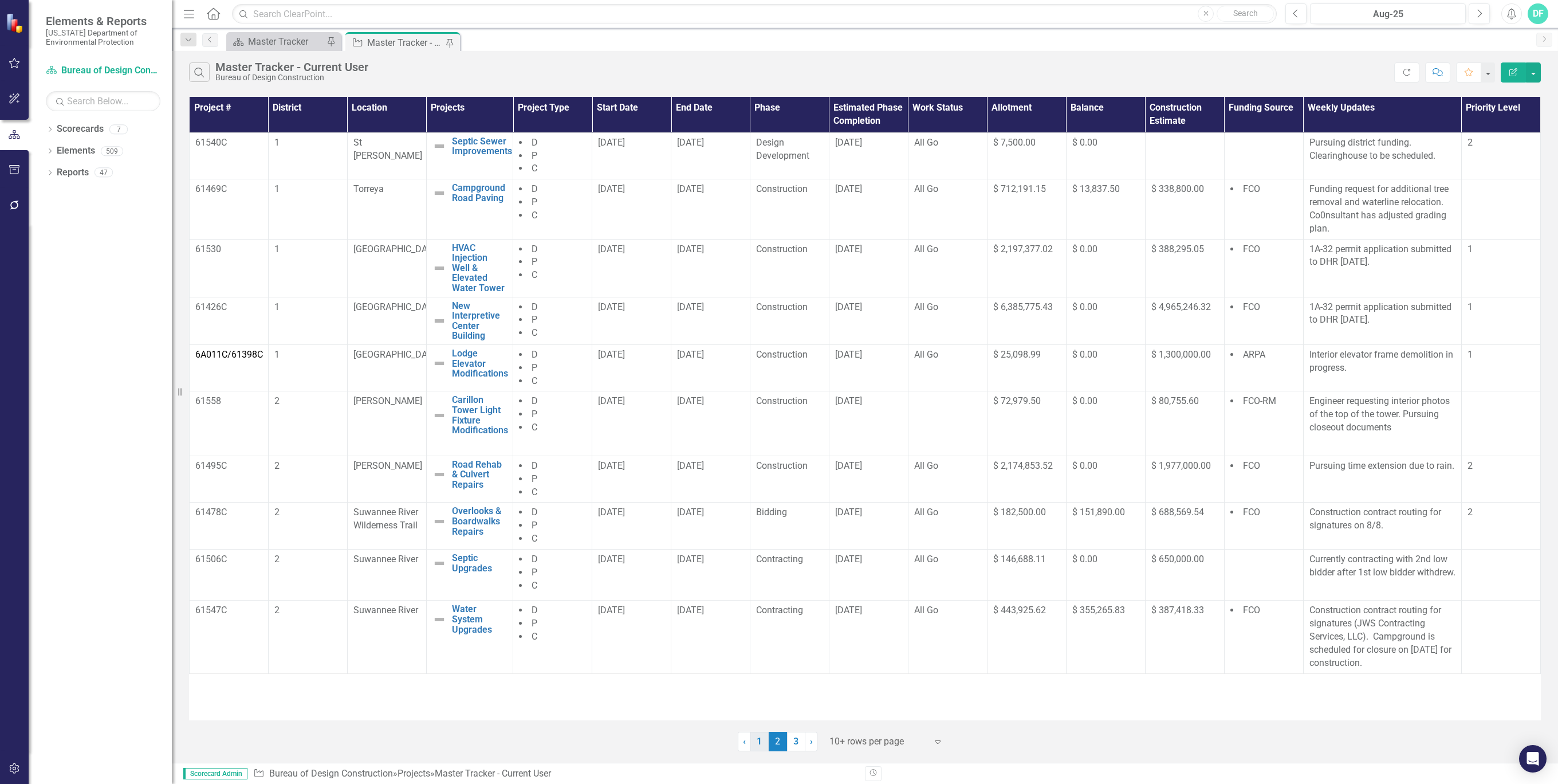
click at [763, 740] on link "1" at bounding box center [759, 740] width 18 height 20
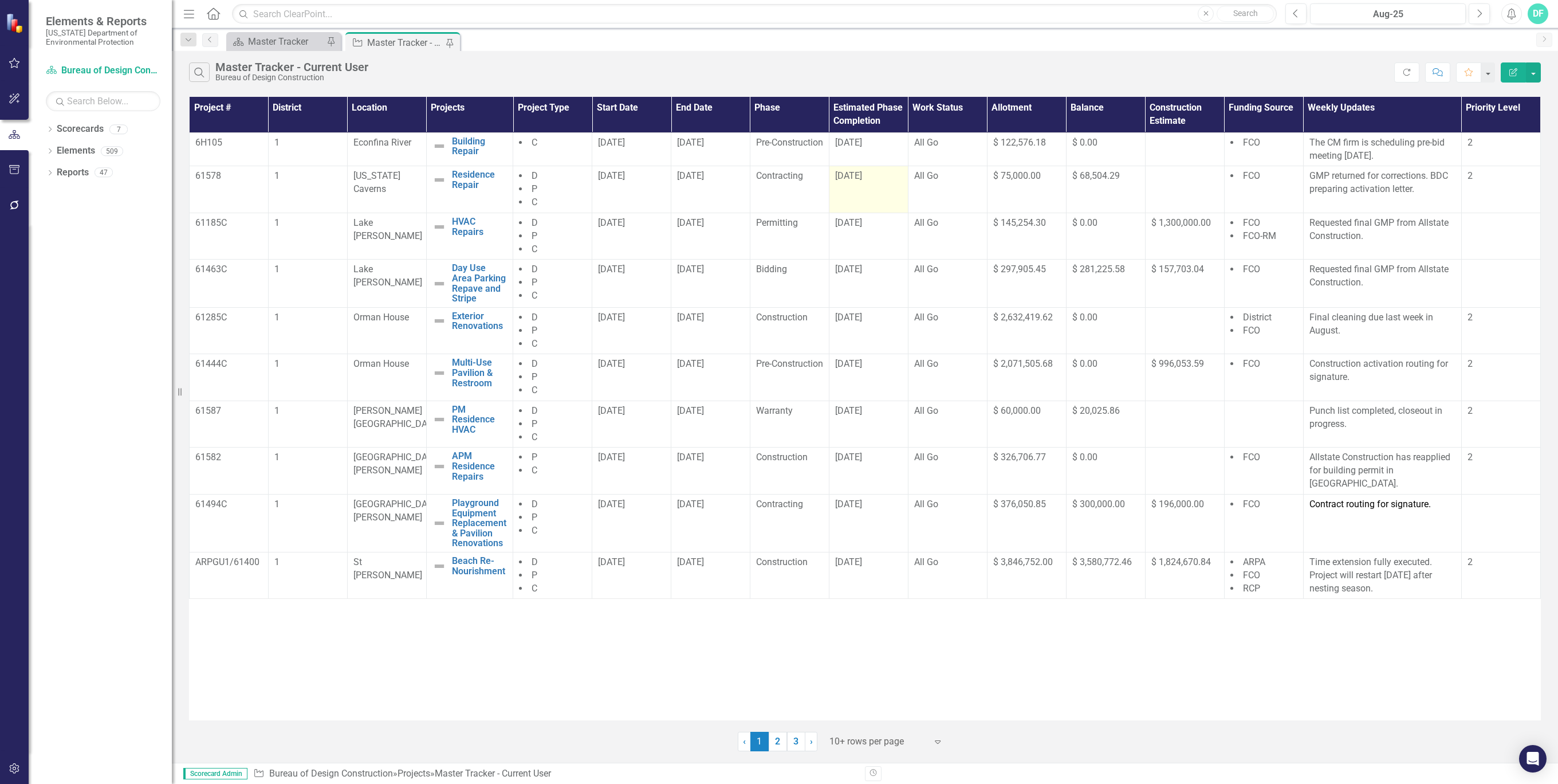
click at [895, 175] on div "[DATE]" at bounding box center [869, 176] width 67 height 13
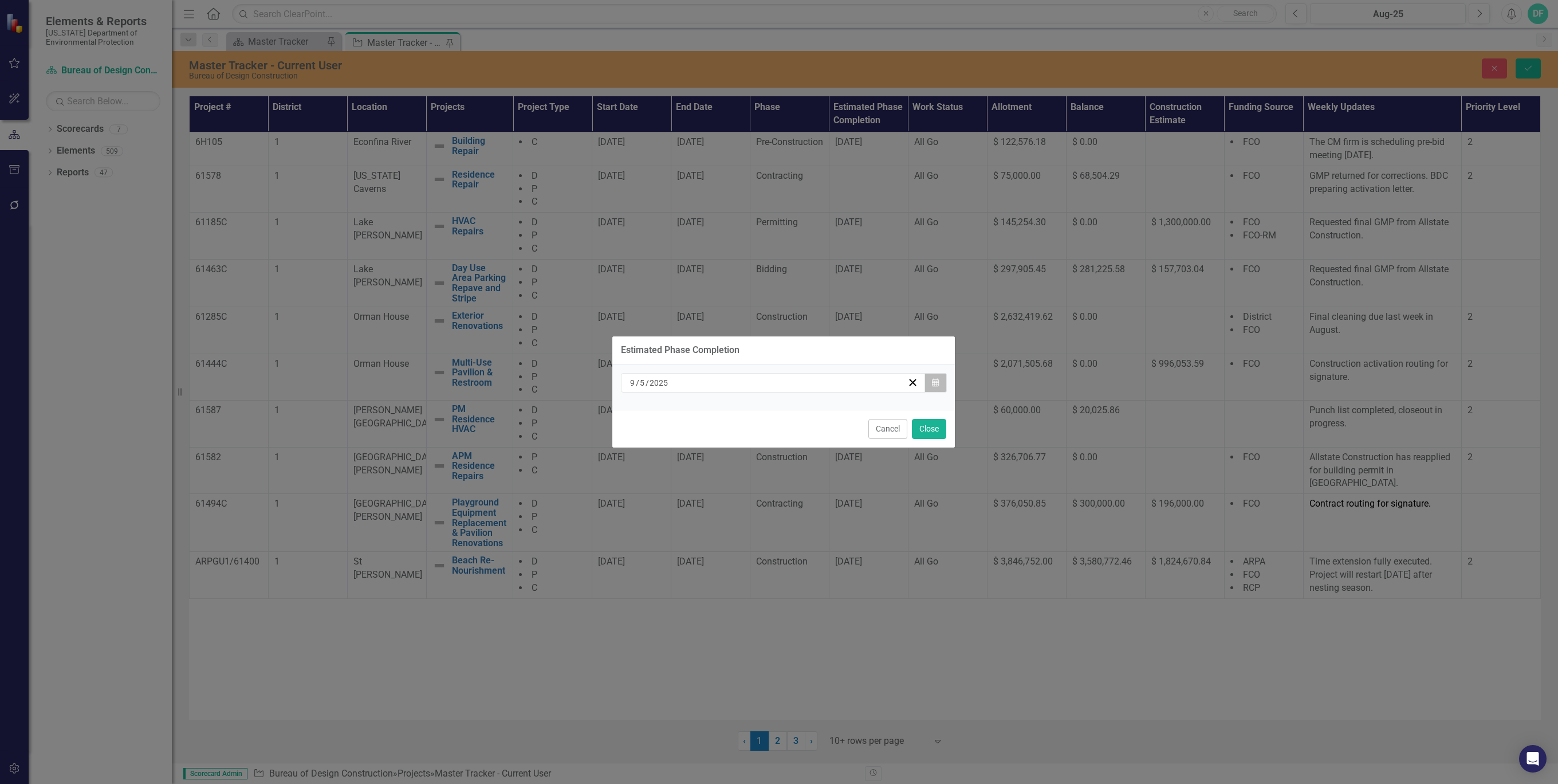
click at [937, 382] on icon "button" at bounding box center [935, 382] width 7 height 8
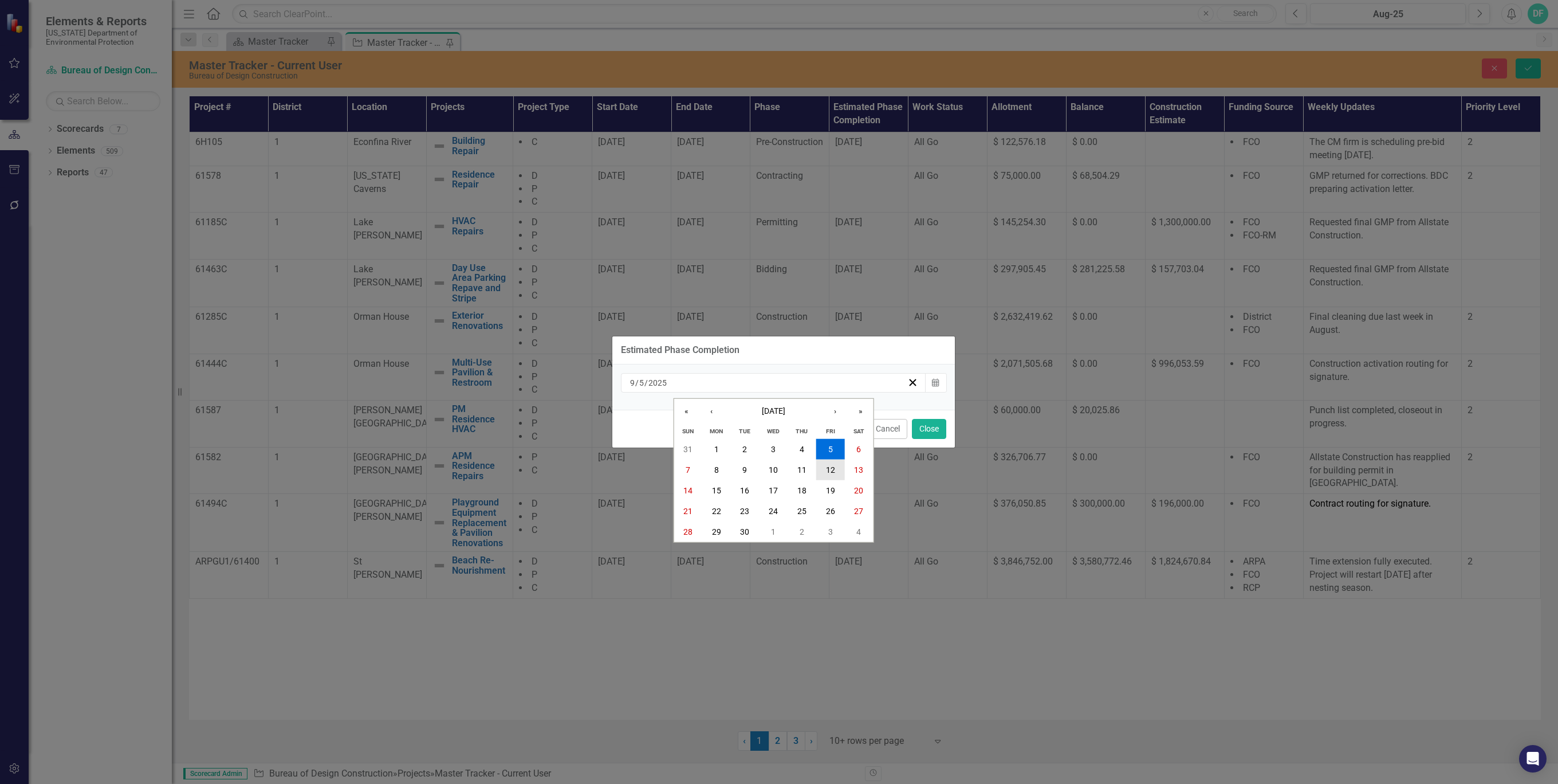
click at [835, 466] on abbr "12" at bounding box center [830, 470] width 9 height 9
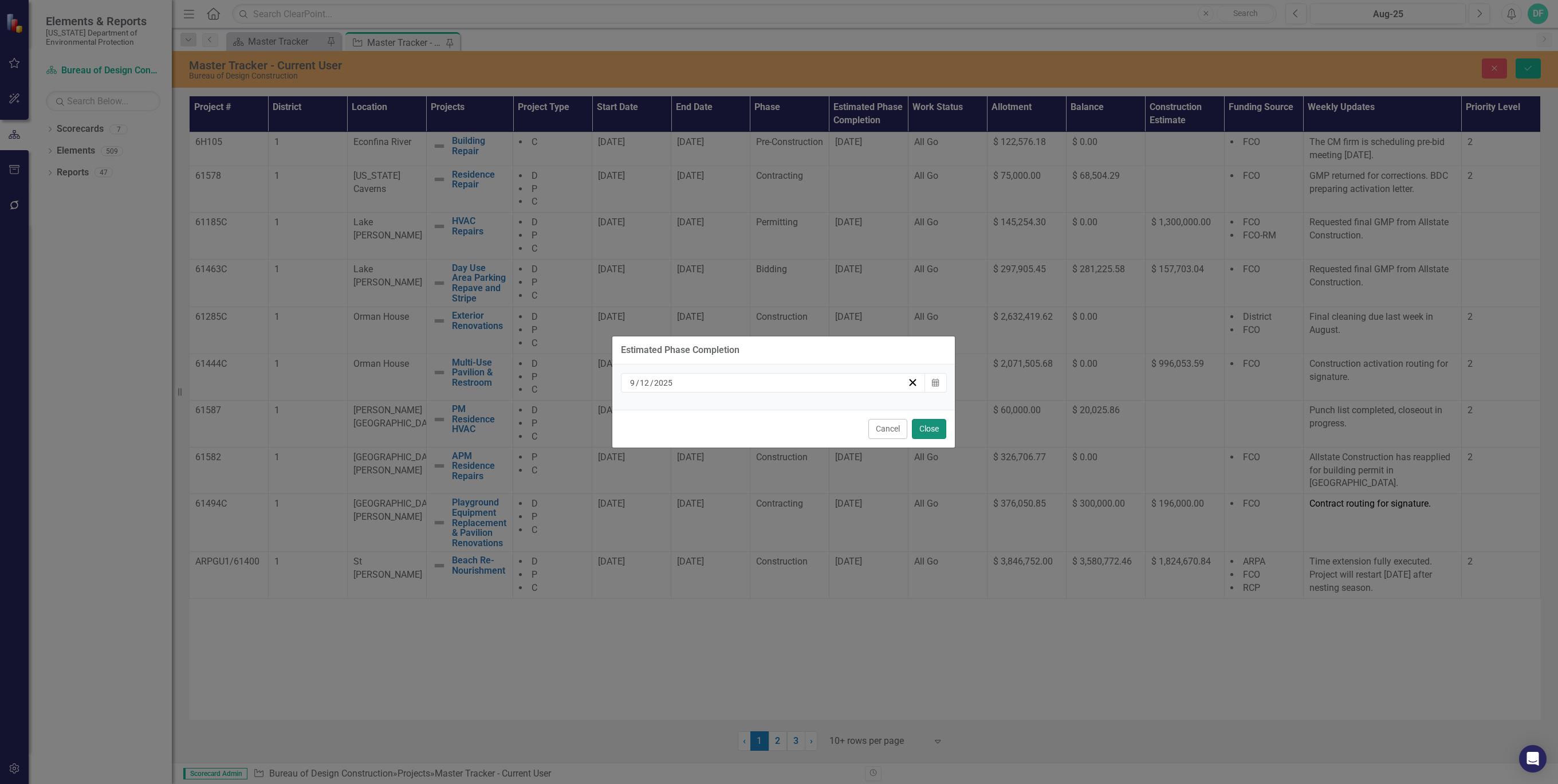
click at [923, 426] on button "Close" at bounding box center [929, 428] width 34 height 20
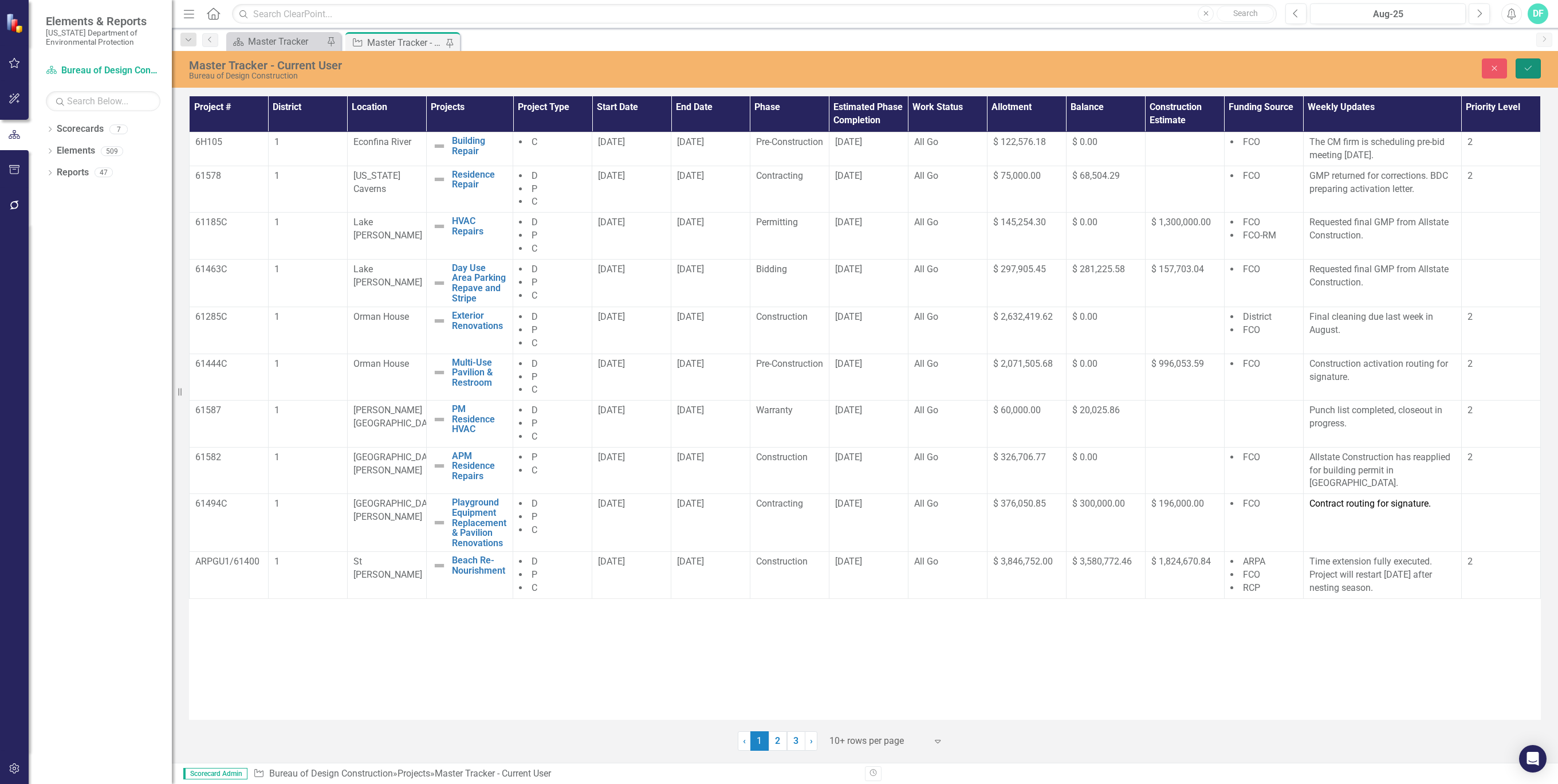
click at [1526, 67] on icon "Save" at bounding box center [1528, 67] width 10 height 8
